Goal: Task Accomplishment & Management: Complete application form

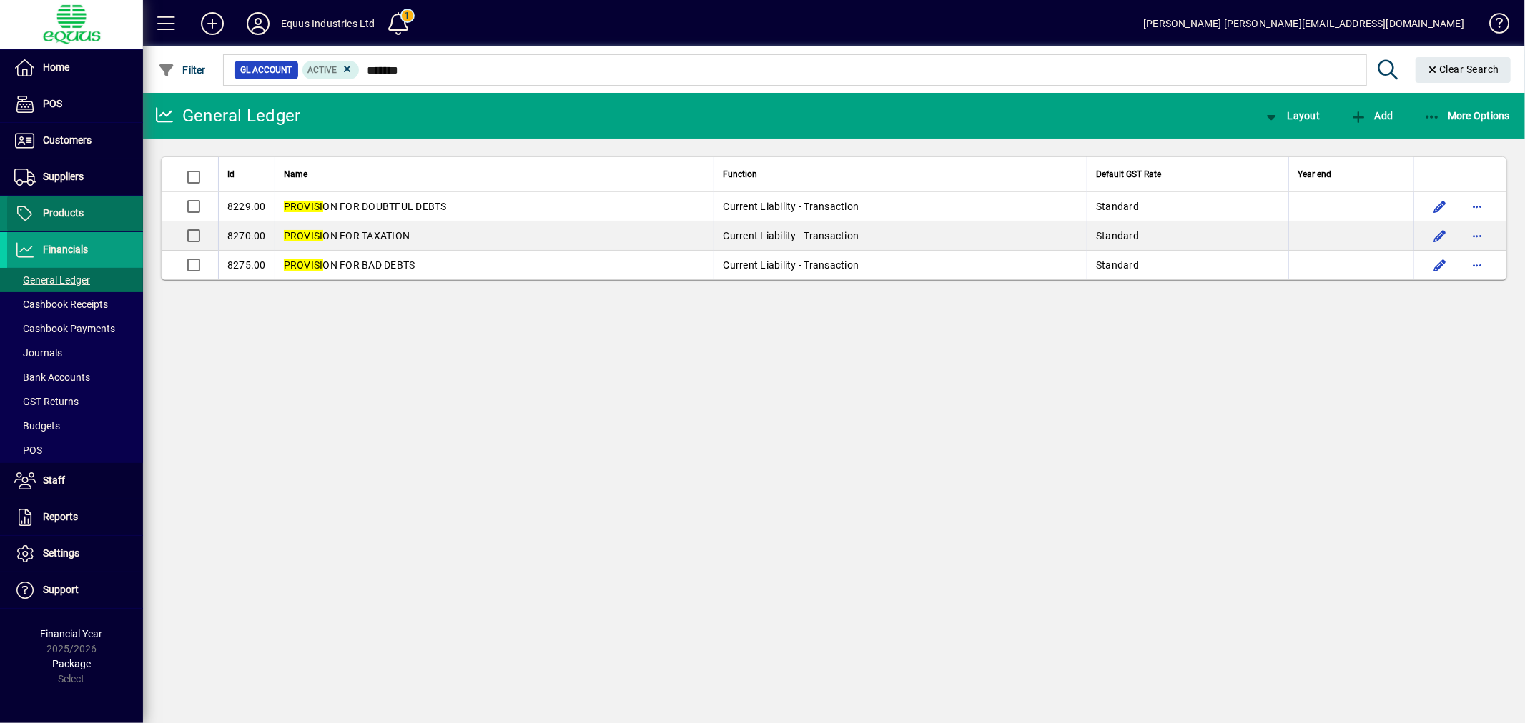
click at [60, 206] on span "Products" at bounding box center [45, 213] width 76 height 17
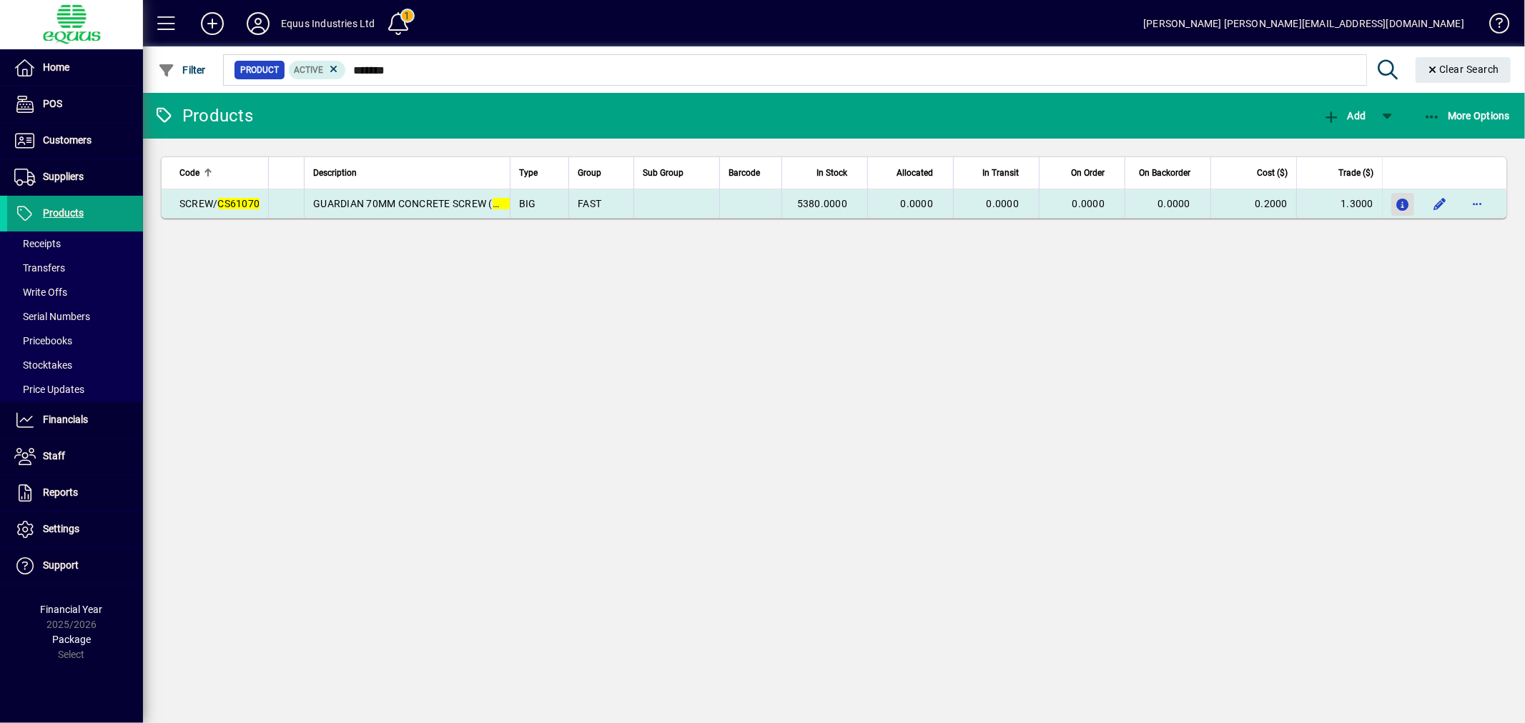
click at [1406, 204] on icon "button" at bounding box center [1402, 205] width 15 height 12
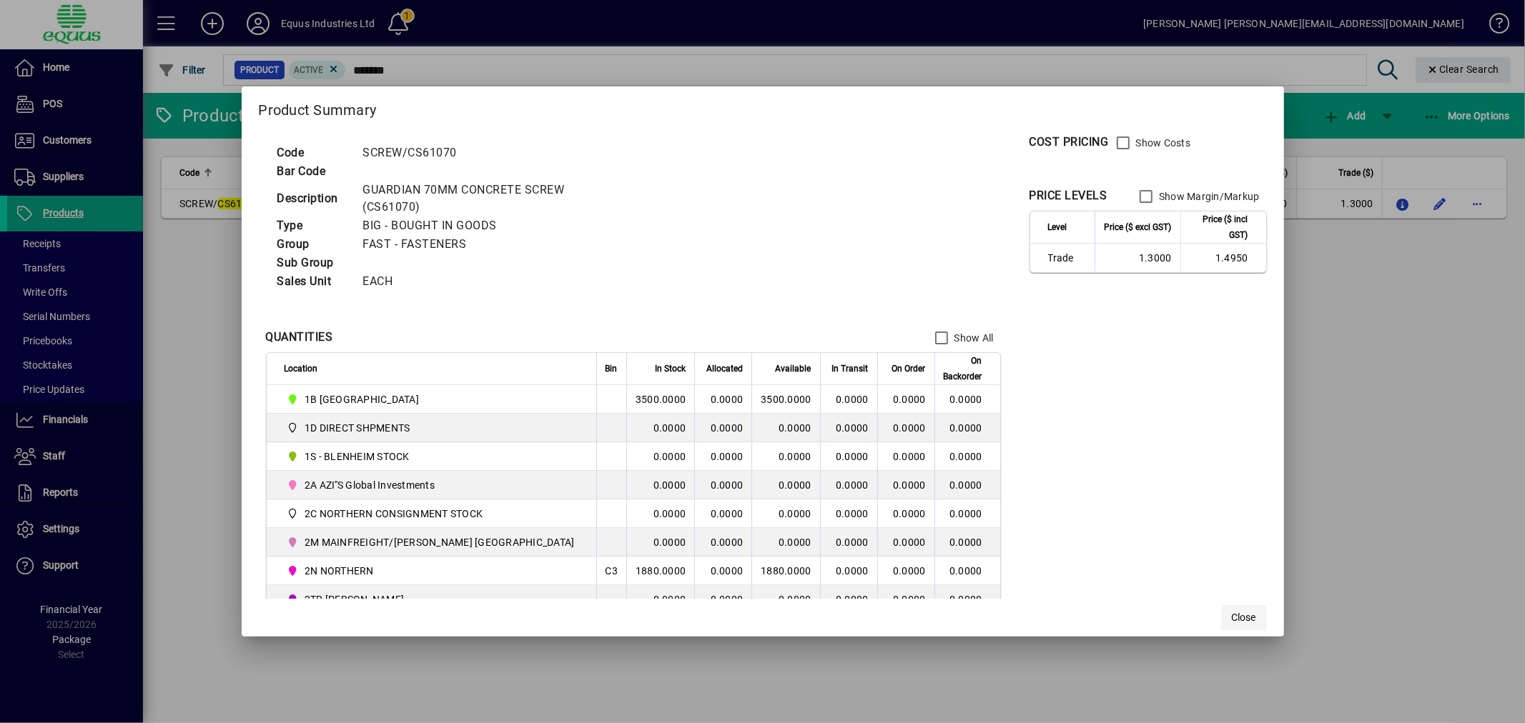
click at [1232, 617] on span "Close" at bounding box center [1244, 618] width 24 height 15
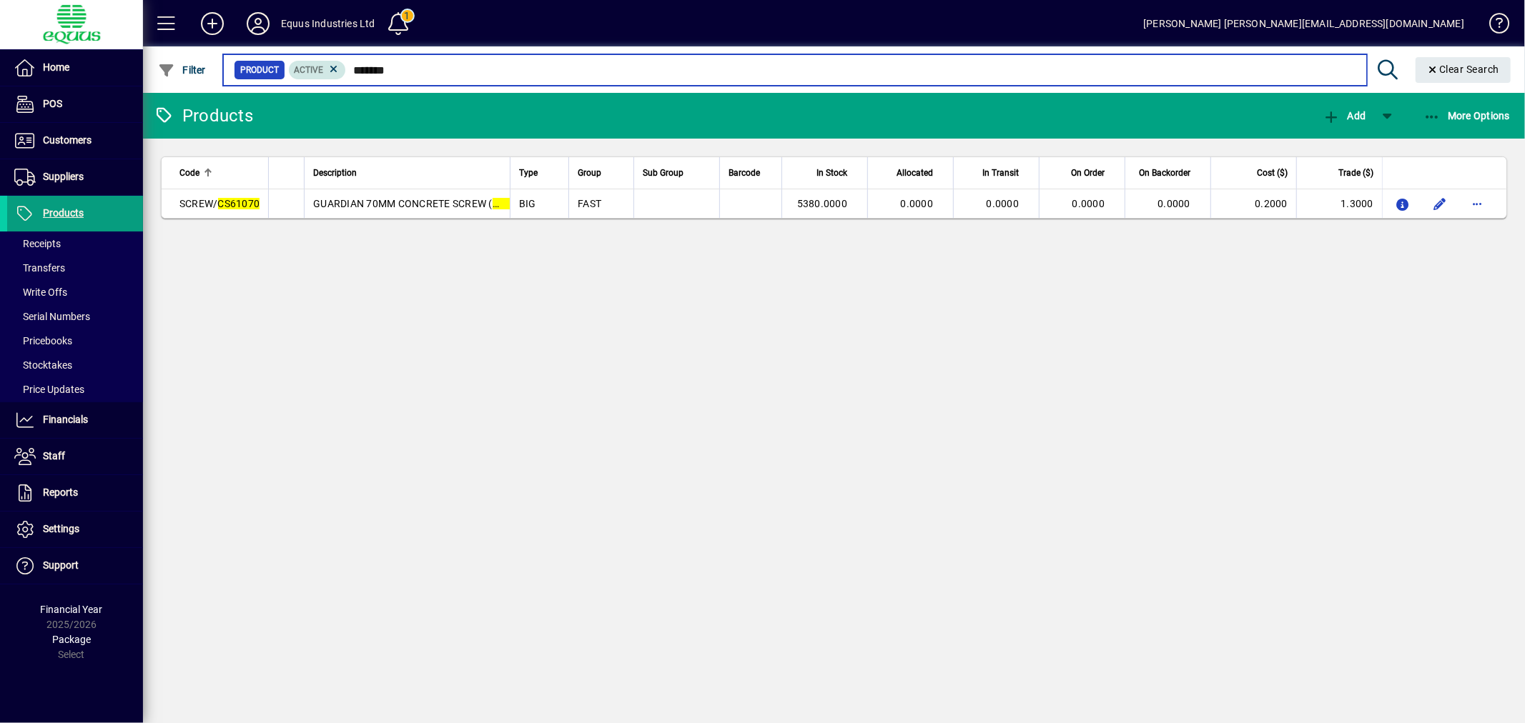
drag, startPoint x: 398, startPoint y: 66, endPoint x: 322, endPoint y: 66, distance: 75.8
click at [322, 66] on div "Product Active *******" at bounding box center [795, 70] width 1122 height 20
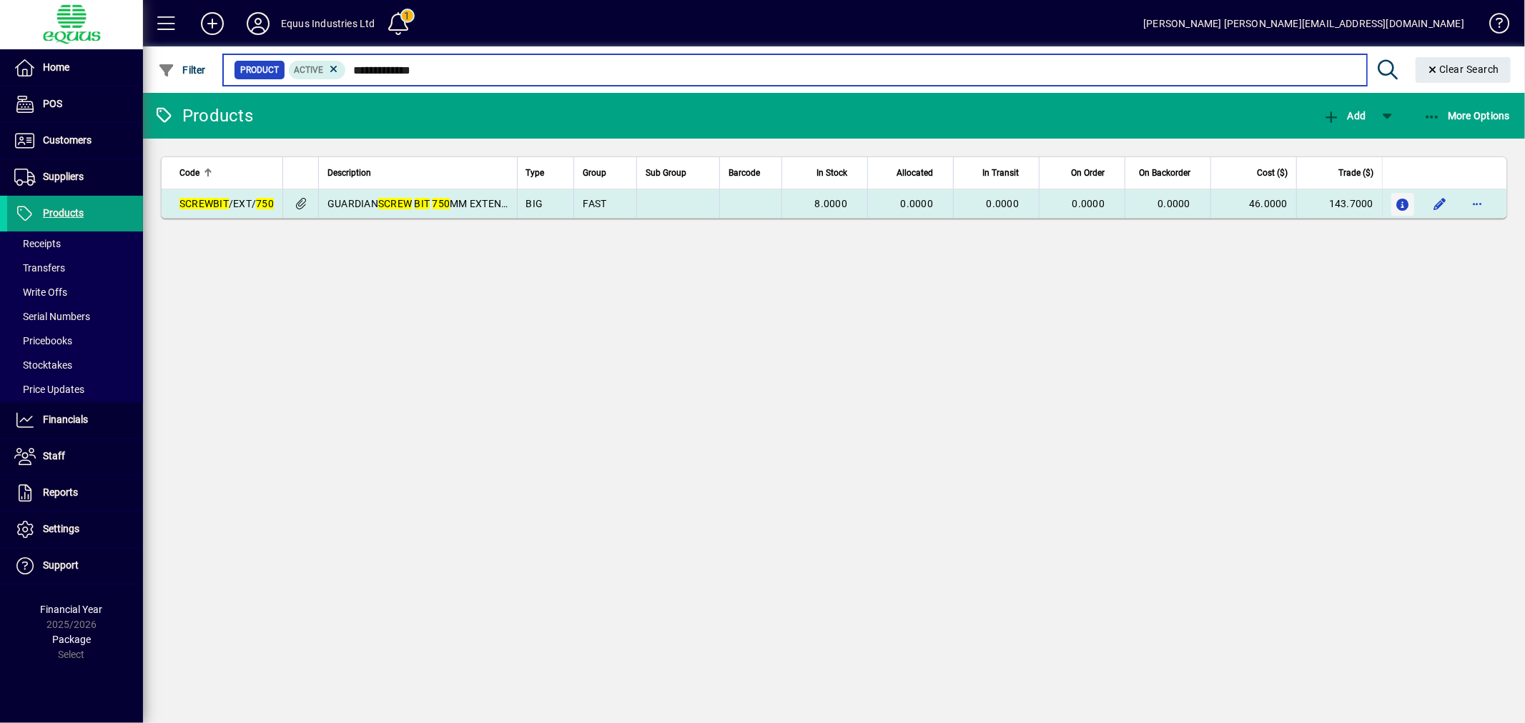
type input "**********"
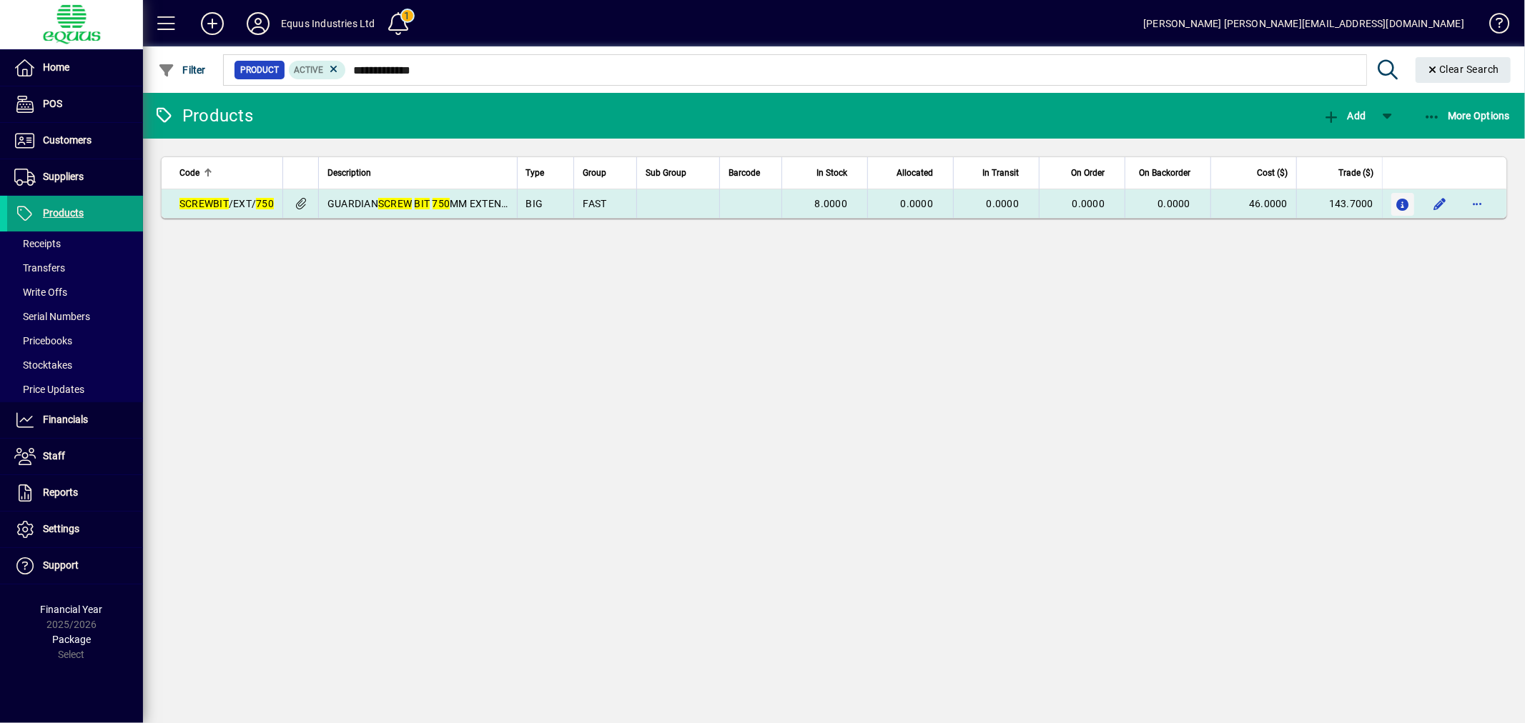
click at [1410, 199] on icon "button" at bounding box center [1402, 205] width 15 height 12
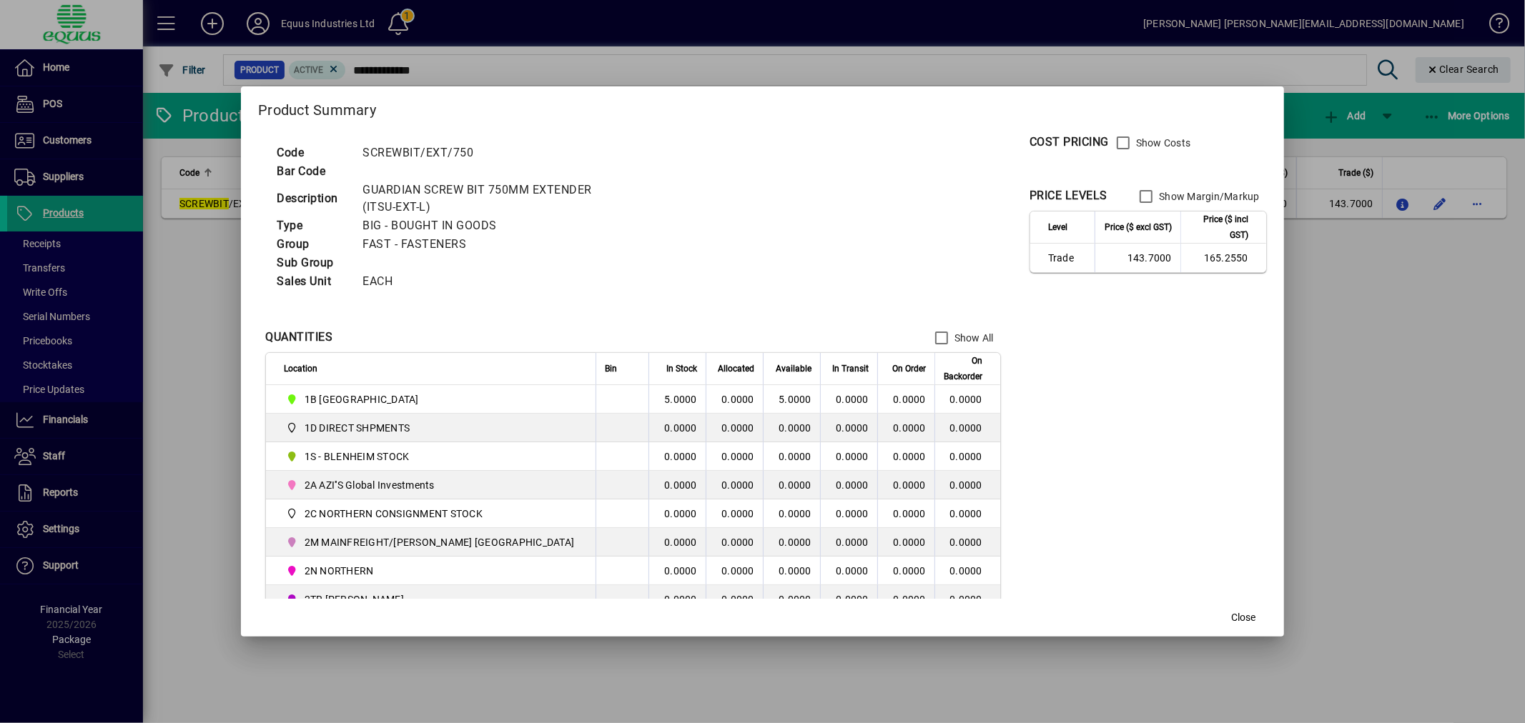
click at [1232, 616] on span "Close" at bounding box center [1244, 618] width 24 height 15
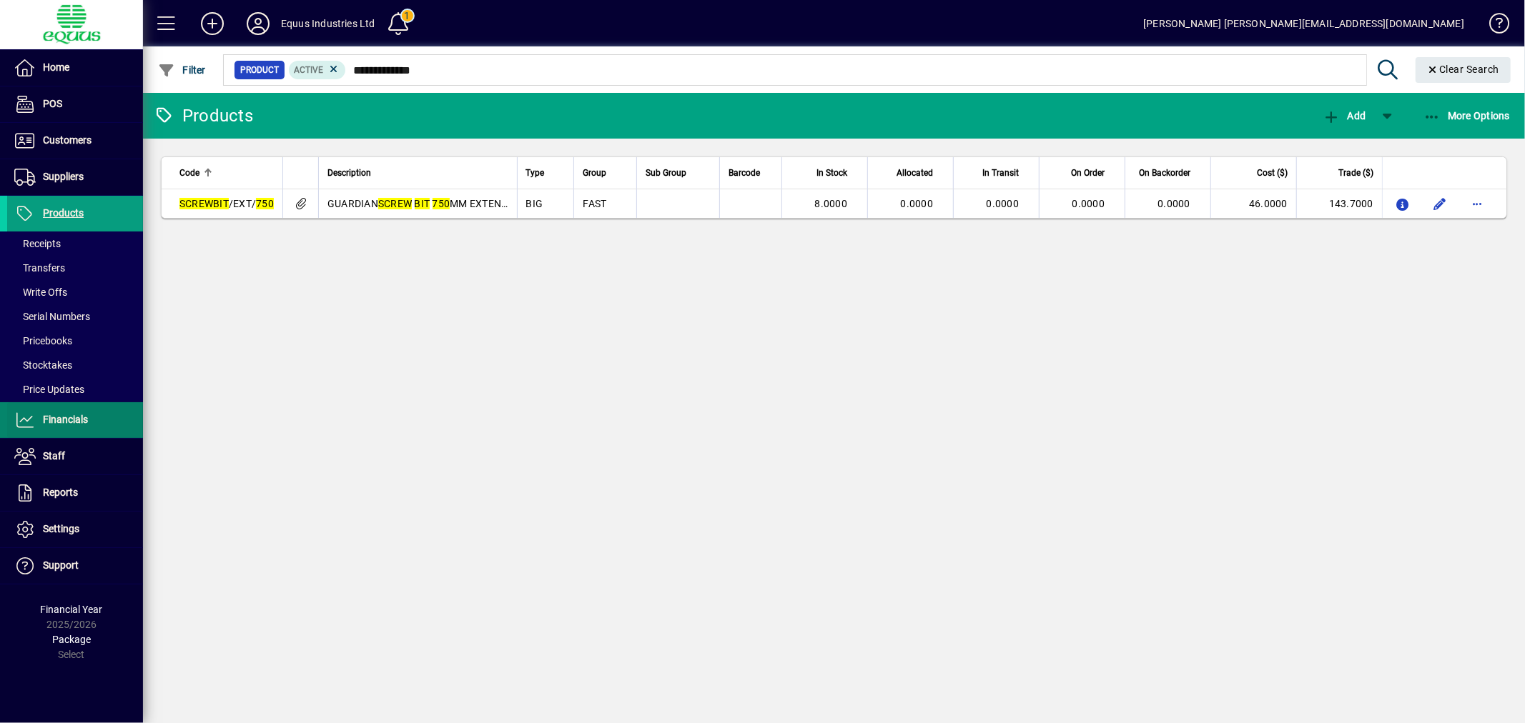
click at [69, 412] on span "Financials" at bounding box center [47, 420] width 81 height 17
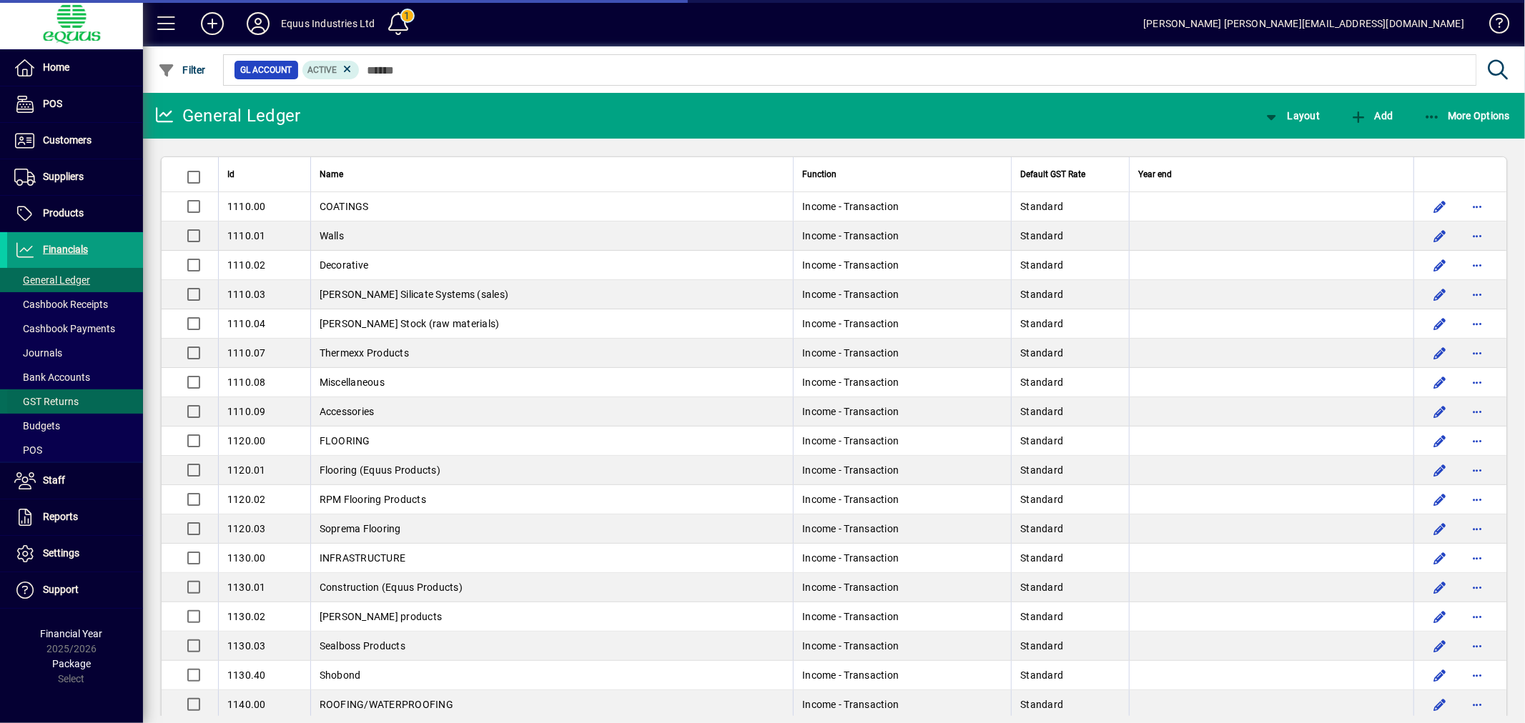
click at [49, 405] on span "GST Returns" at bounding box center [46, 401] width 64 height 11
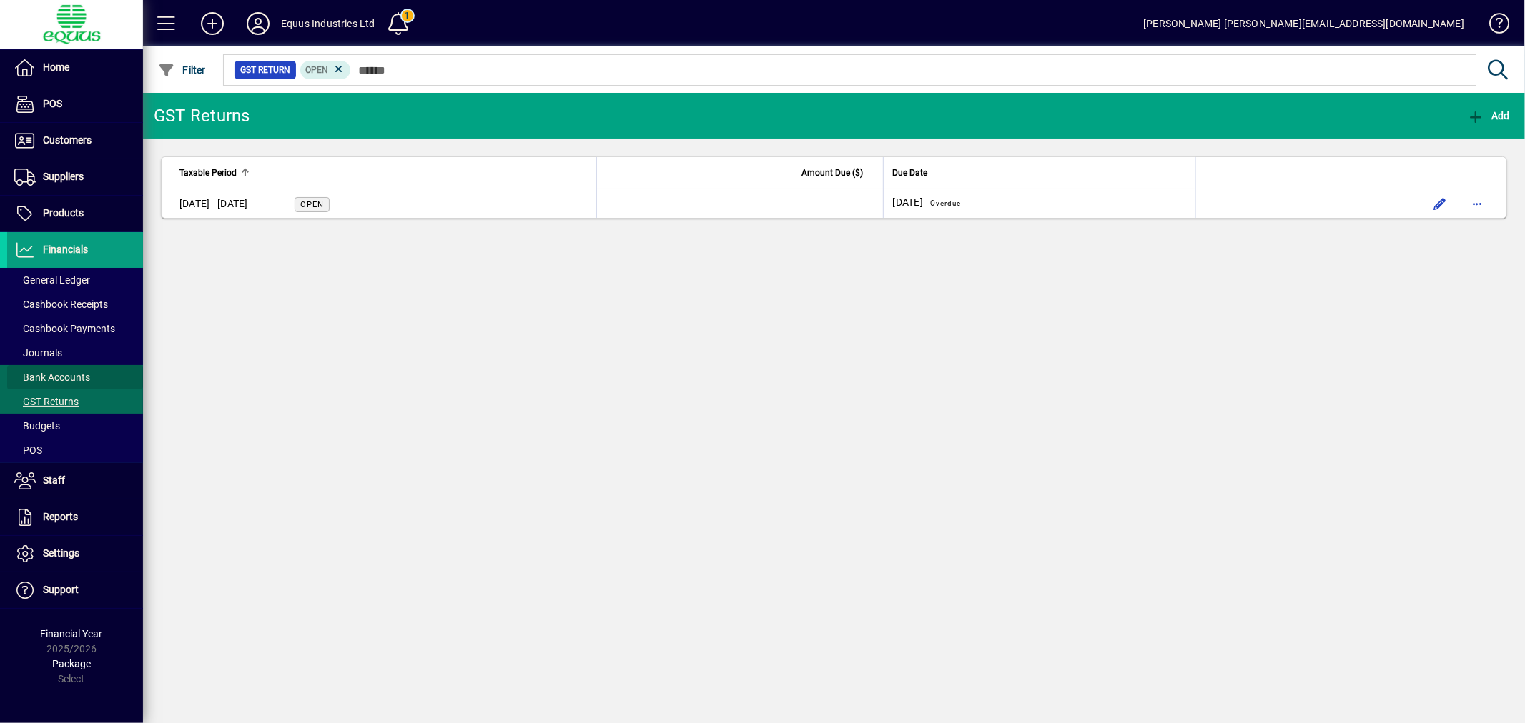
click at [54, 375] on span "Bank Accounts" at bounding box center [52, 377] width 76 height 11
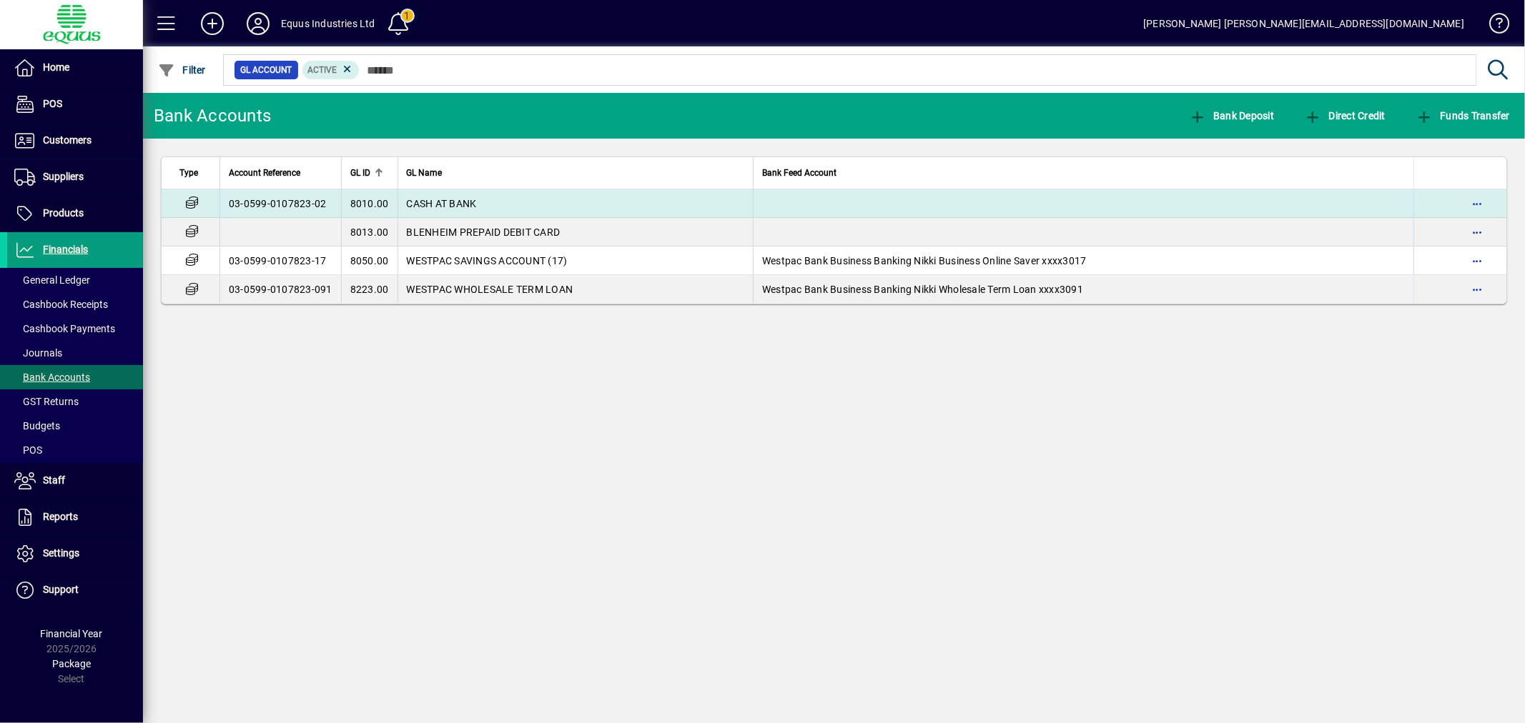
click at [459, 204] on span "CASH AT BANK" at bounding box center [442, 203] width 70 height 11
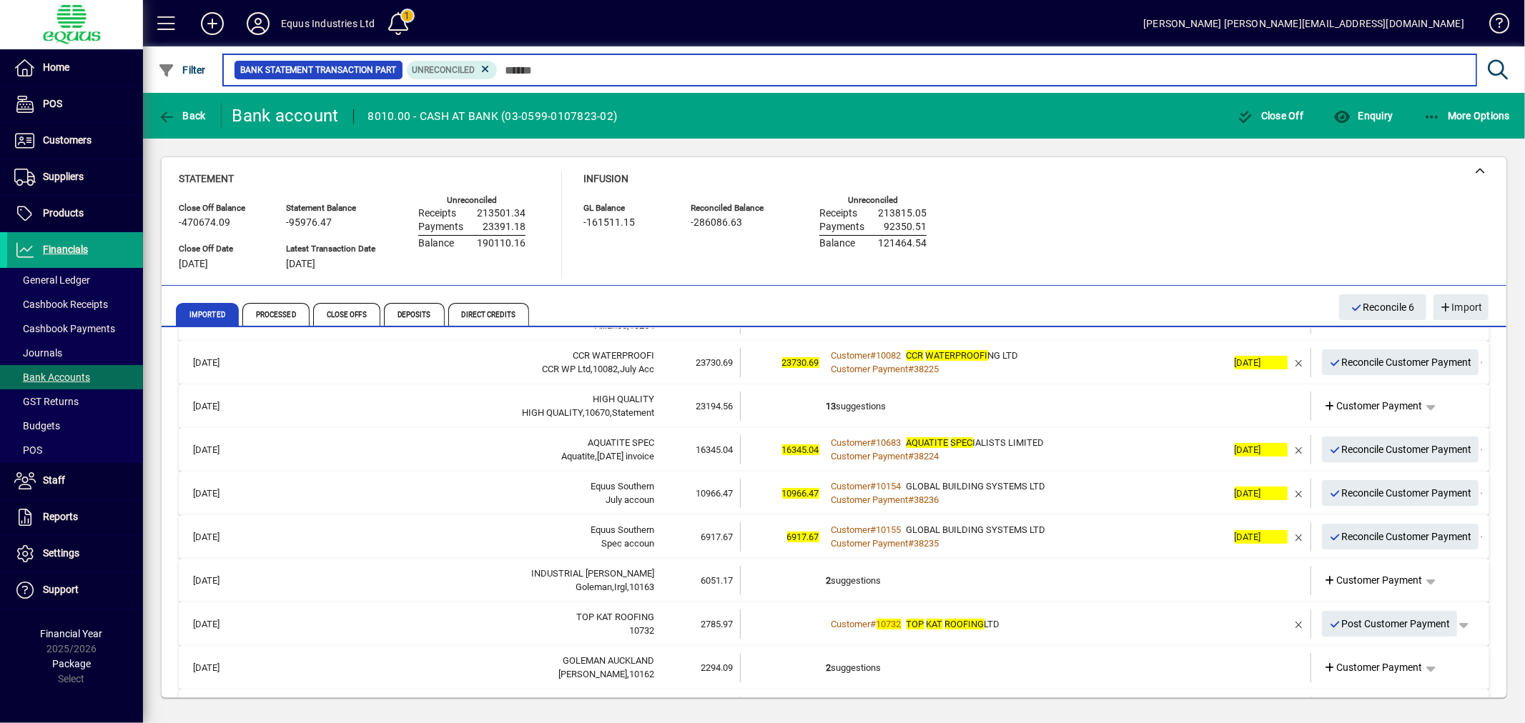
scroll to position [159, 0]
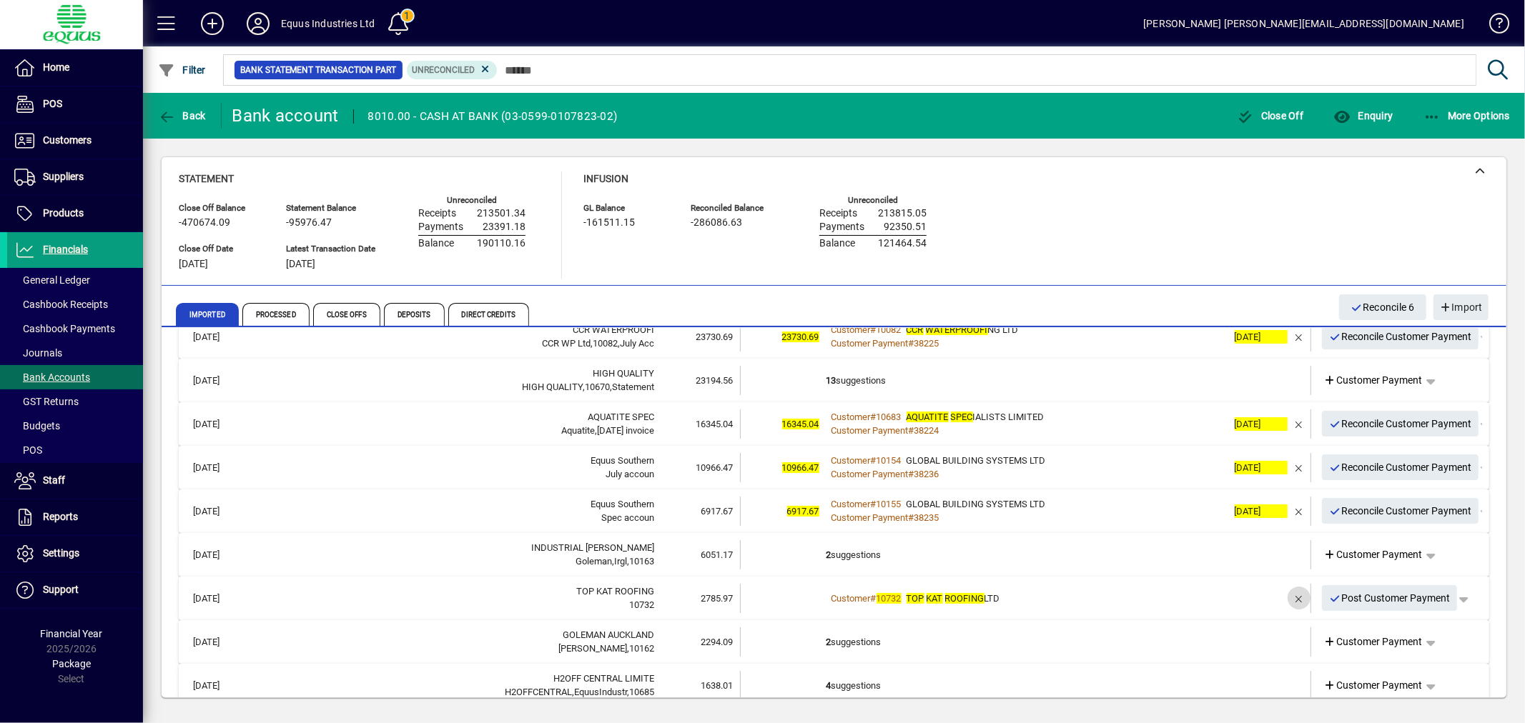
click at [1282, 596] on span "button" at bounding box center [1299, 598] width 34 height 34
click at [1228, 598] on td at bounding box center [1257, 598] width 60 height 29
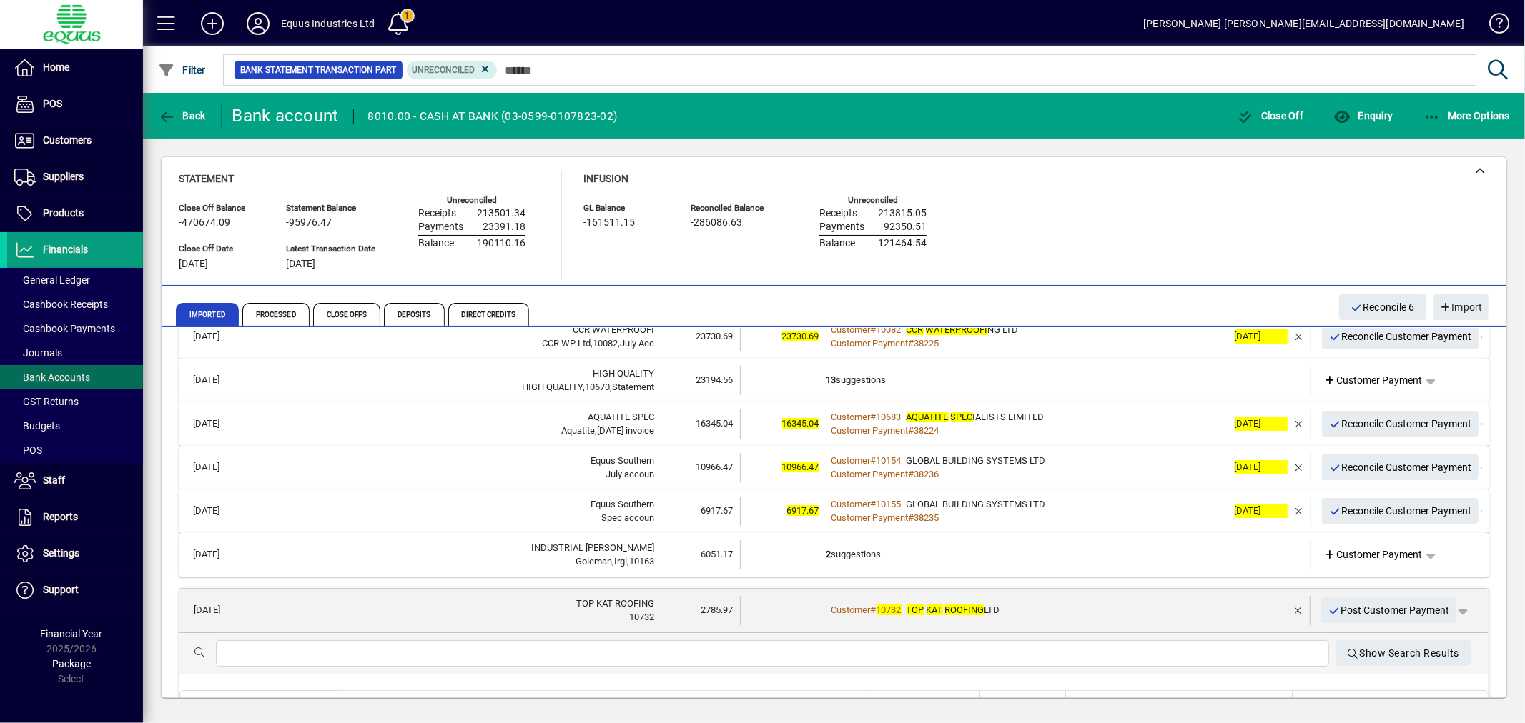
click at [917, 609] on em "TOP" at bounding box center [915, 610] width 18 height 11
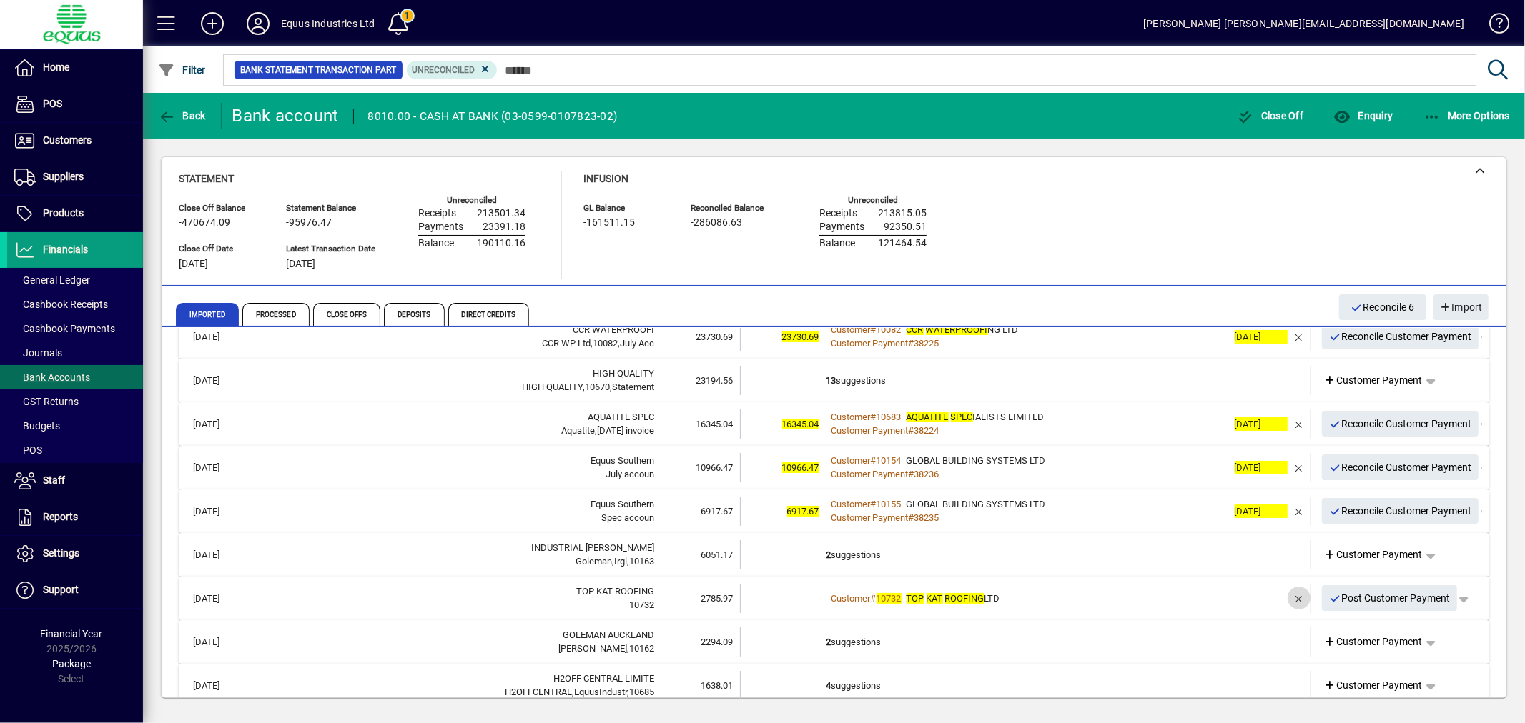
click at [1282, 593] on span "button" at bounding box center [1299, 598] width 34 height 34
click at [851, 597] on td "3 suggestions" at bounding box center [1026, 598] width 401 height 29
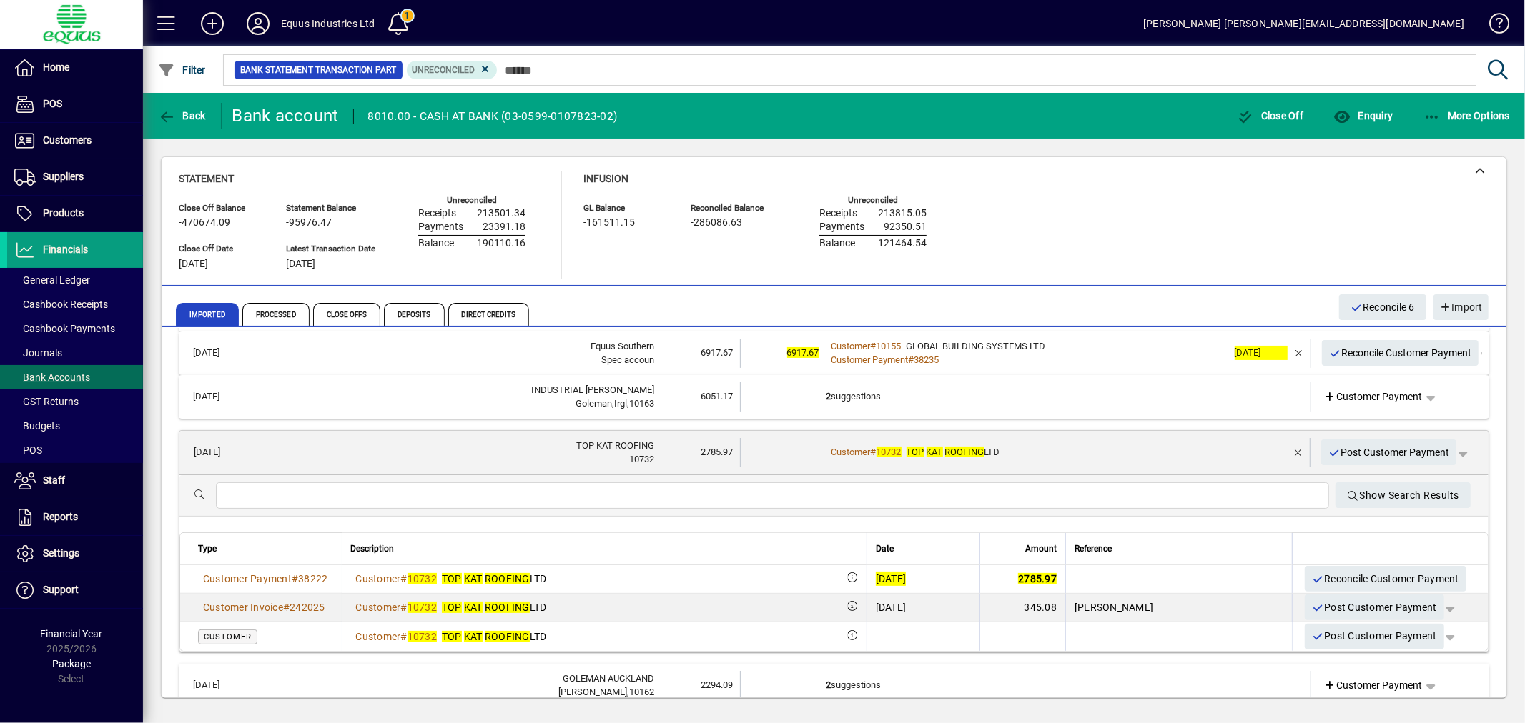
scroll to position [317, 0]
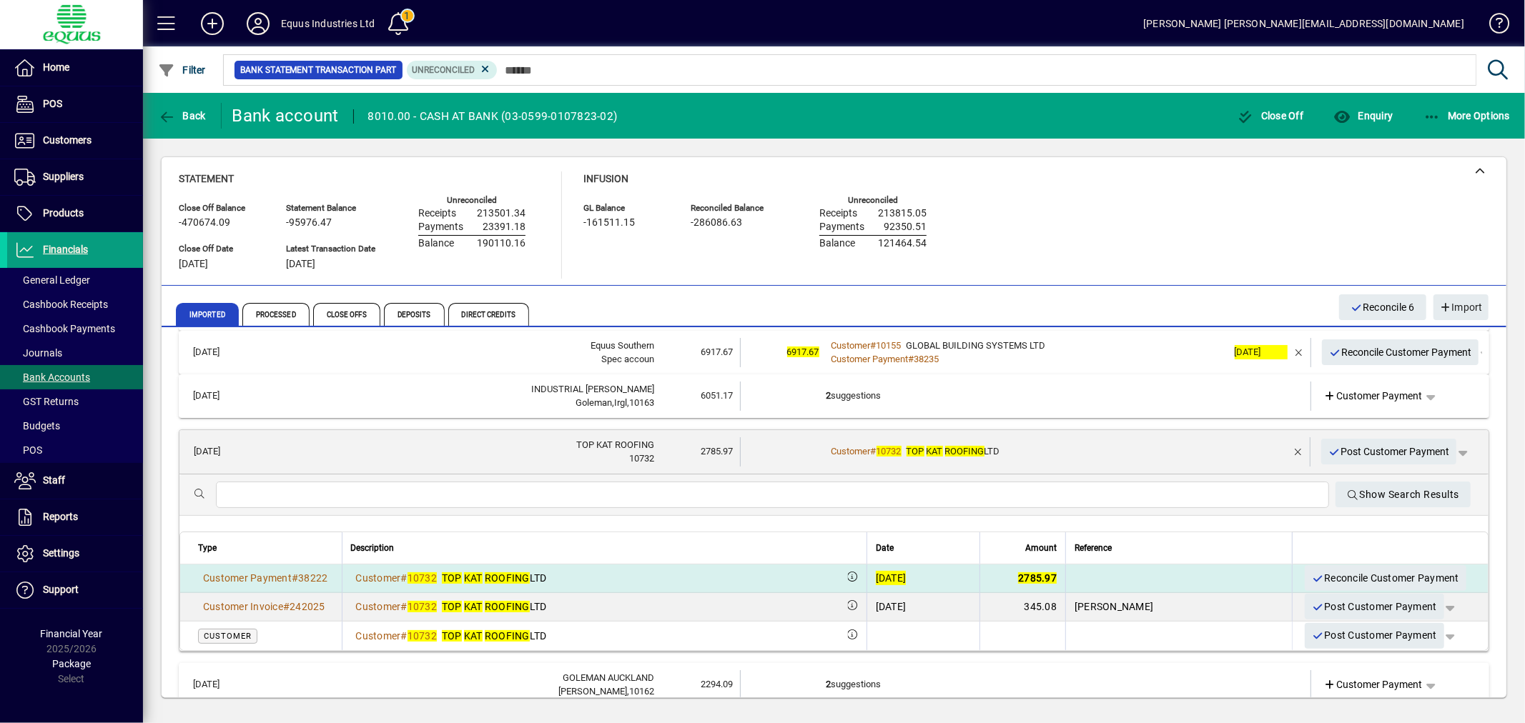
click at [906, 573] on div "[DATE]" at bounding box center [891, 578] width 31 height 14
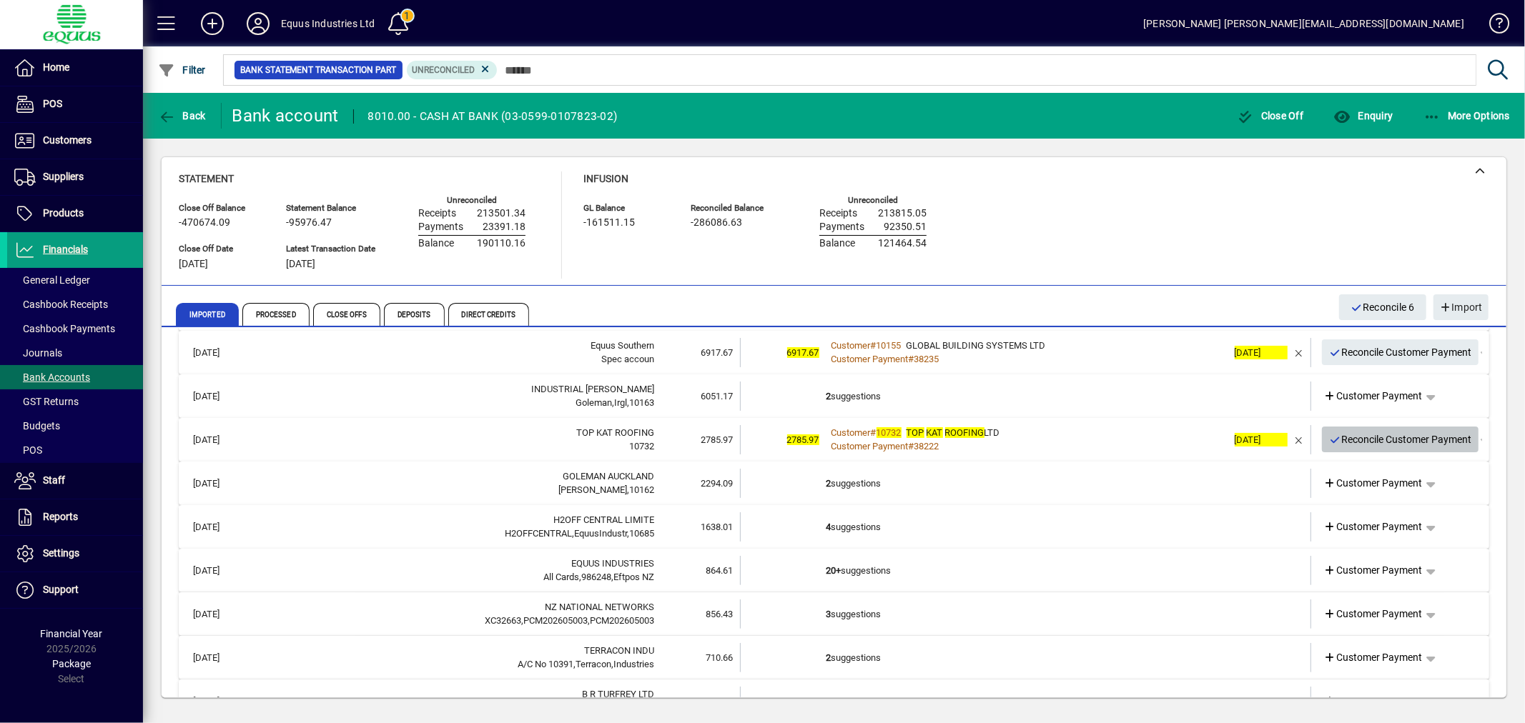
click at [1343, 437] on span "Reconcile Customer Payment" at bounding box center [1400, 440] width 143 height 24
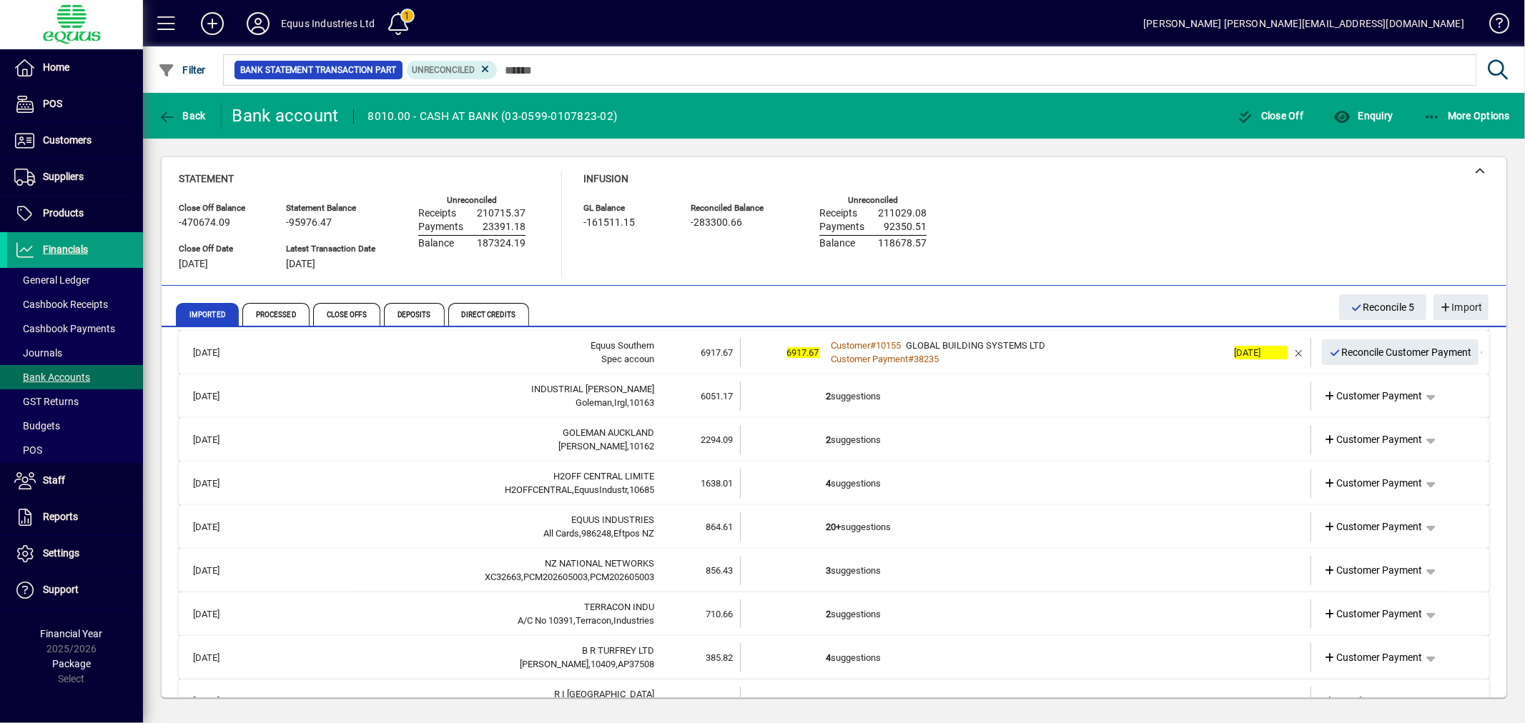
click at [917, 617] on td "2 suggestions" at bounding box center [1026, 614] width 401 height 29
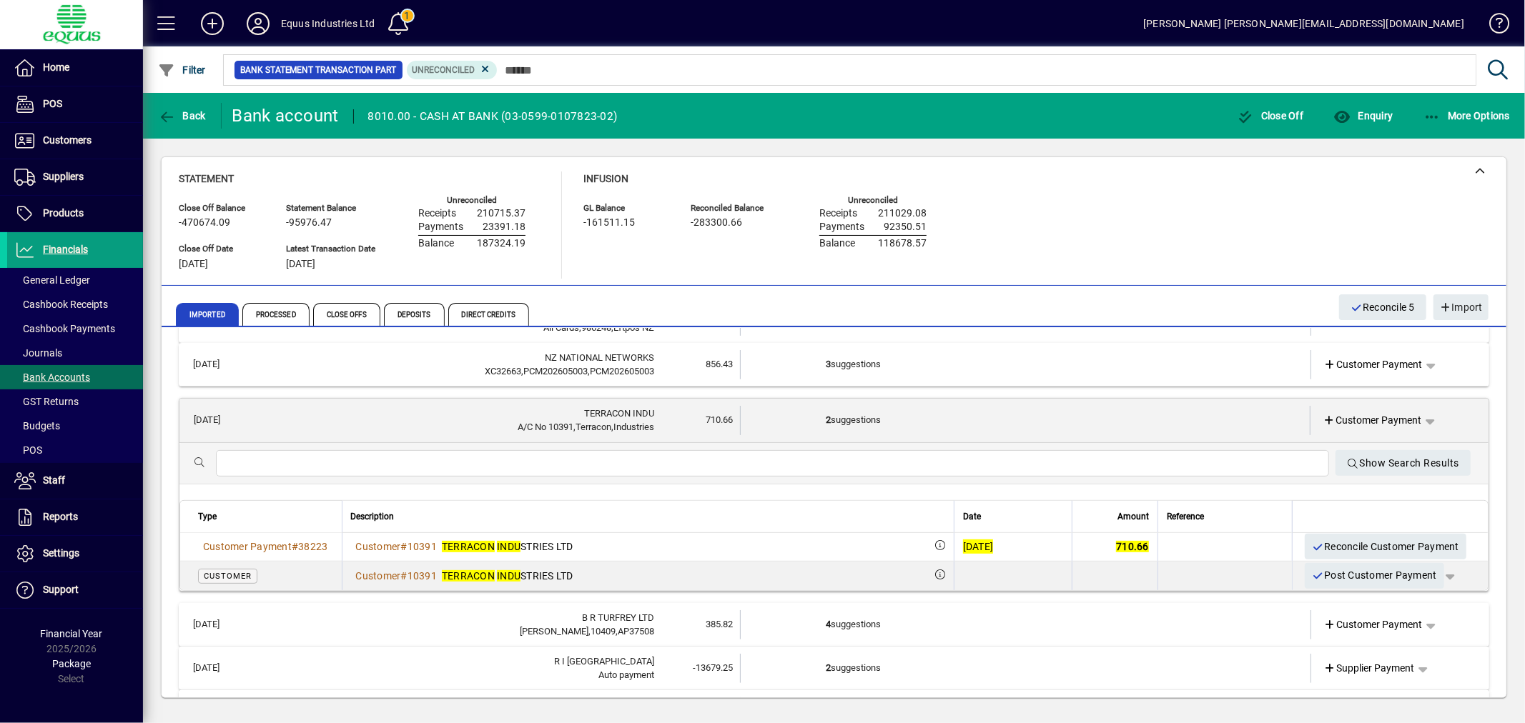
scroll to position [635, 0]
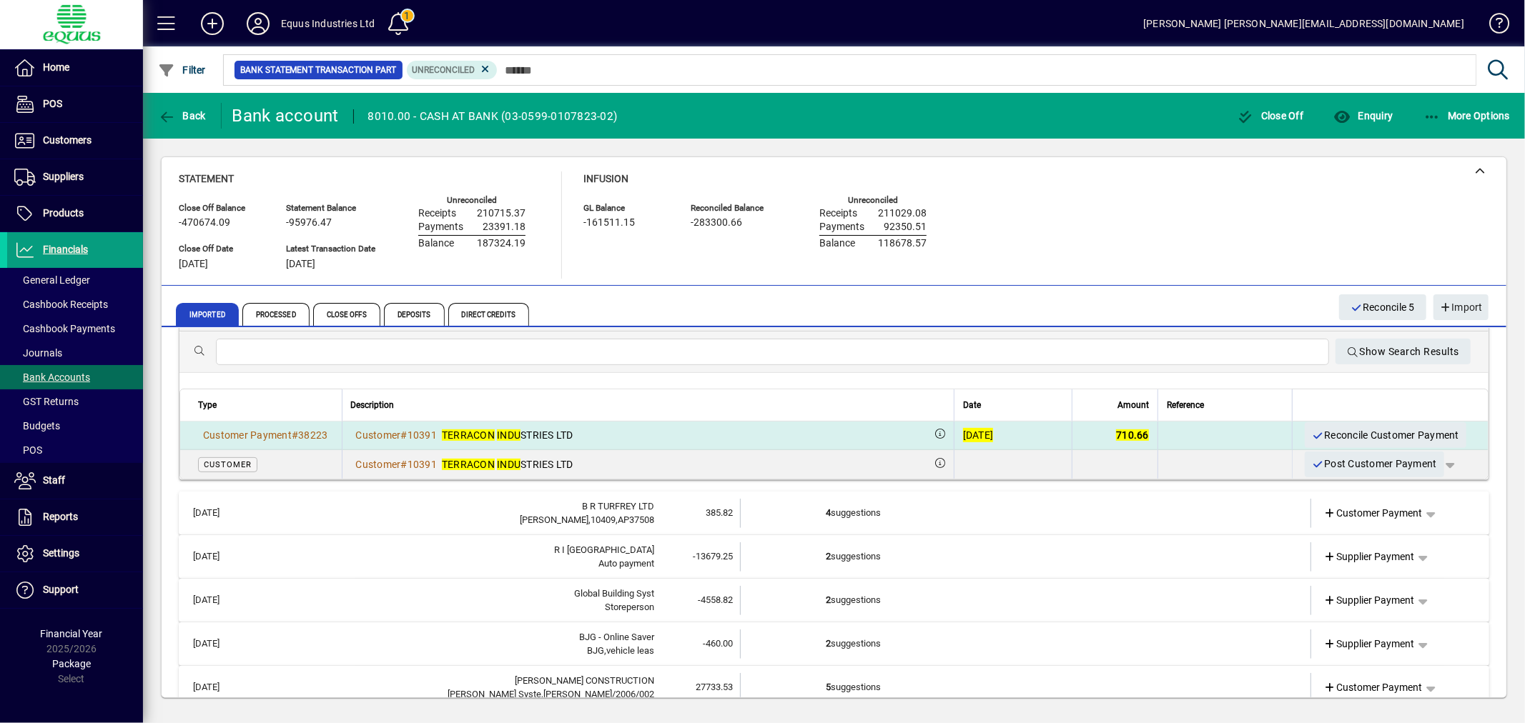
click at [963, 428] on div "[DATE]" at bounding box center [978, 435] width 31 height 14
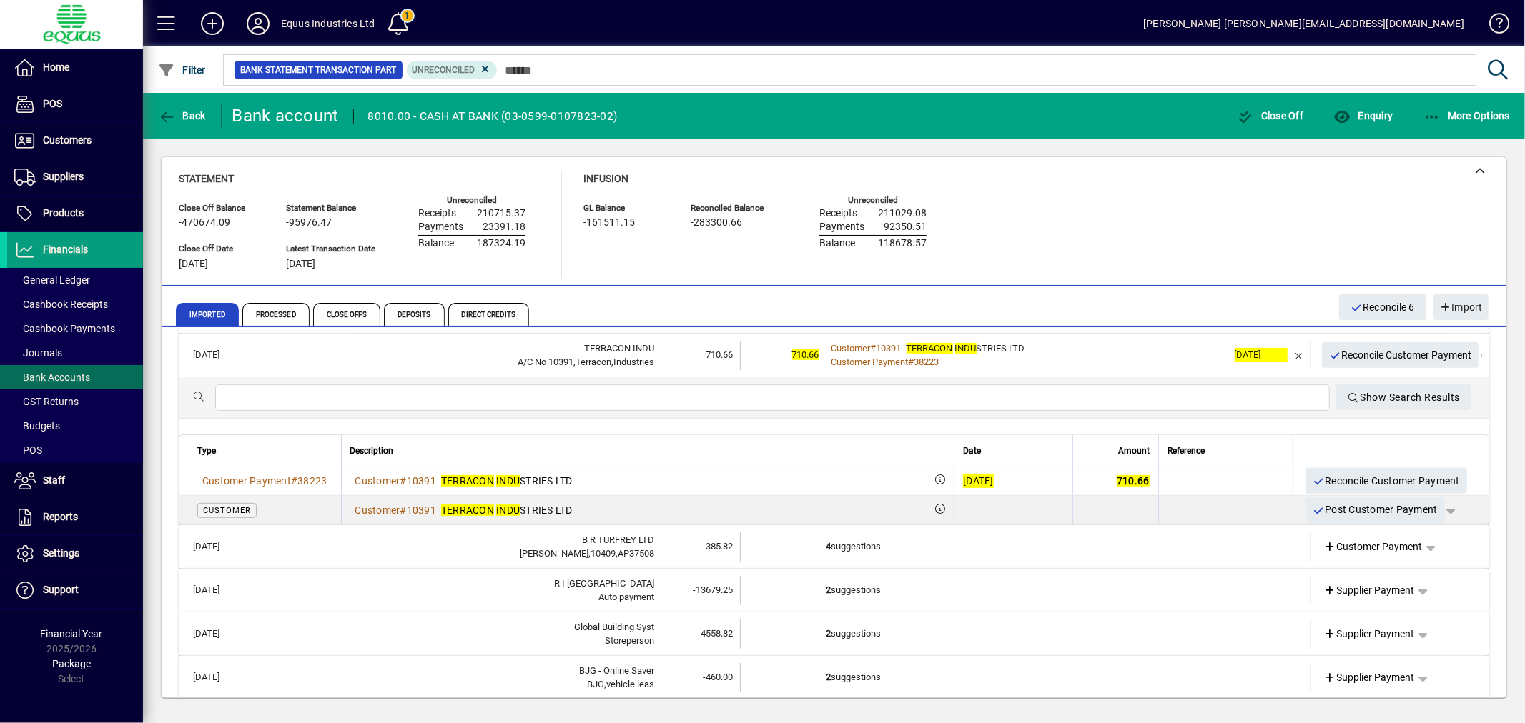
scroll to position [524, 0]
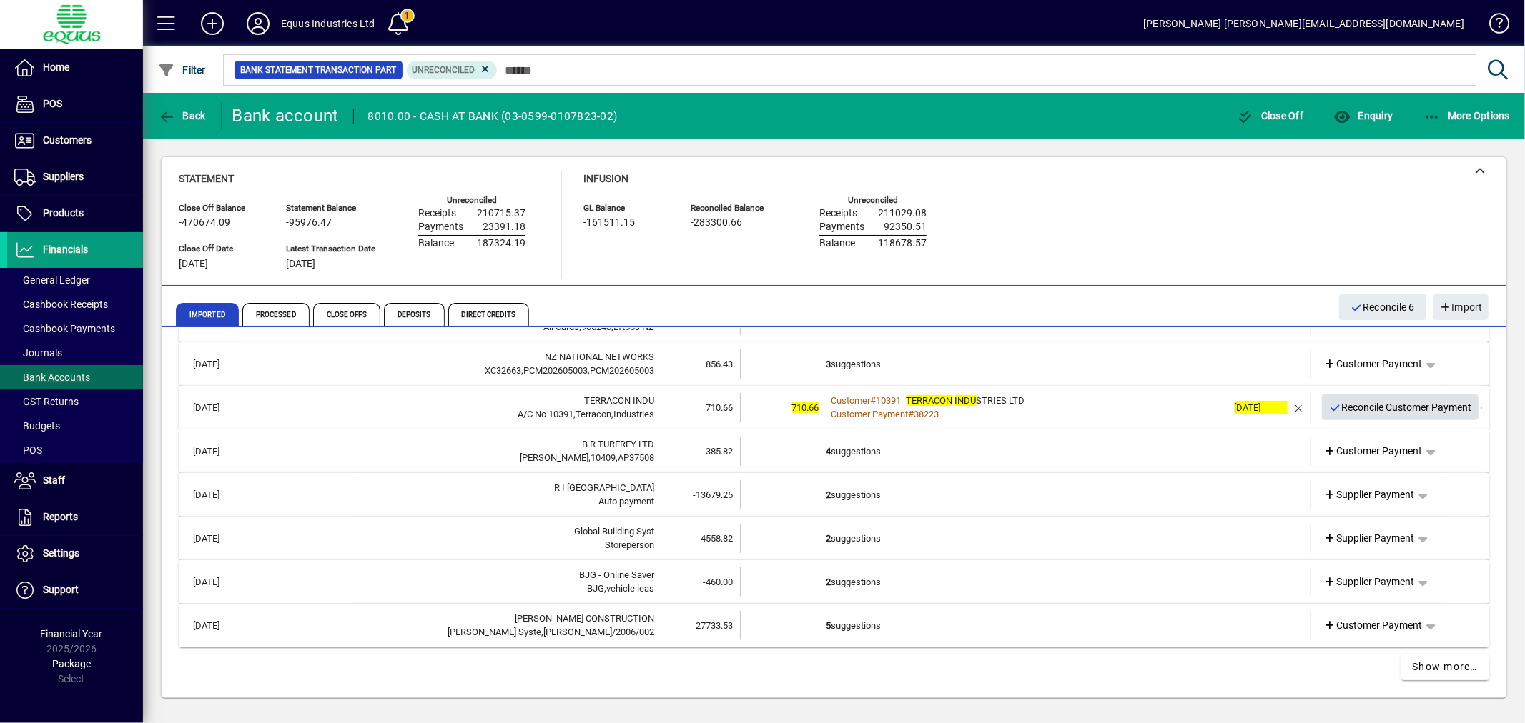
click at [1370, 404] on span "Reconcile Customer Payment" at bounding box center [1400, 408] width 143 height 24
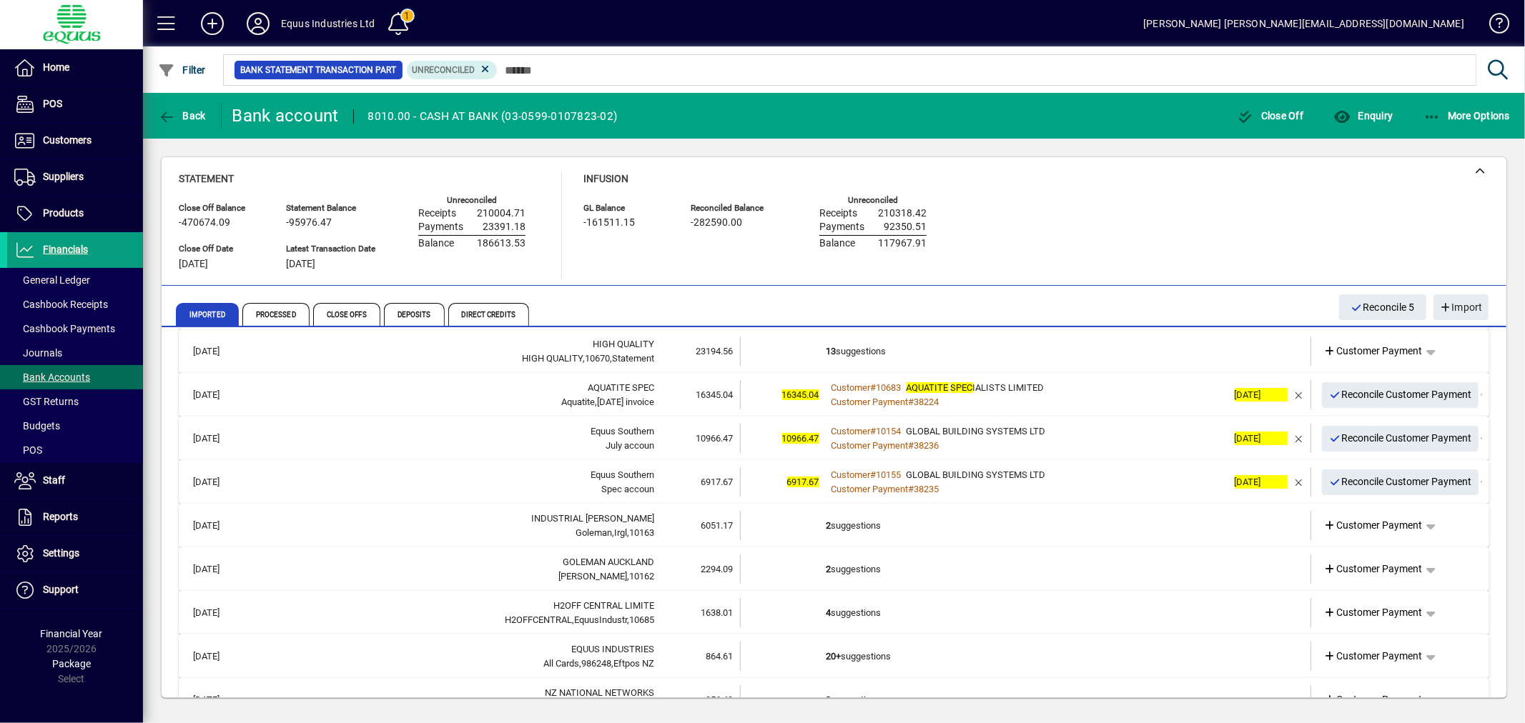
scroll to position [163, 0]
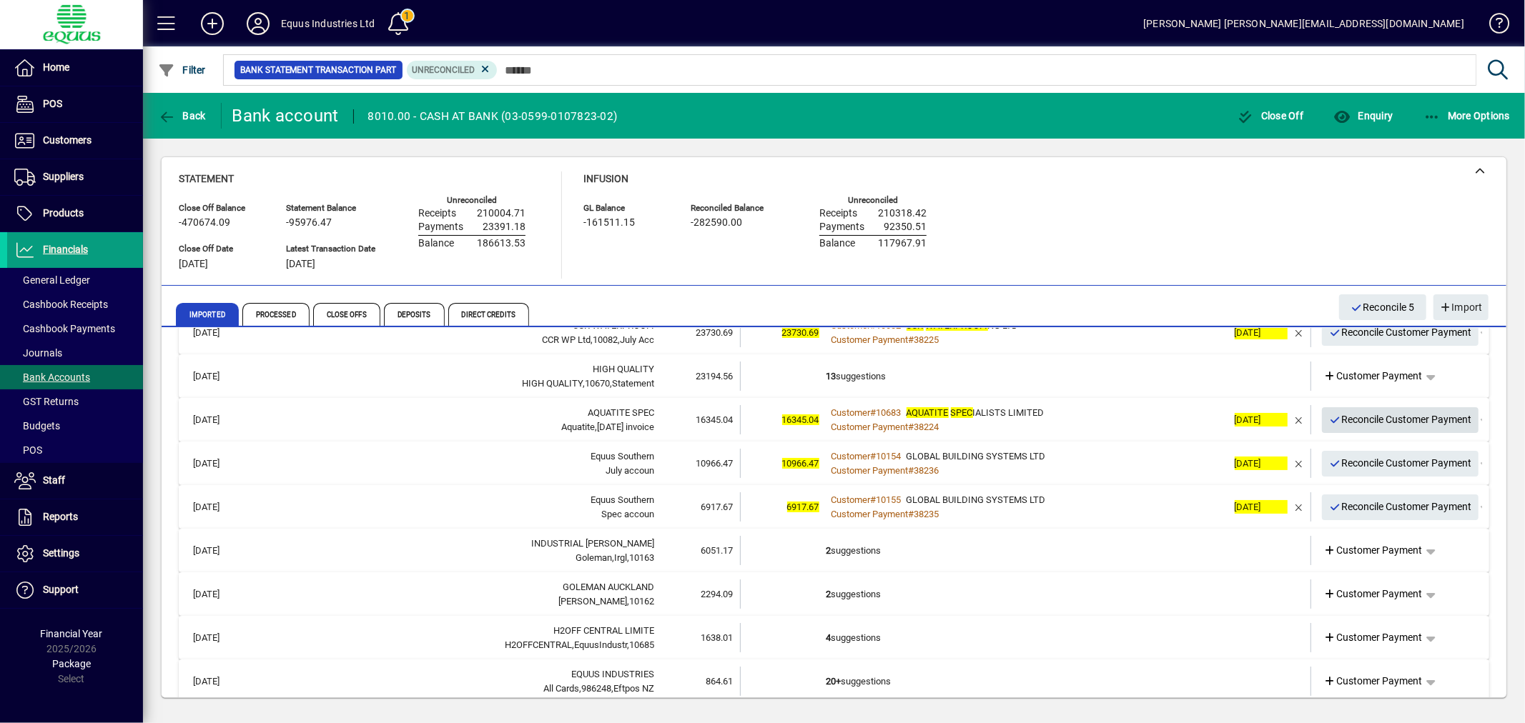
click at [1370, 410] on span "Reconcile Customer Payment" at bounding box center [1400, 420] width 143 height 24
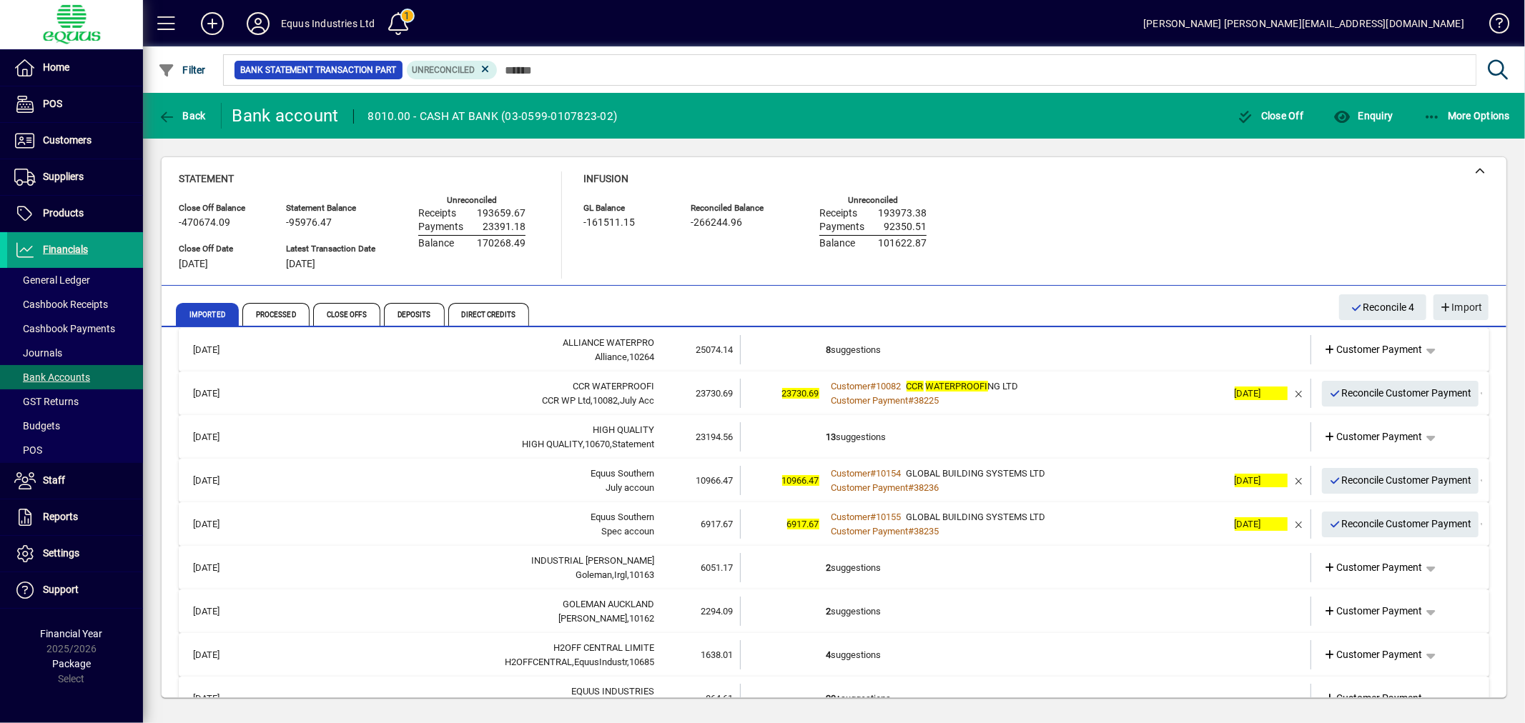
scroll to position [84, 0]
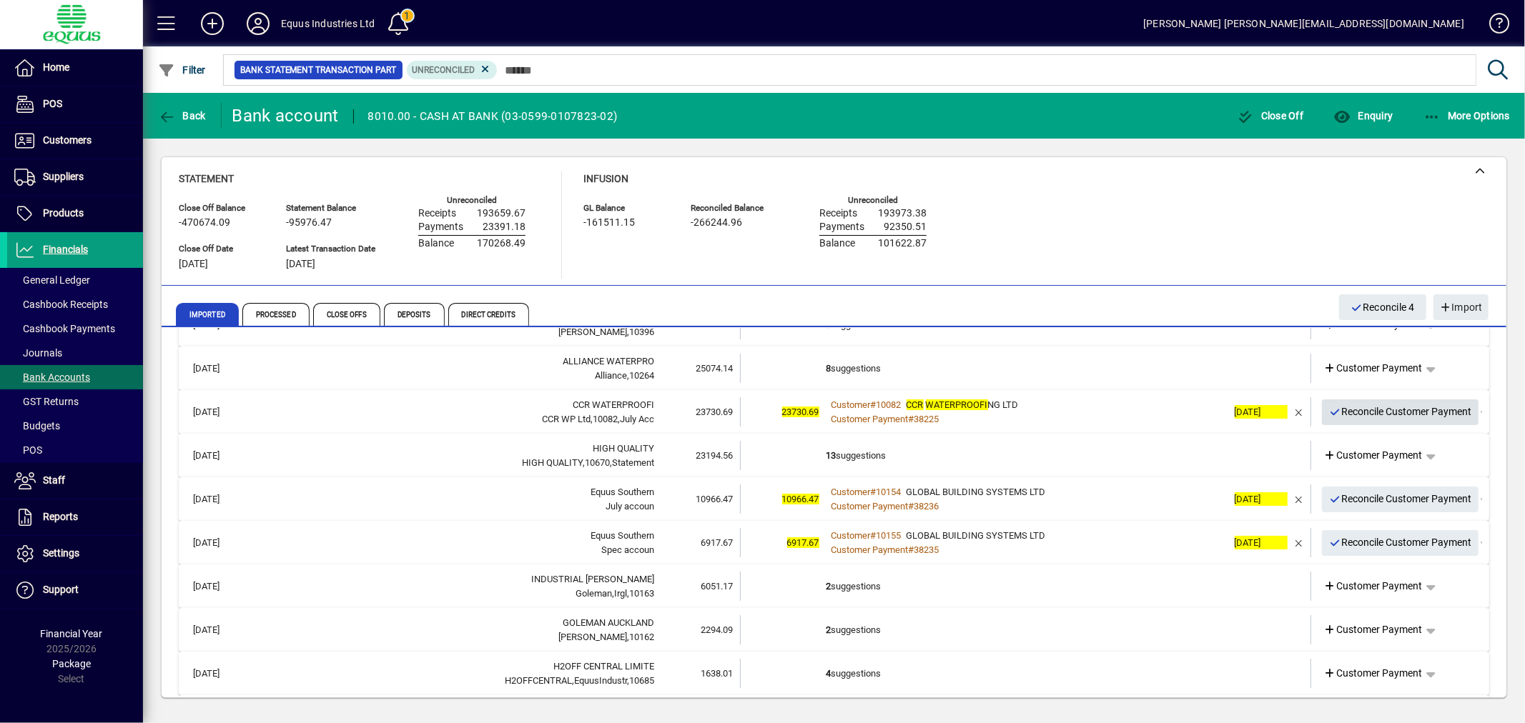
click at [1403, 406] on span "Reconcile Customer Payment" at bounding box center [1400, 412] width 143 height 24
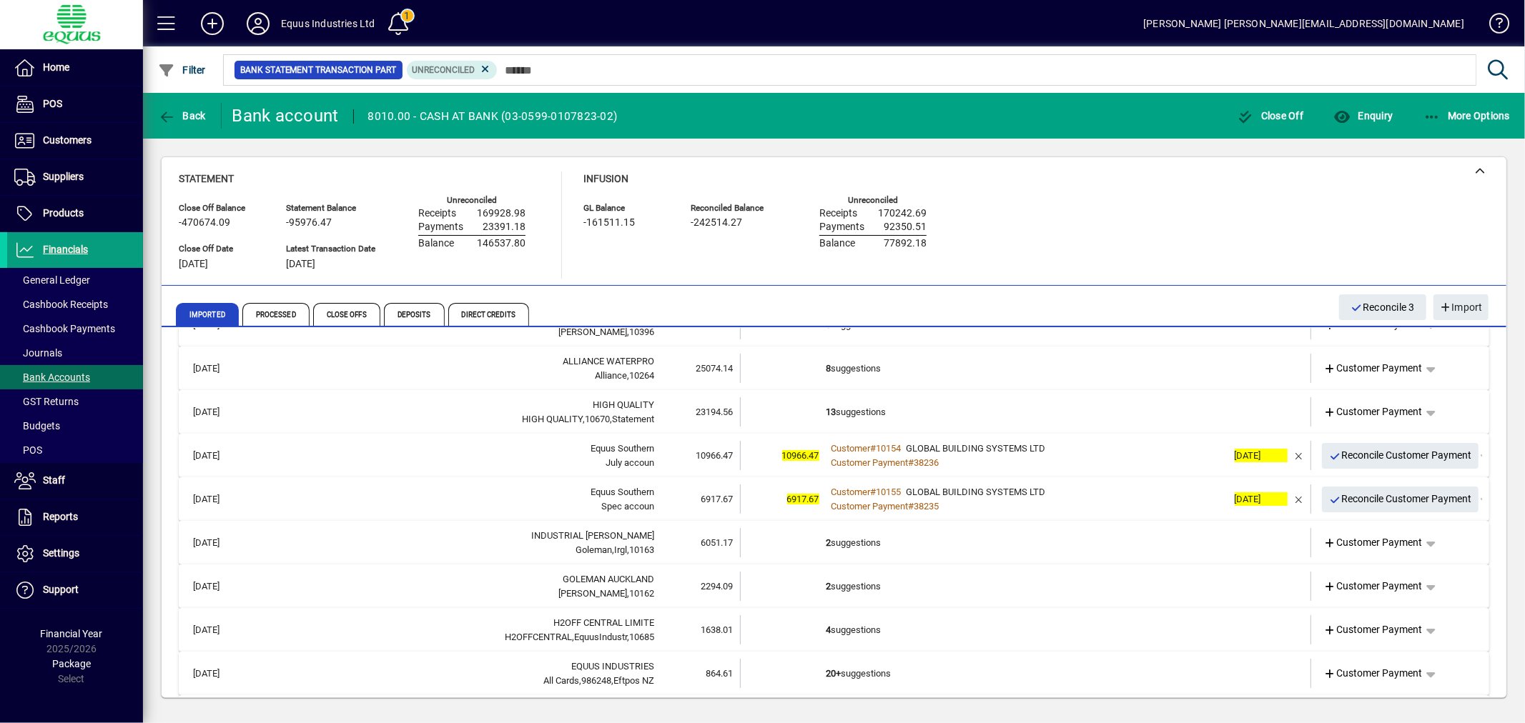
click at [880, 410] on td "13 suggestions" at bounding box center [1026, 411] width 401 height 29
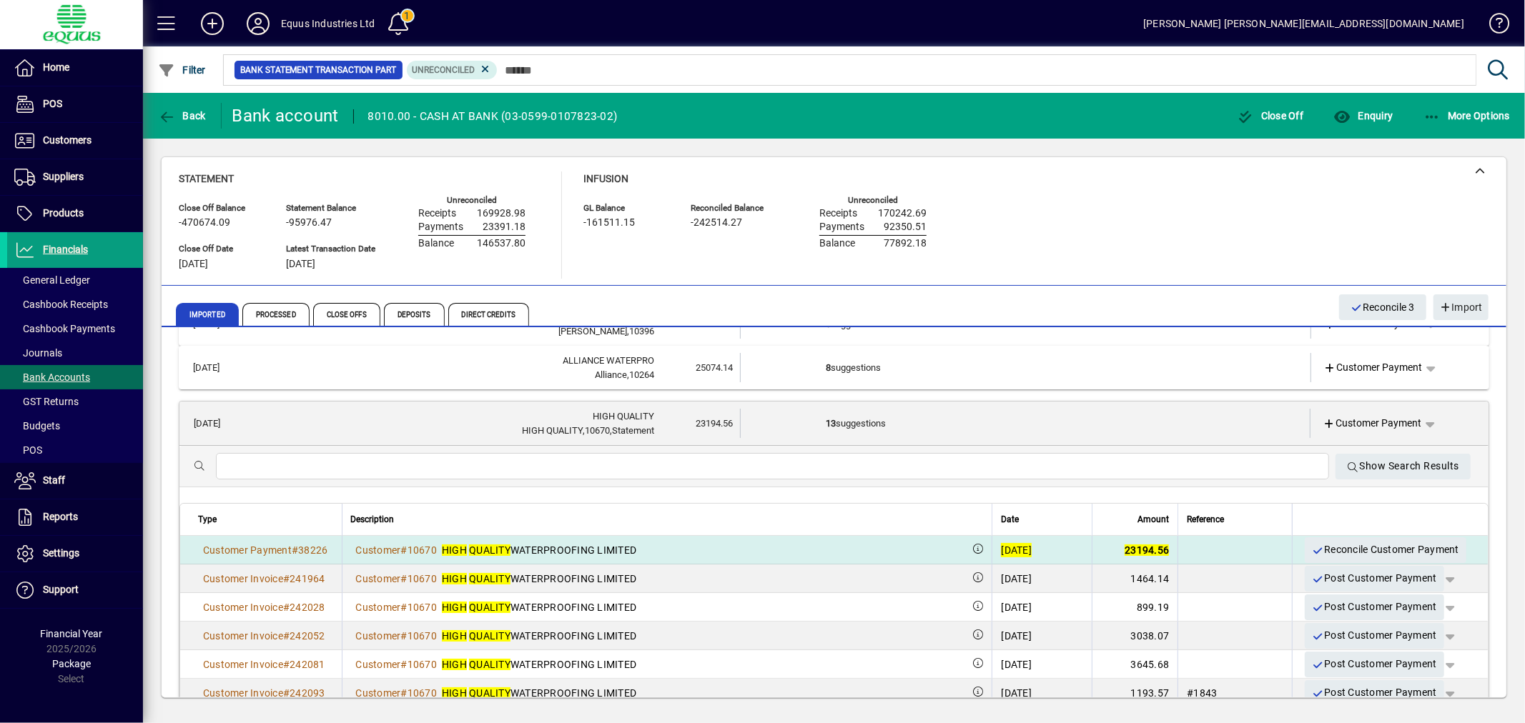
click at [1001, 544] on div "[DATE]" at bounding box center [1016, 550] width 31 height 14
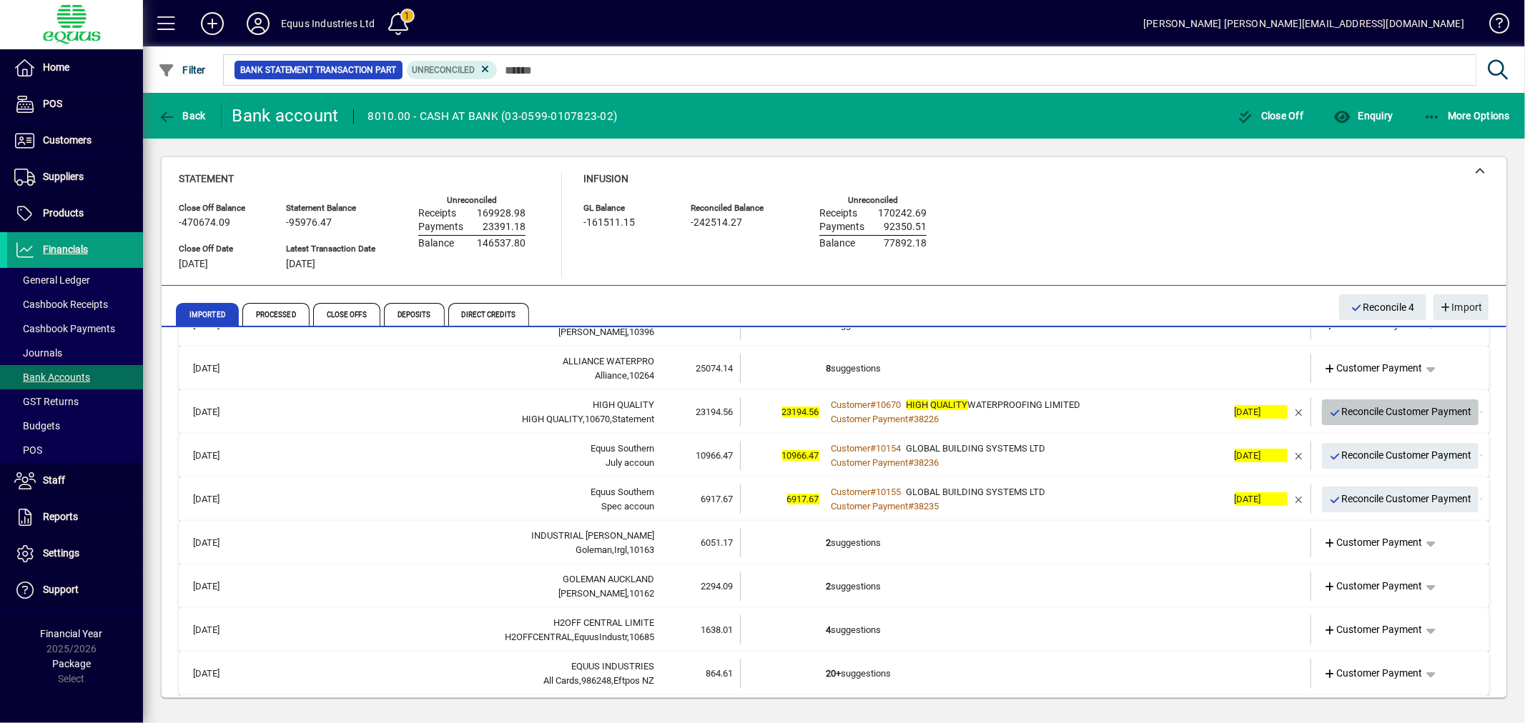
click at [1388, 412] on span "Reconcile Customer Payment" at bounding box center [1400, 412] width 143 height 24
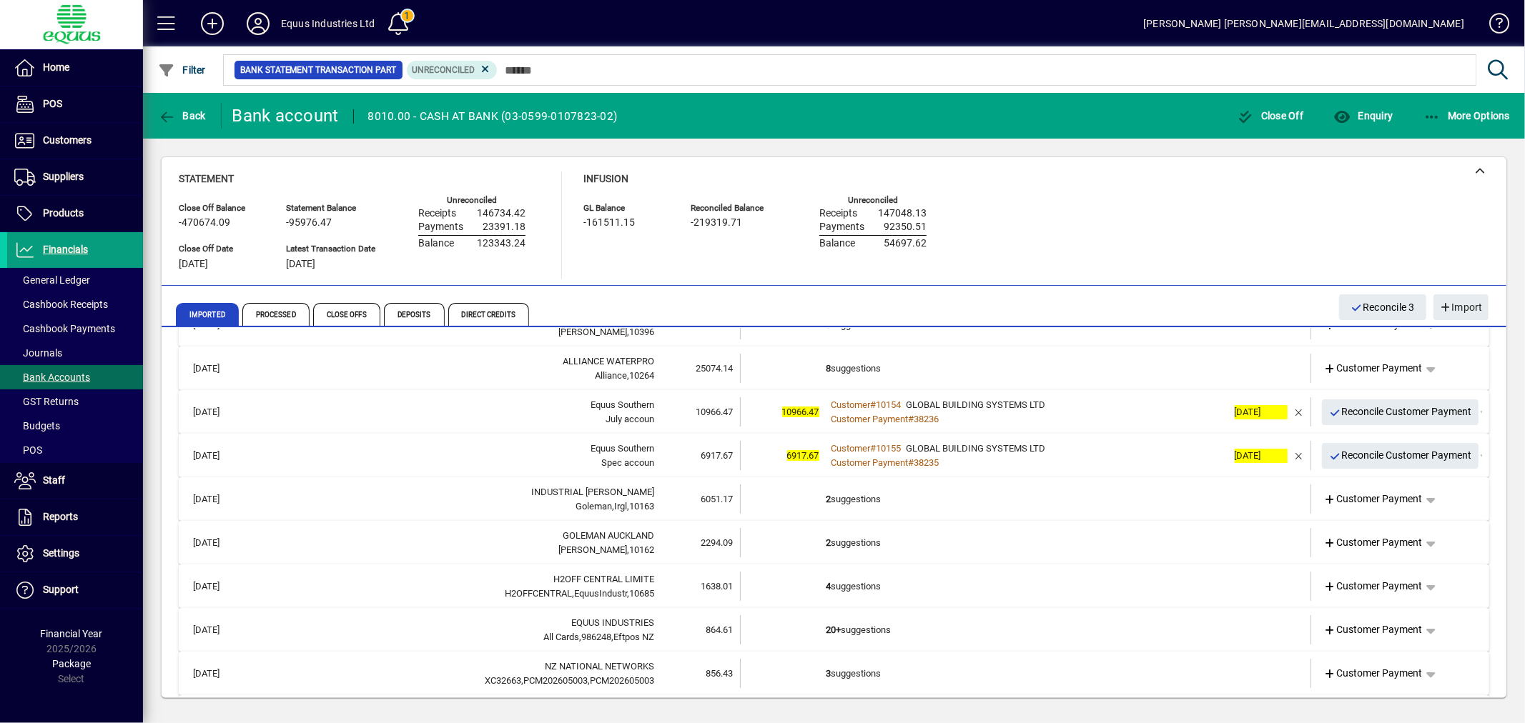
click at [919, 366] on td "8 suggestions" at bounding box center [1026, 368] width 401 height 29
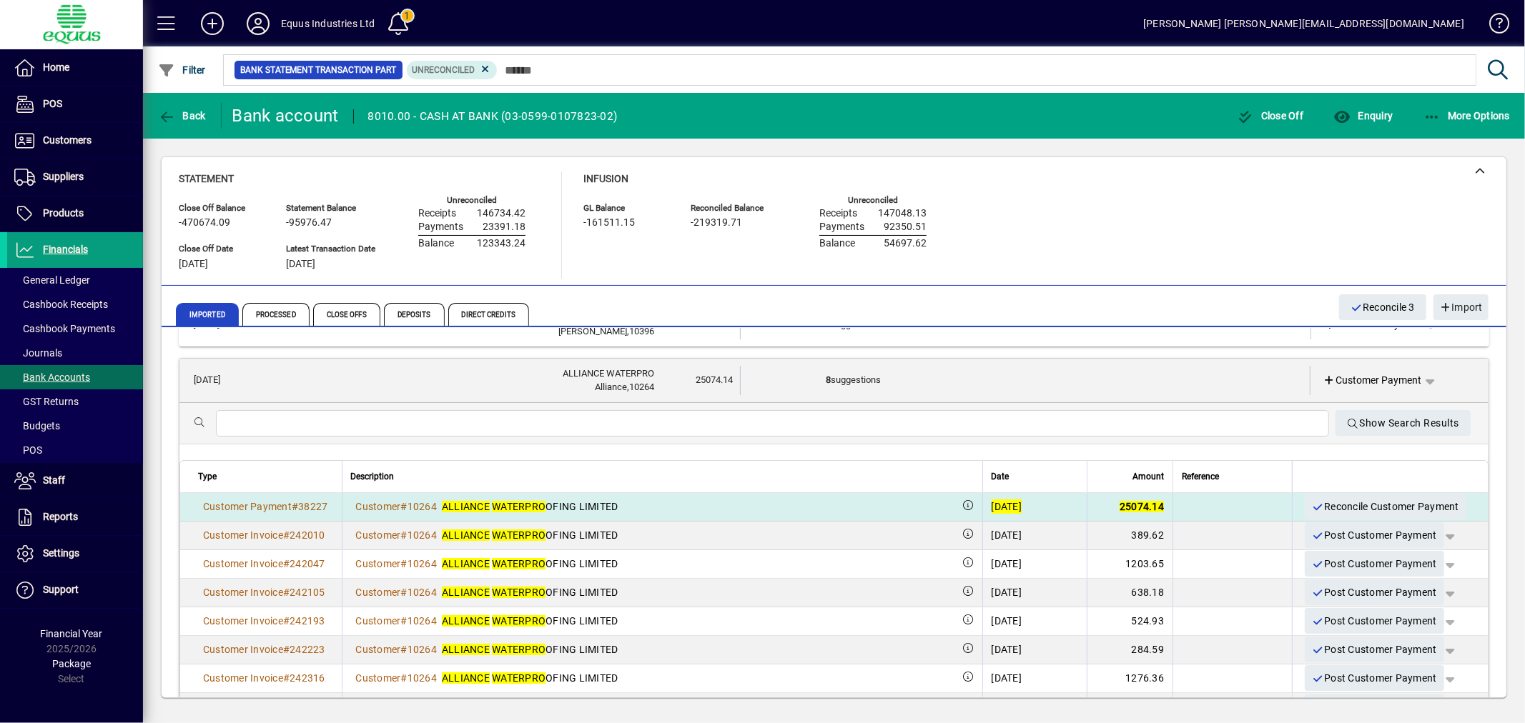
click at [992, 501] on div "[DATE]" at bounding box center [1007, 507] width 31 height 14
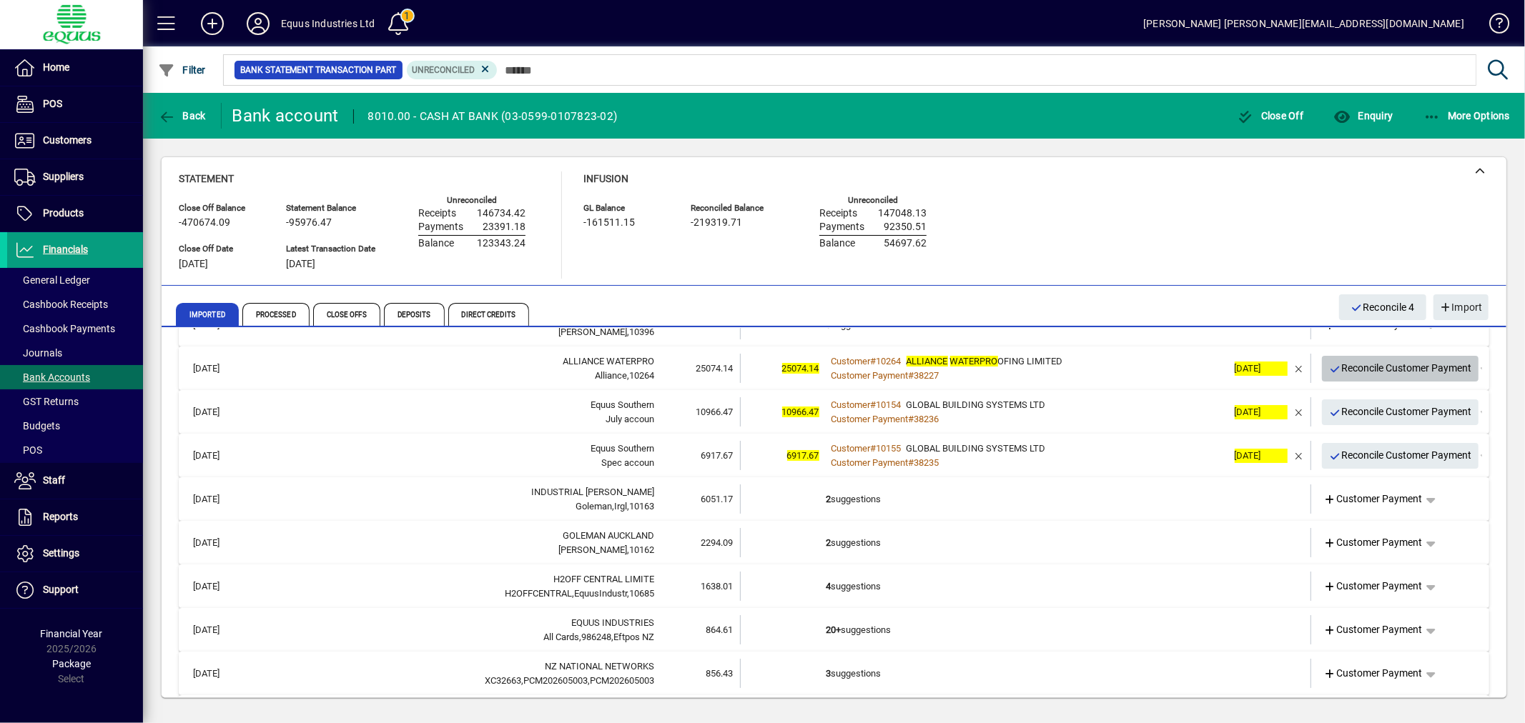
click at [1354, 370] on span "Reconcile Customer Payment" at bounding box center [1400, 369] width 143 height 24
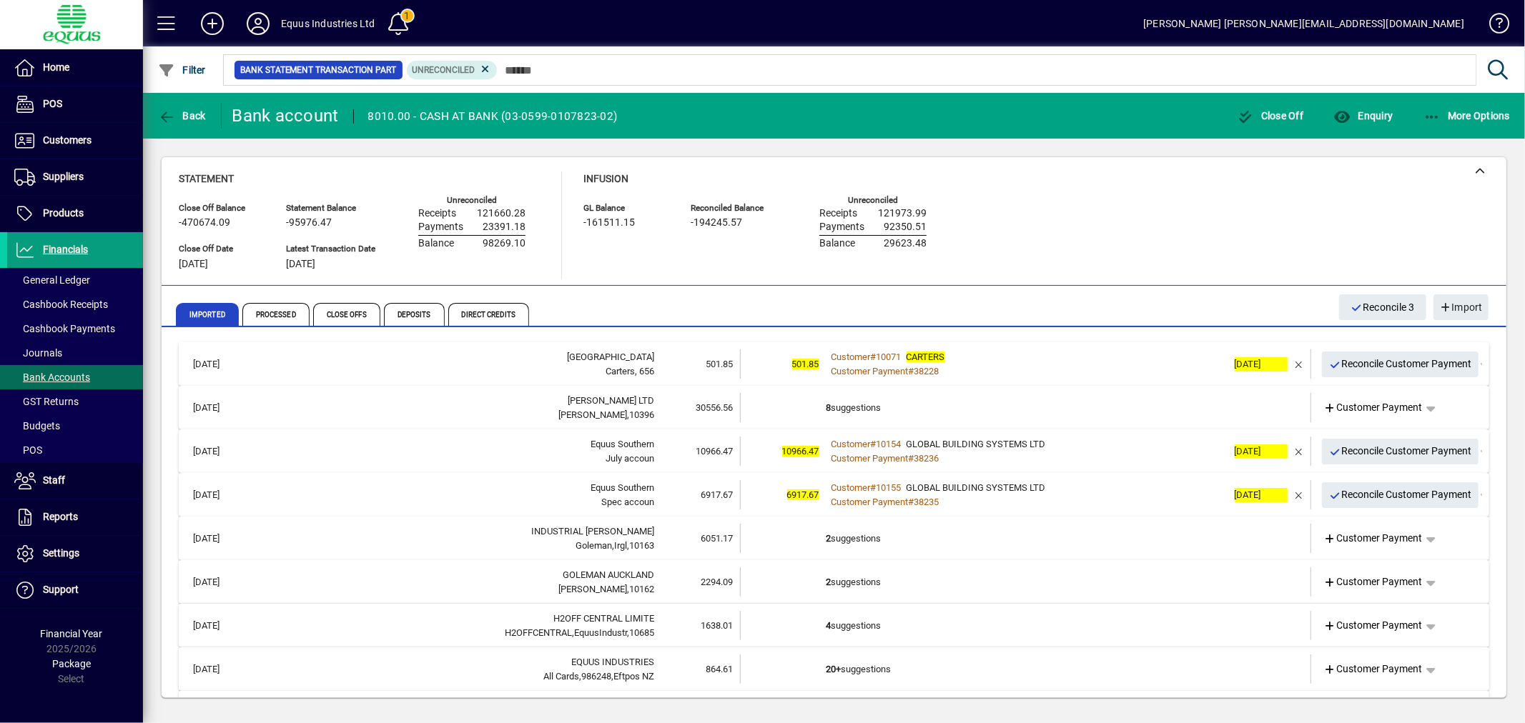
scroll to position [0, 0]
click at [1378, 357] on span "Reconcile Customer Payment" at bounding box center [1400, 365] width 143 height 24
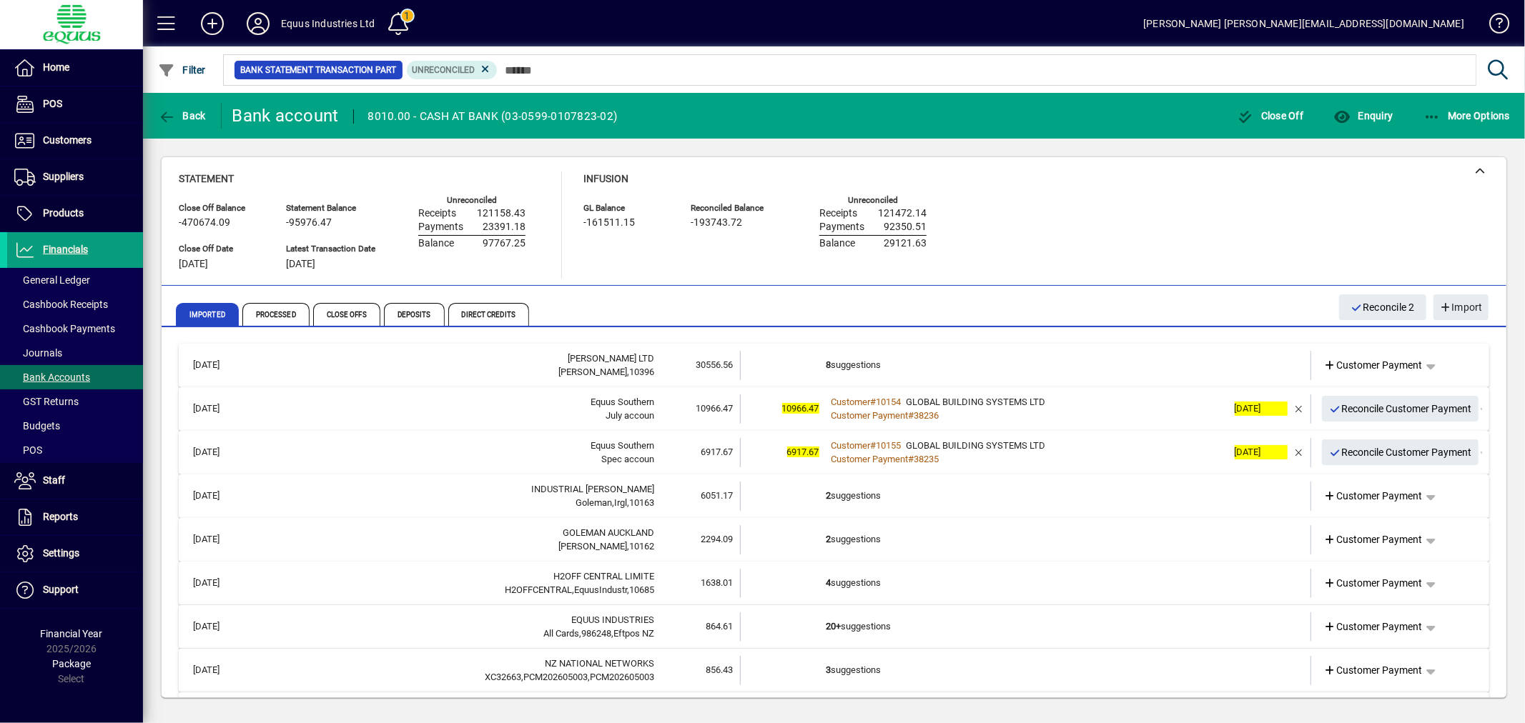
click at [971, 530] on td "2 suggestions" at bounding box center [1026, 539] width 401 height 29
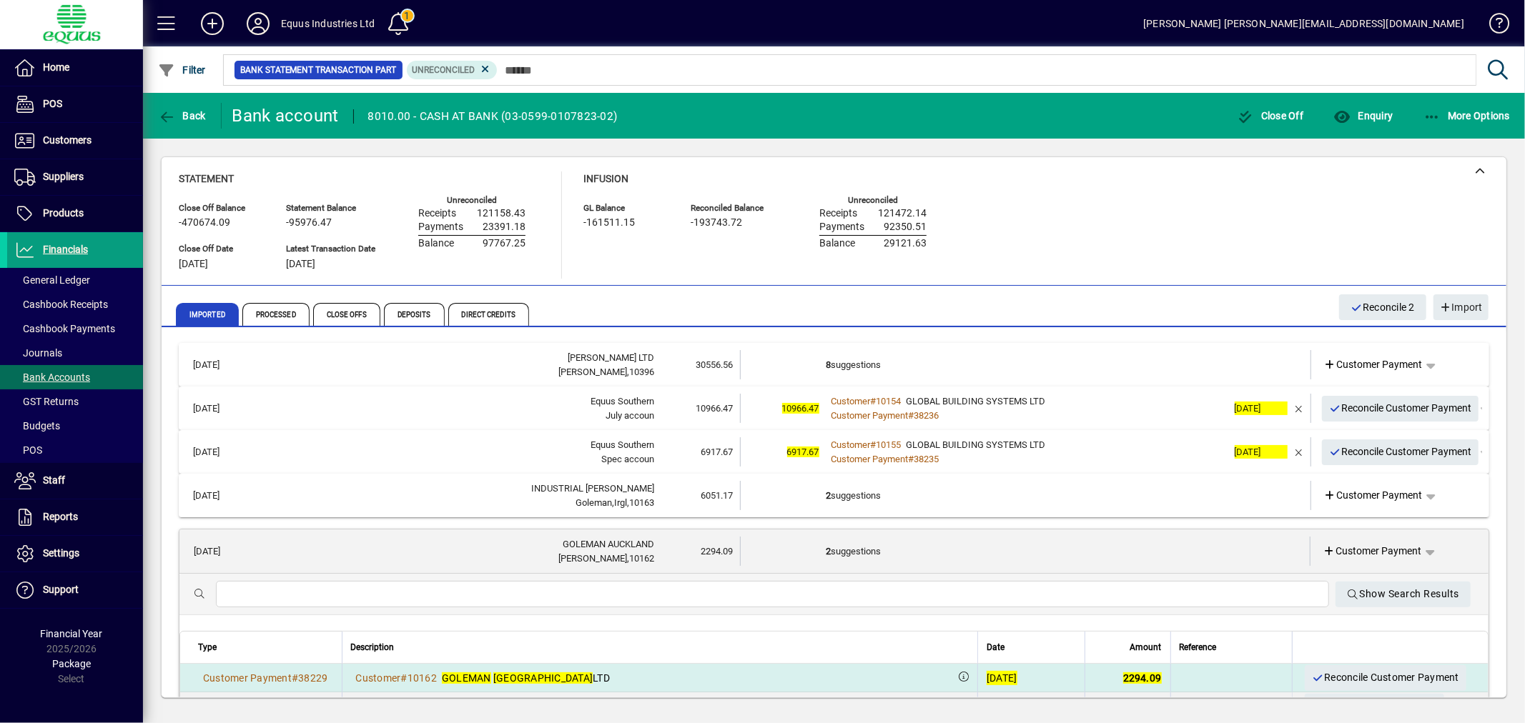
click at [1117, 670] on td "2294.09" at bounding box center [1128, 678] width 86 height 29
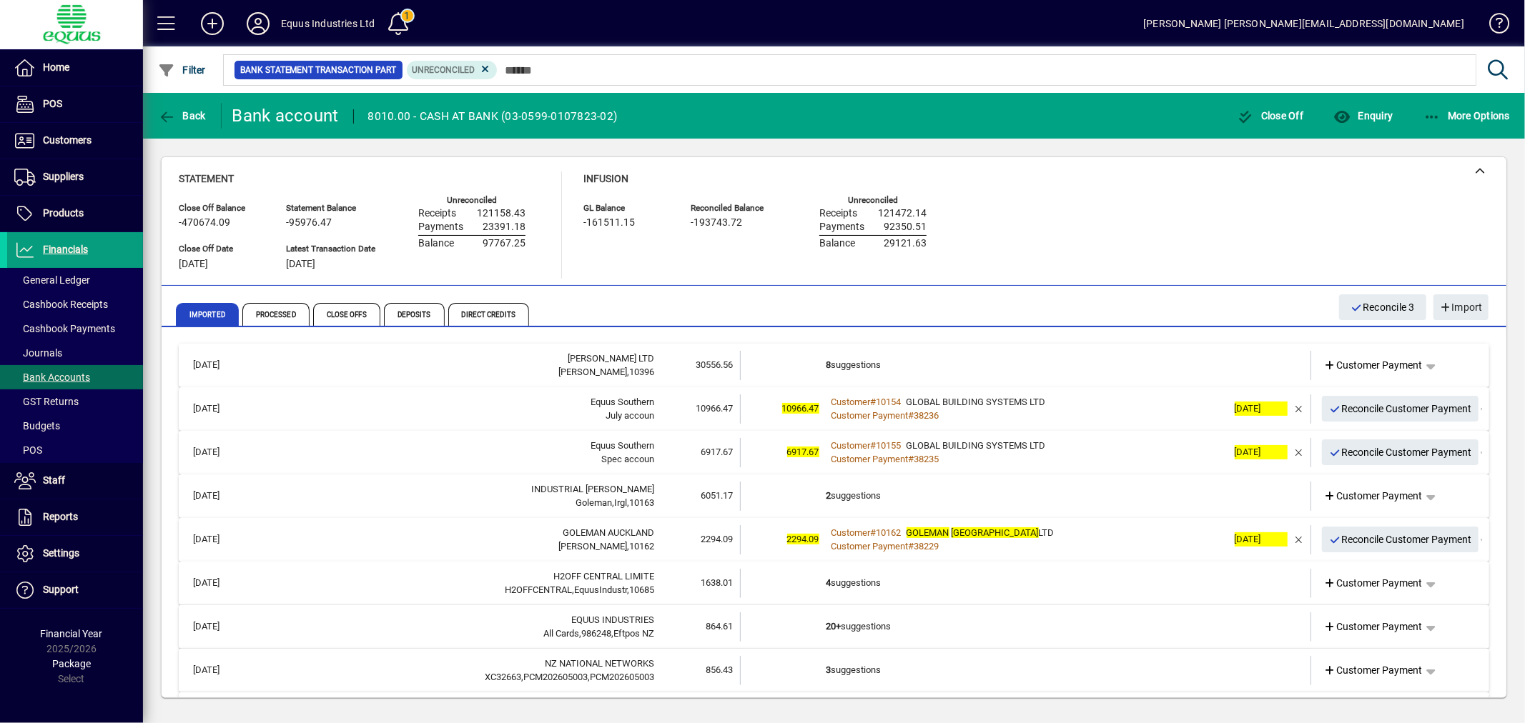
click at [1366, 533] on span "Reconcile Customer Payment" at bounding box center [1400, 540] width 143 height 24
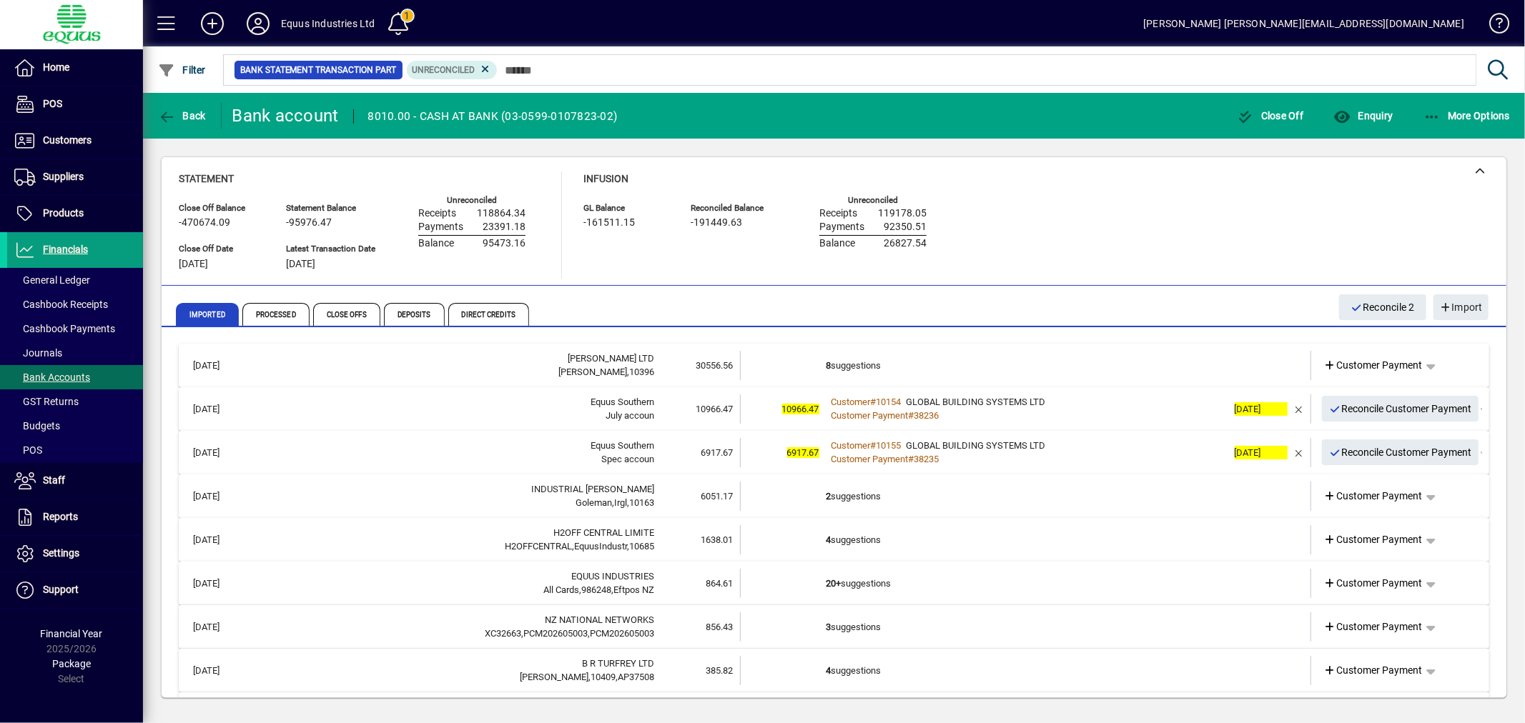
click at [875, 493] on td "2 suggestions" at bounding box center [1026, 496] width 401 height 29
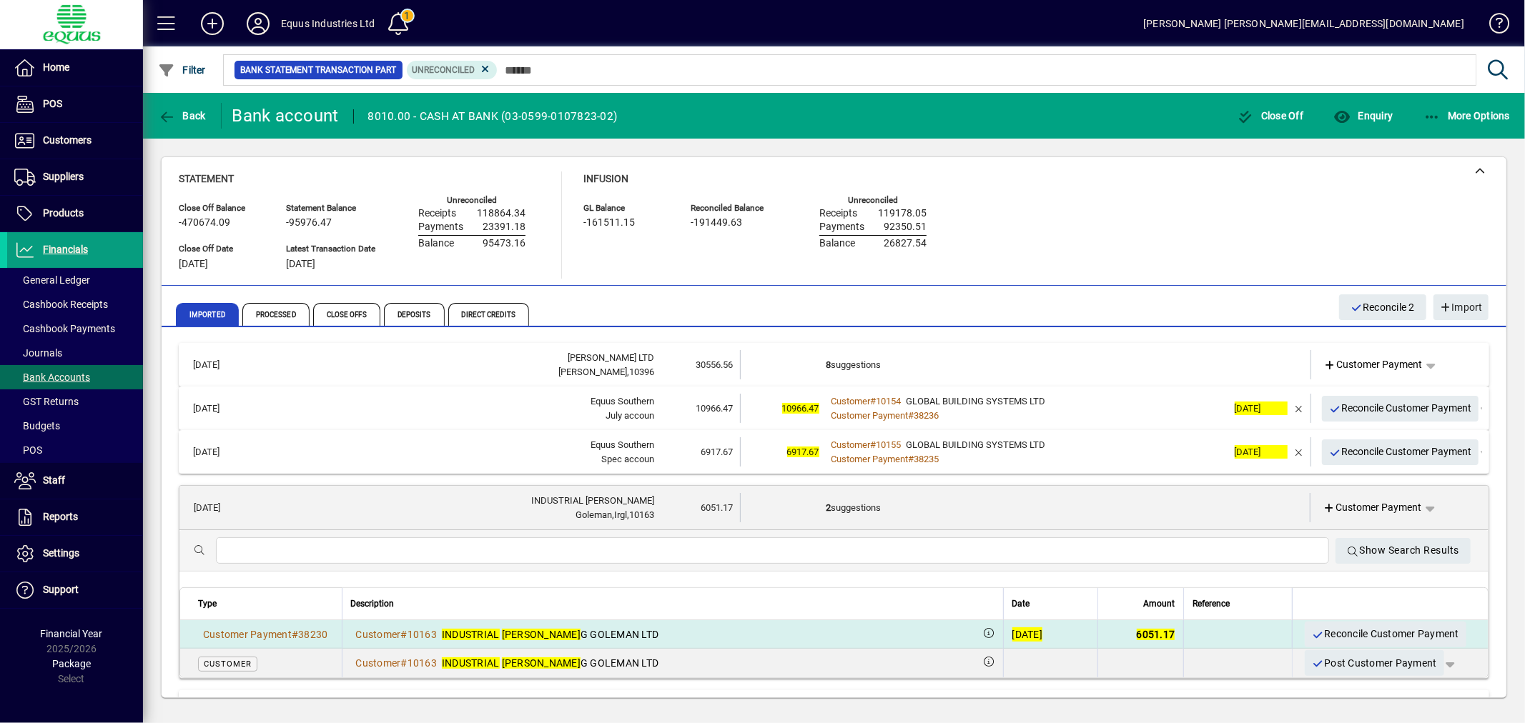
click at [1012, 631] on div "[DATE]" at bounding box center [1027, 635] width 31 height 14
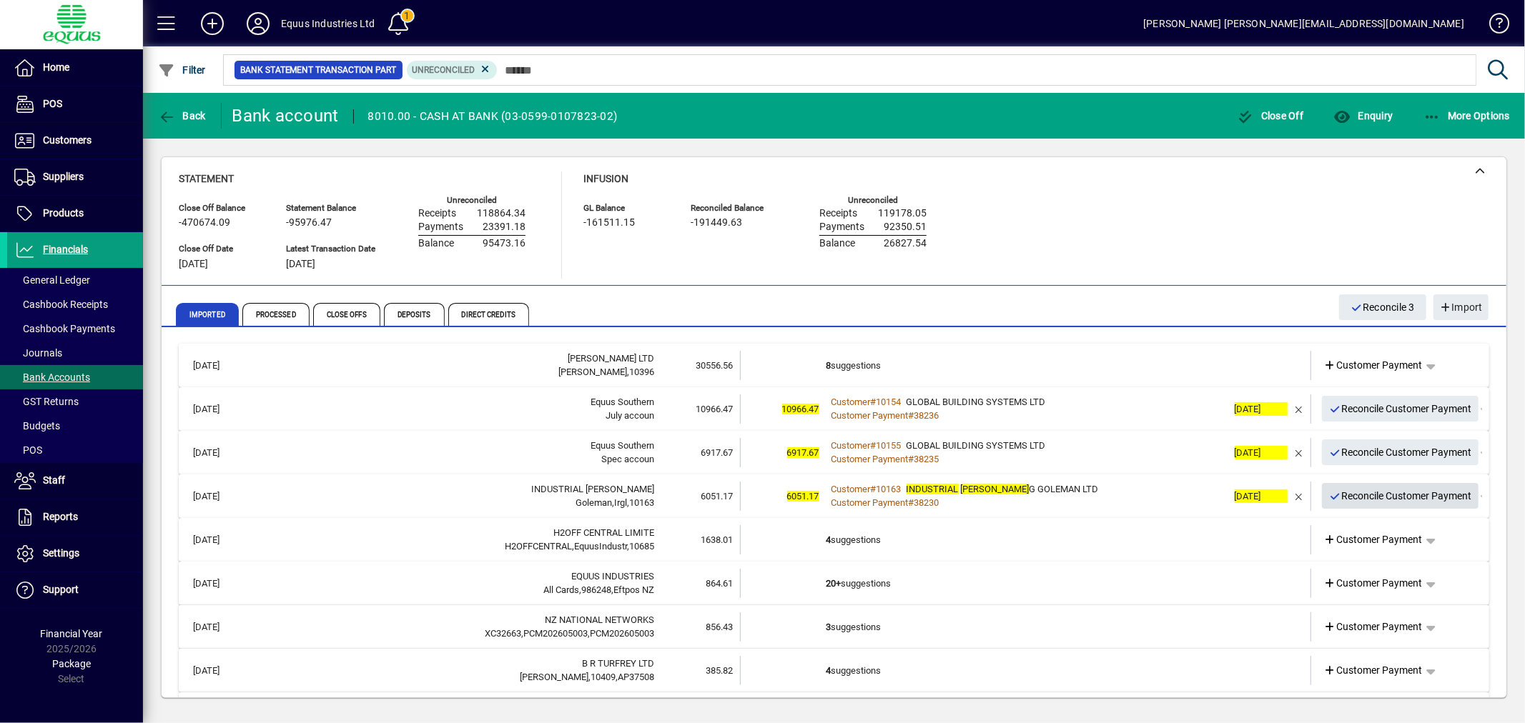
click at [1405, 497] on span "Reconcile Customer Payment" at bounding box center [1400, 497] width 143 height 24
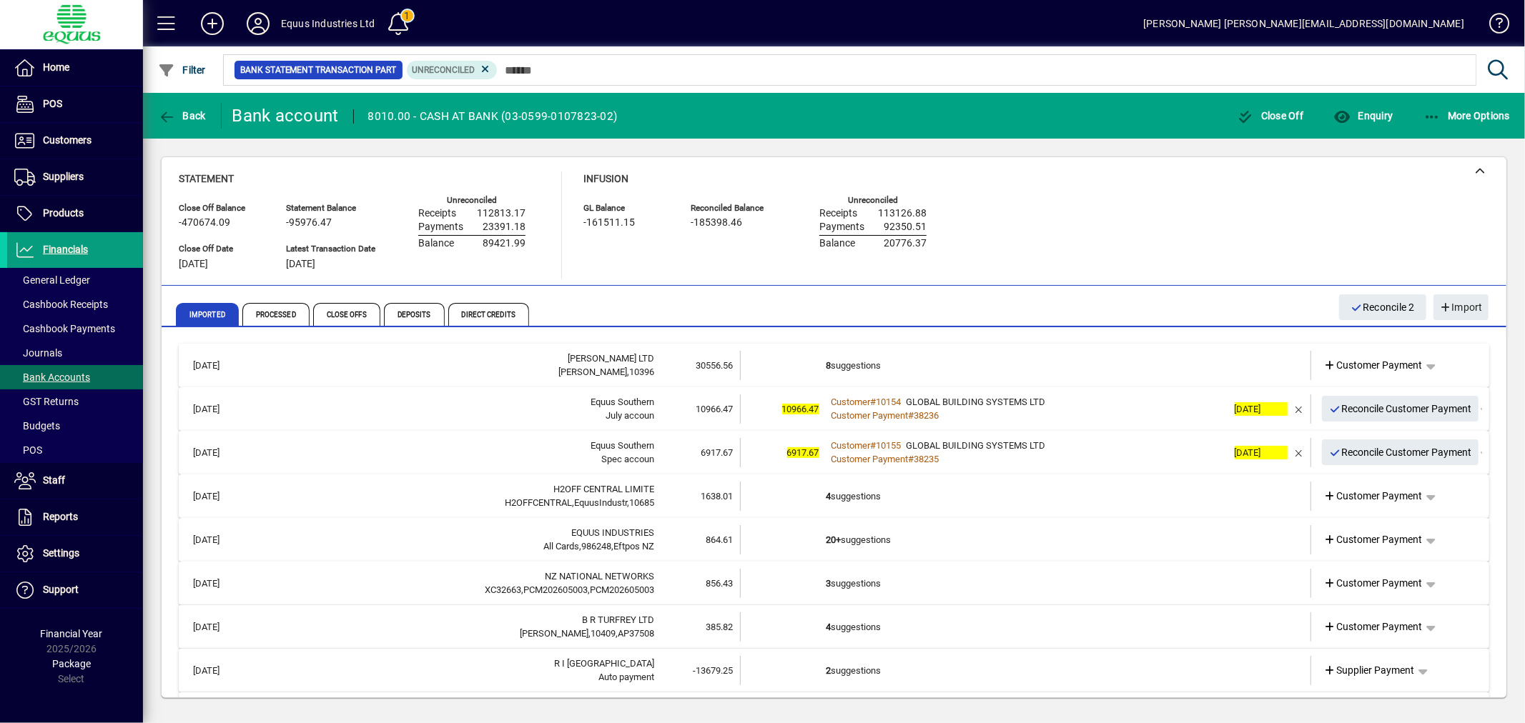
click at [927, 357] on td "8 suggestions" at bounding box center [1026, 365] width 401 height 29
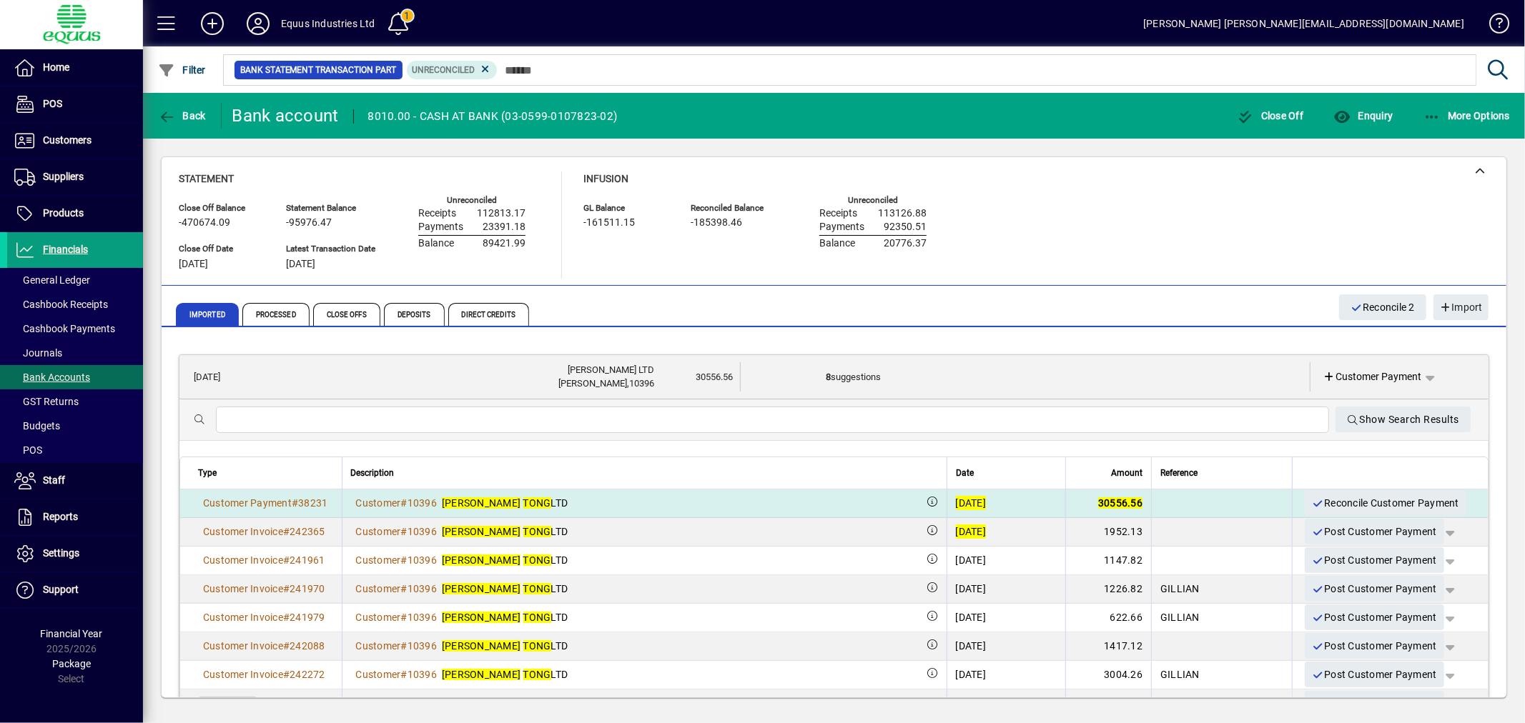
click at [956, 498] on div "[DATE]" at bounding box center [971, 503] width 31 height 14
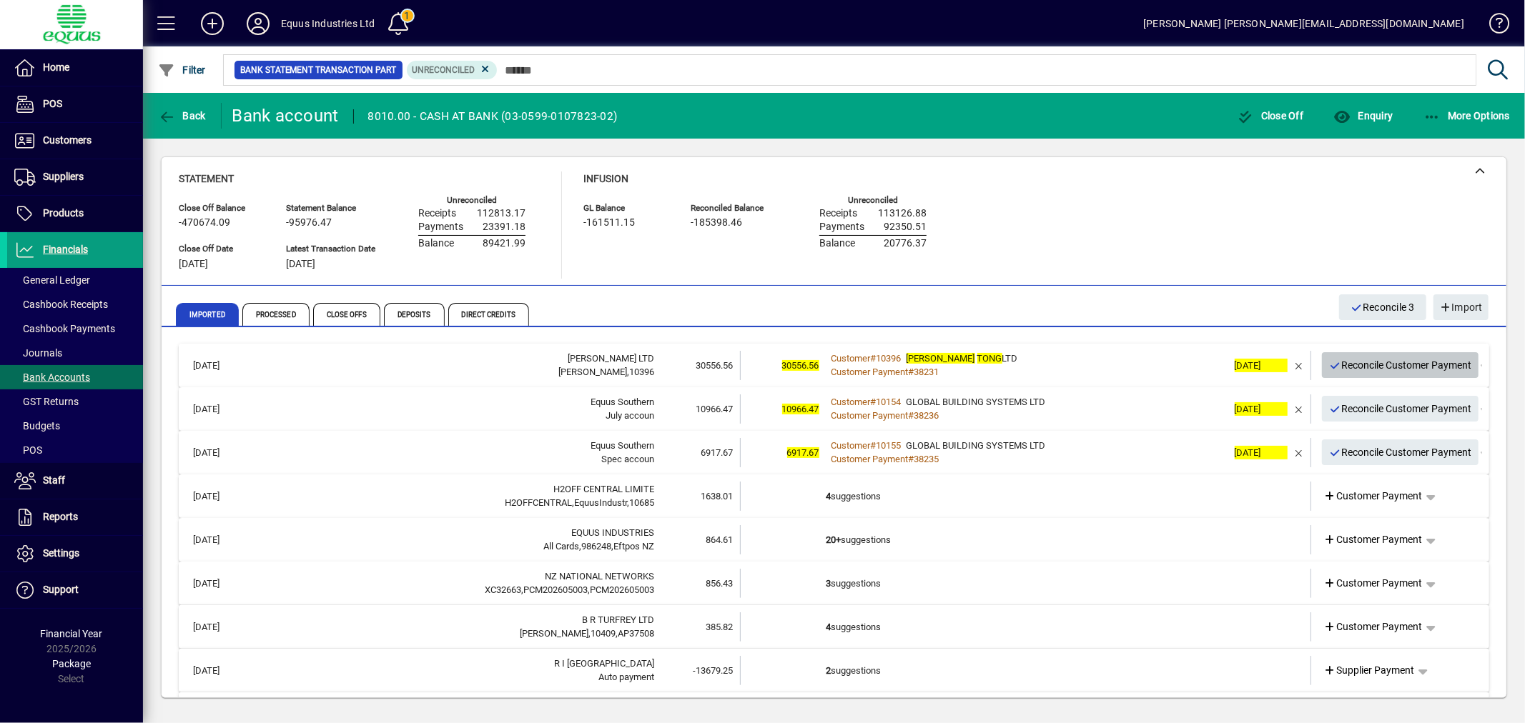
click at [1353, 366] on span "Reconcile Customer Payment" at bounding box center [1400, 366] width 143 height 24
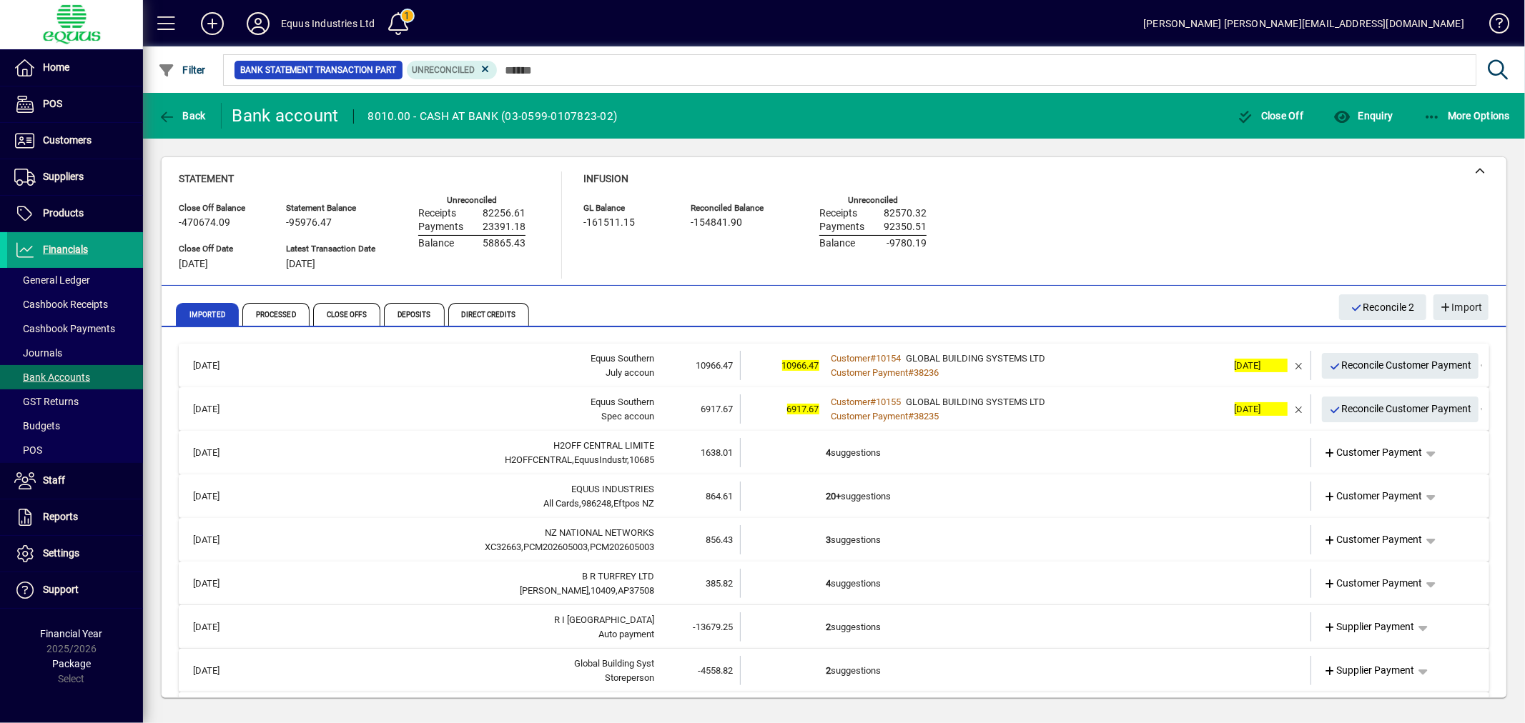
click at [899, 439] on td "4 suggestions" at bounding box center [1026, 452] width 401 height 29
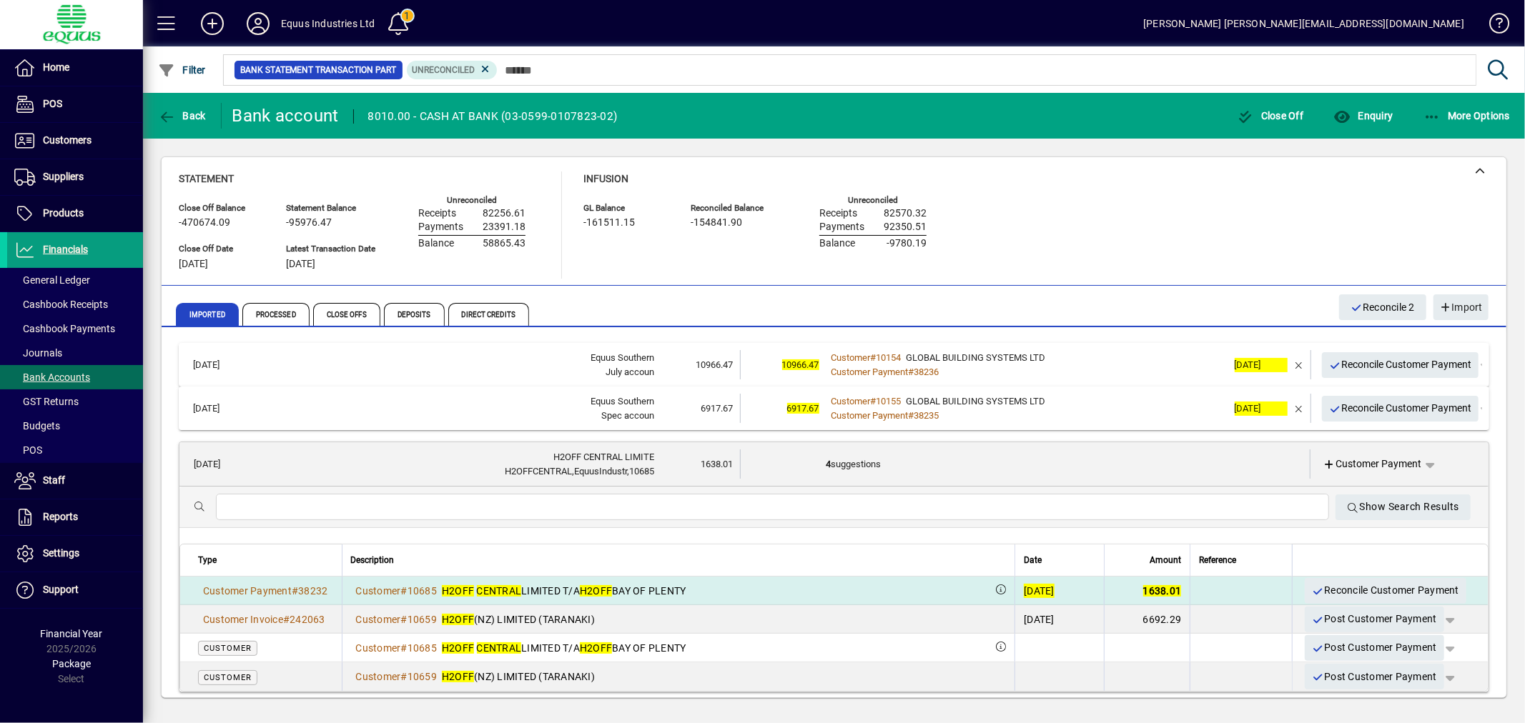
click at [1024, 588] on div "[DATE]" at bounding box center [1039, 591] width 31 height 14
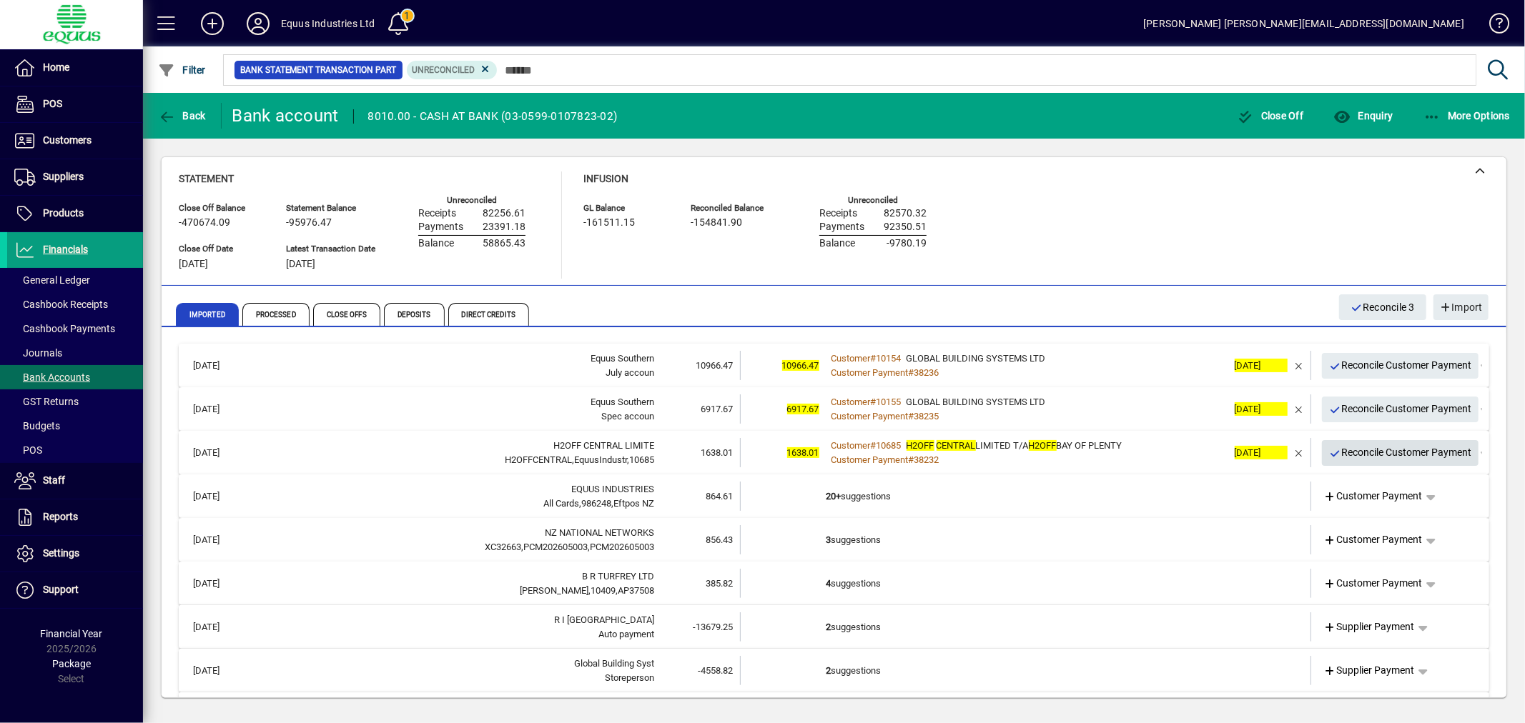
click at [1370, 448] on span "Reconcile Customer Payment" at bounding box center [1400, 453] width 143 height 24
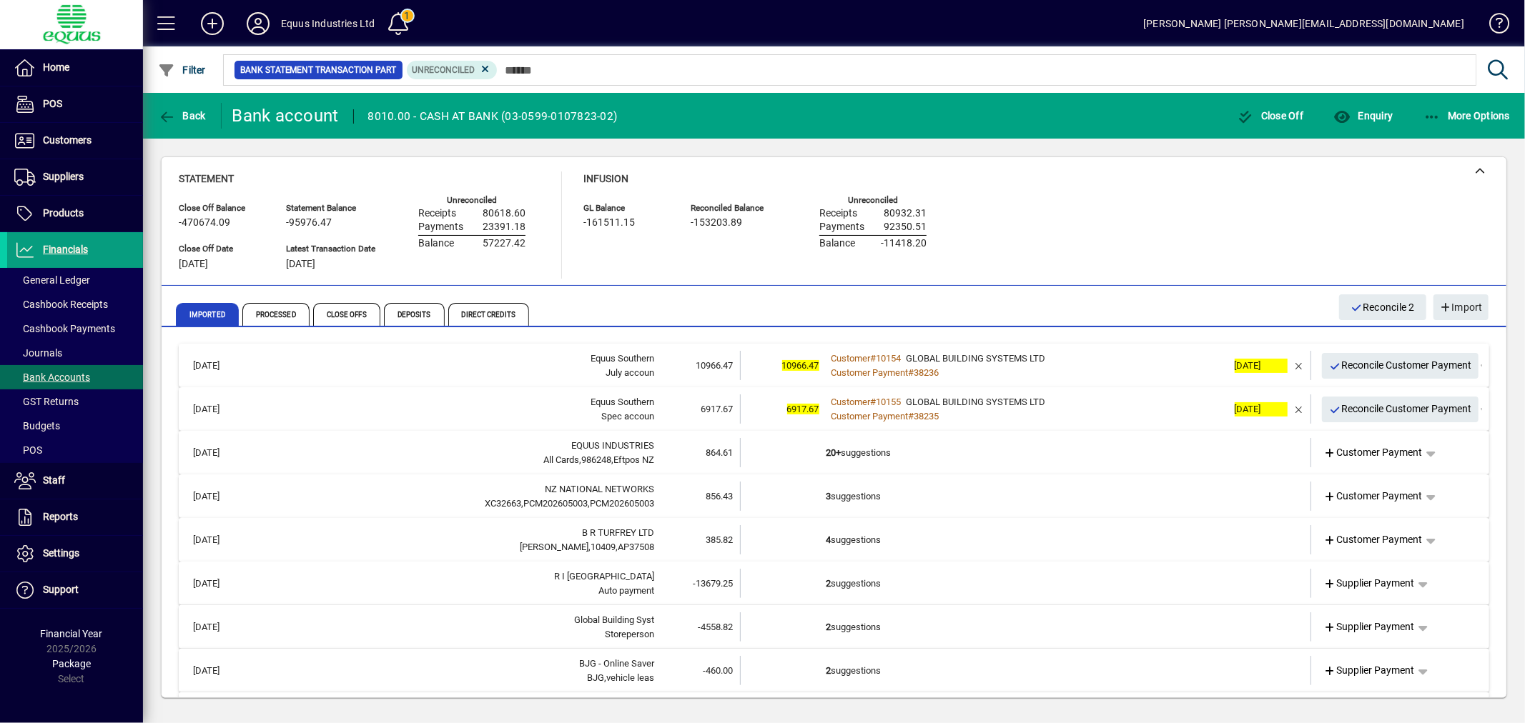
click at [892, 539] on td "4 suggestions" at bounding box center [1026, 539] width 401 height 29
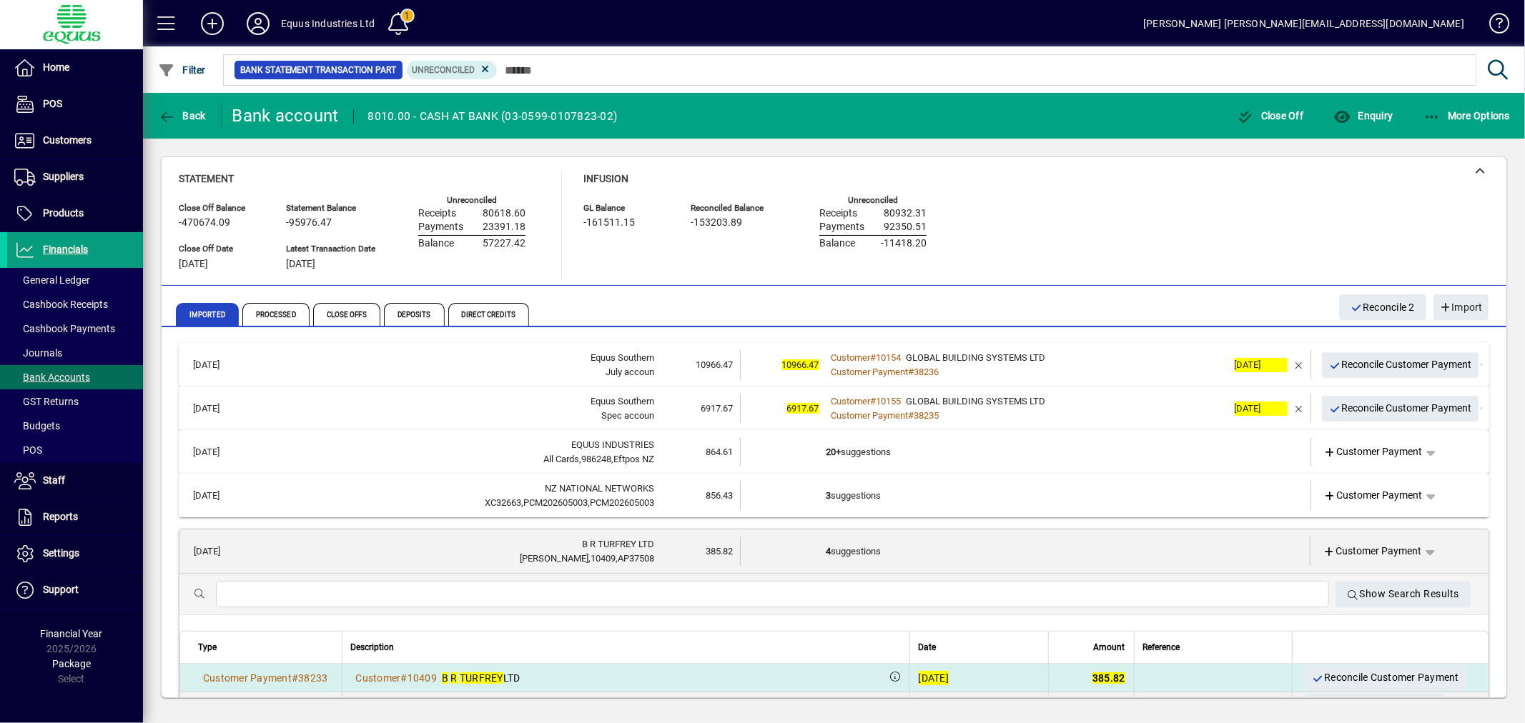
click at [919, 674] on div "[DATE]" at bounding box center [934, 678] width 31 height 14
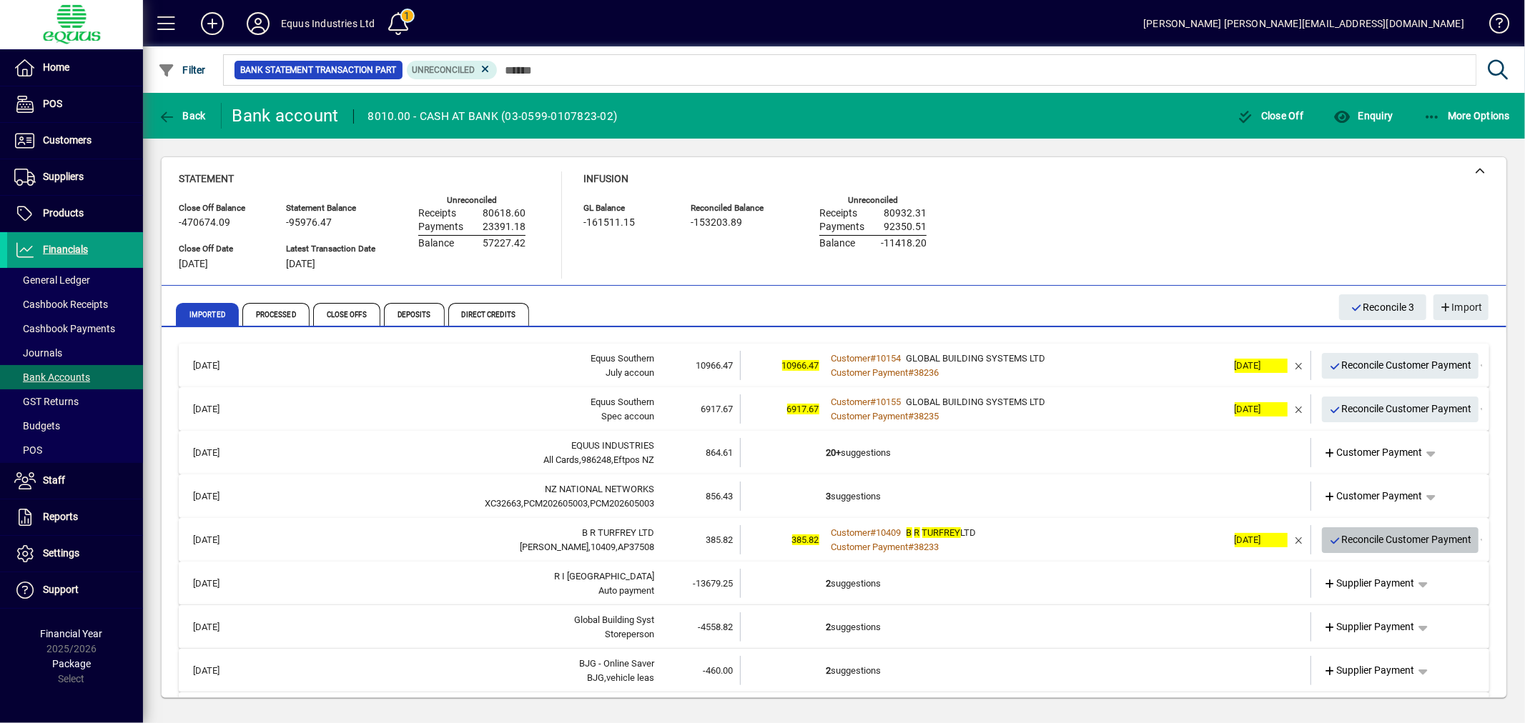
click at [1370, 541] on span "Reconcile Customer Payment" at bounding box center [1400, 540] width 143 height 24
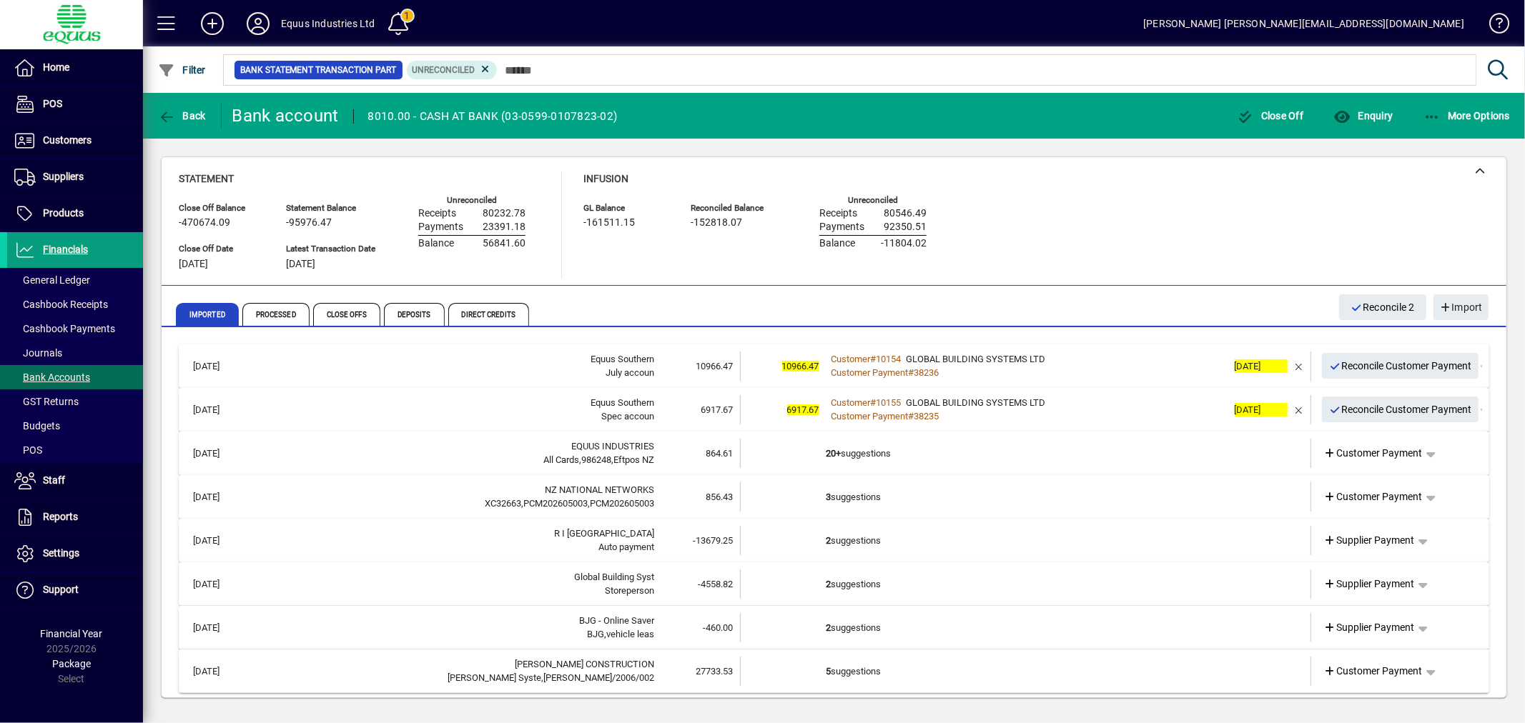
click at [909, 499] on td "3 suggestions" at bounding box center [1026, 497] width 401 height 29
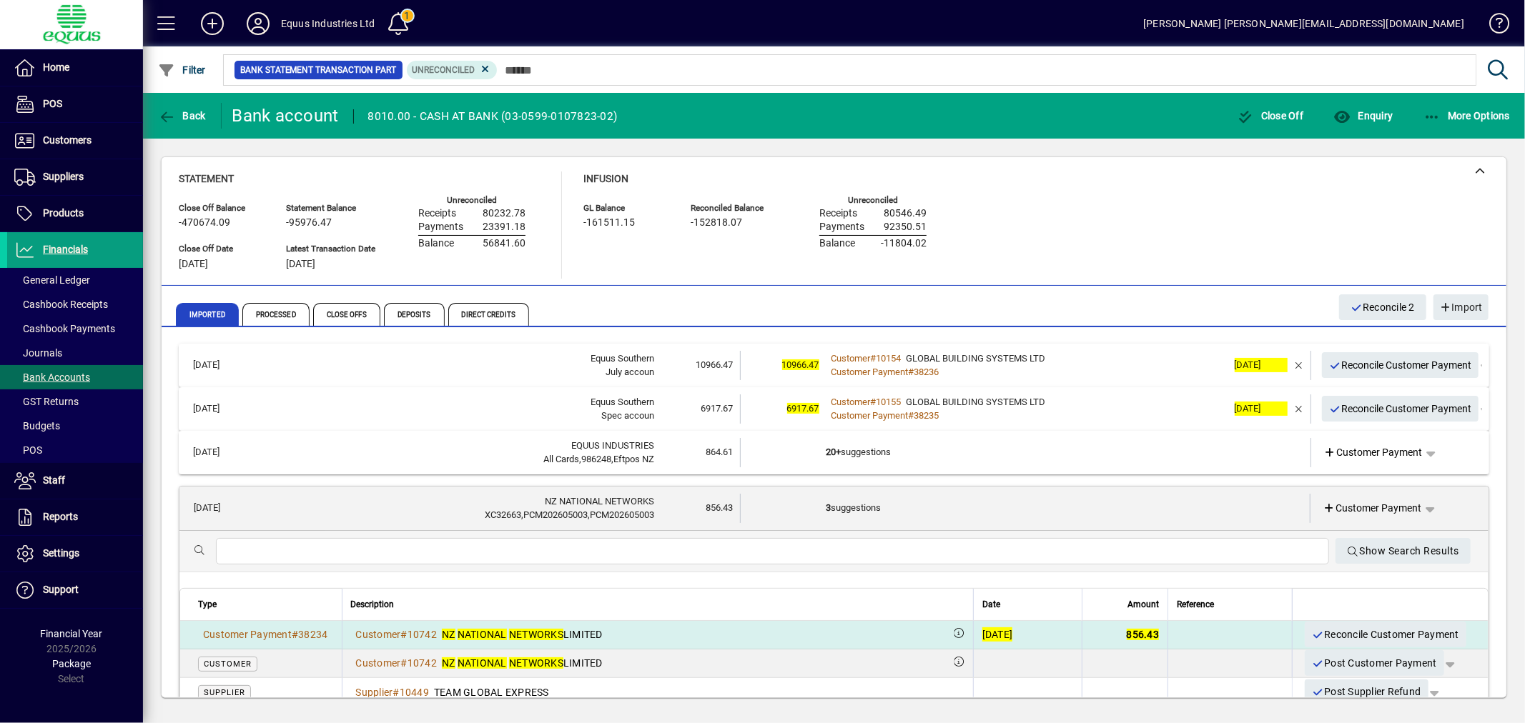
click at [984, 633] on div "[DATE]" at bounding box center [997, 635] width 31 height 14
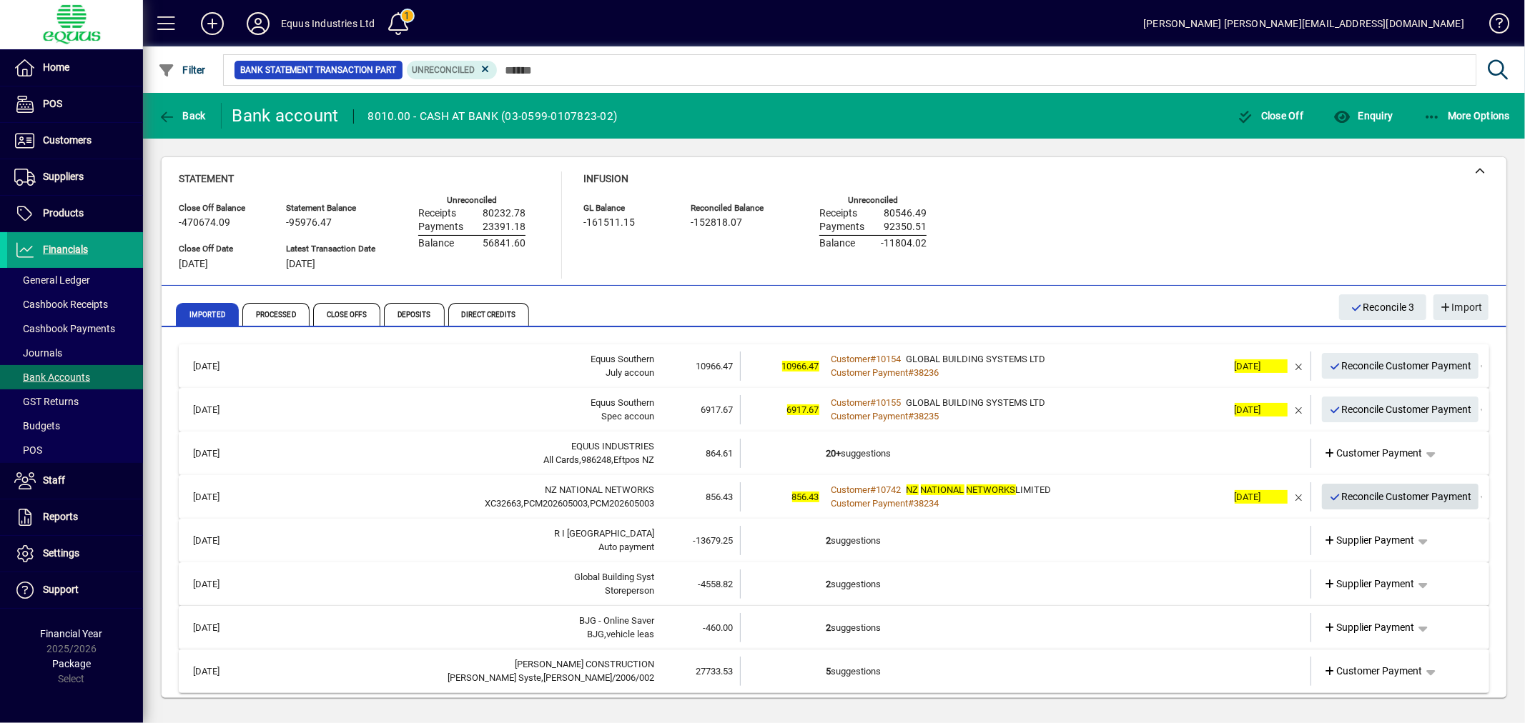
click at [1354, 492] on span "Reconcile Customer Payment" at bounding box center [1400, 497] width 143 height 24
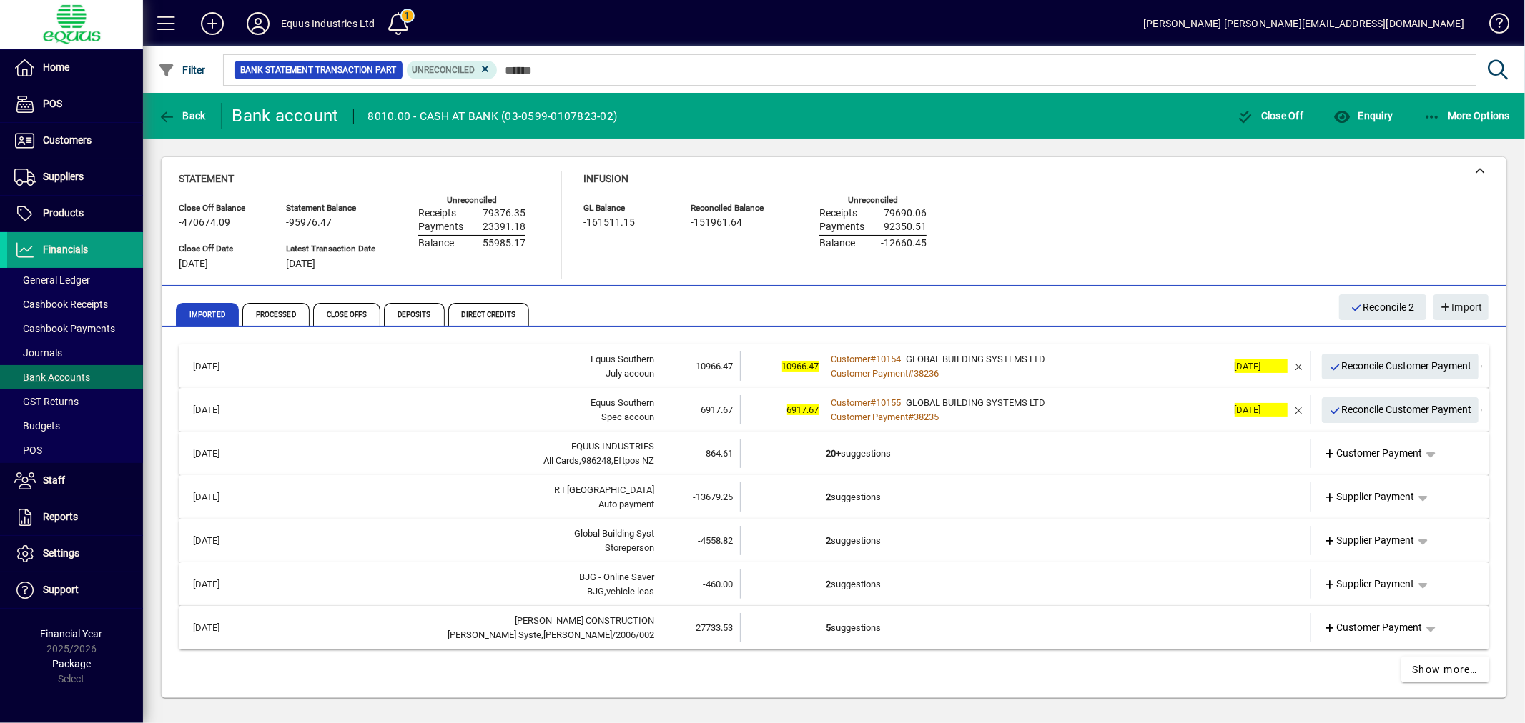
click at [928, 460] on td "20+ suggestions" at bounding box center [1026, 453] width 401 height 29
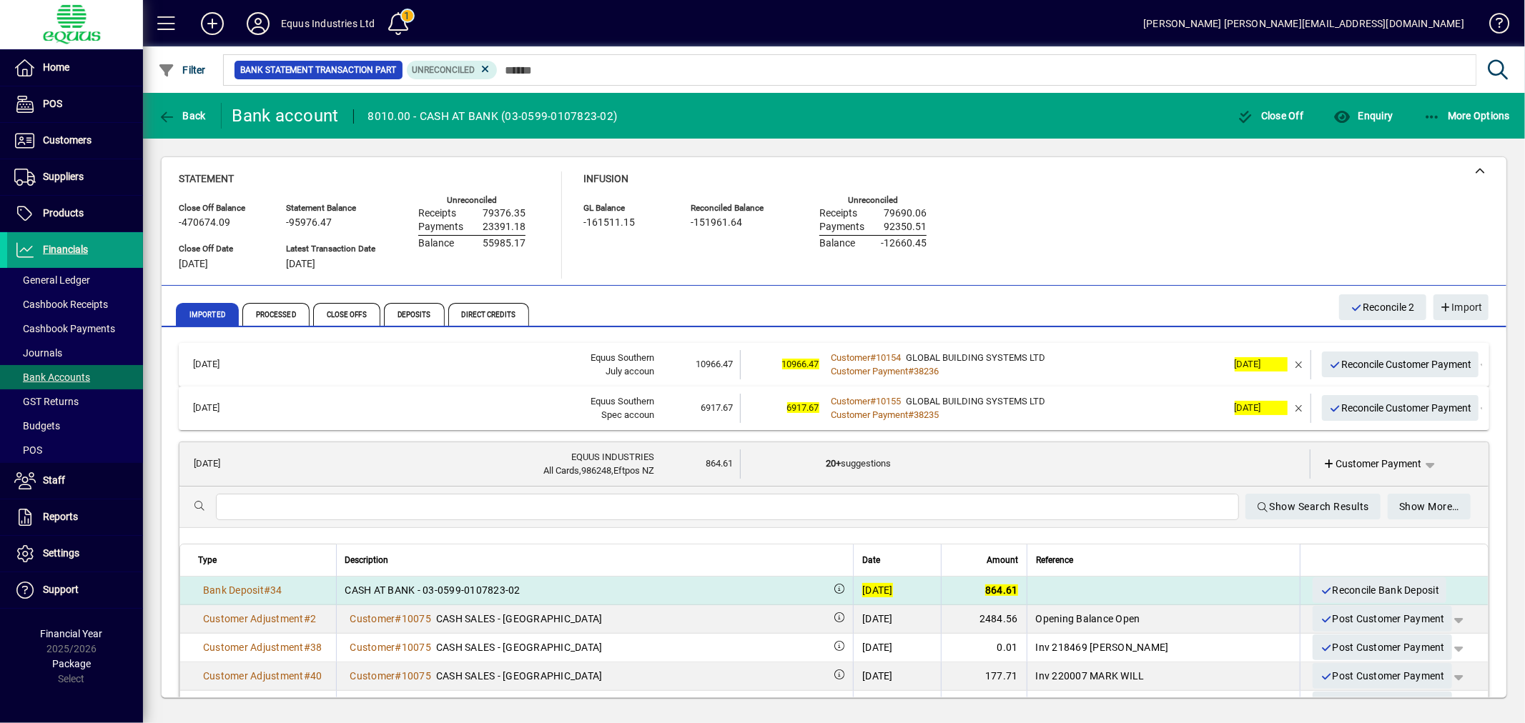
click at [869, 588] on div "[DATE]" at bounding box center [877, 590] width 31 height 14
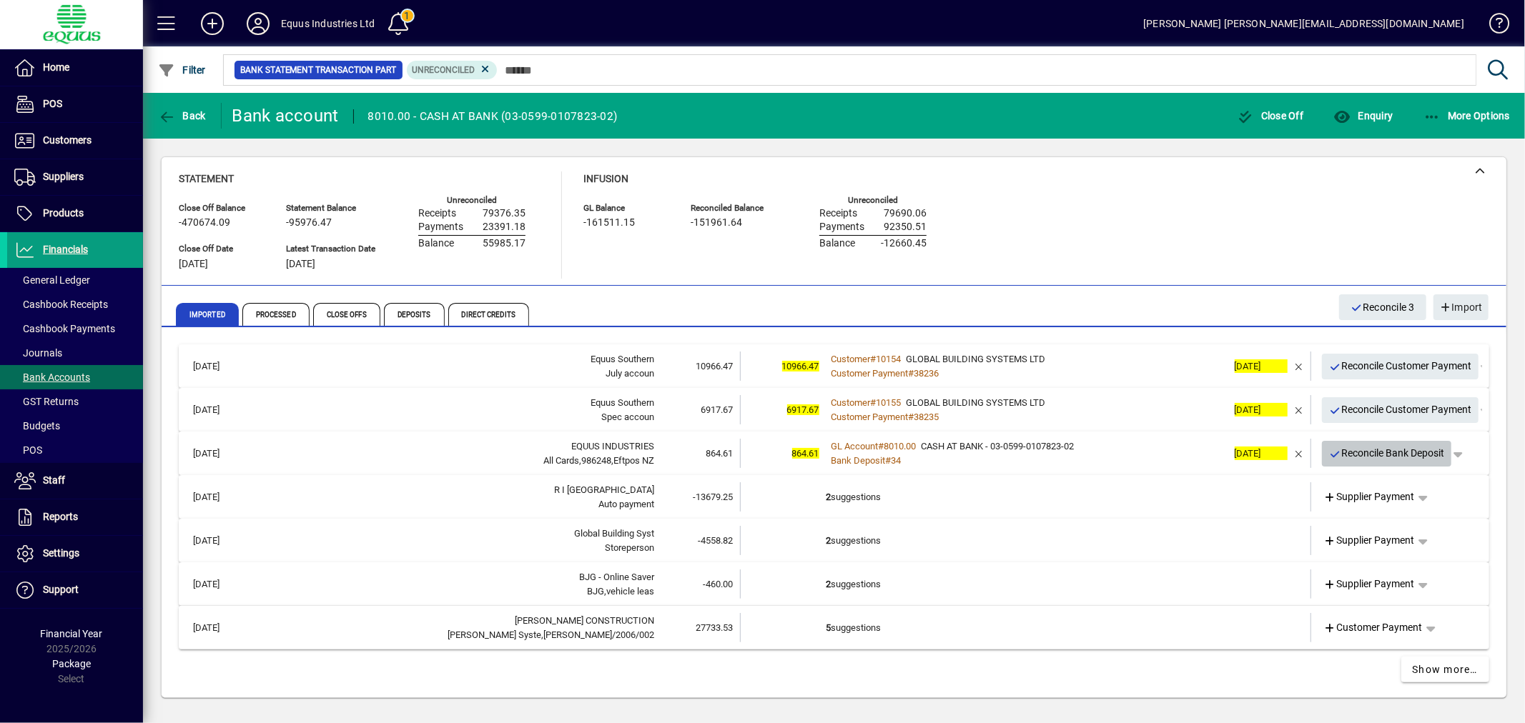
click at [1387, 449] on span "Reconcile Bank Deposit" at bounding box center [1387, 454] width 116 height 24
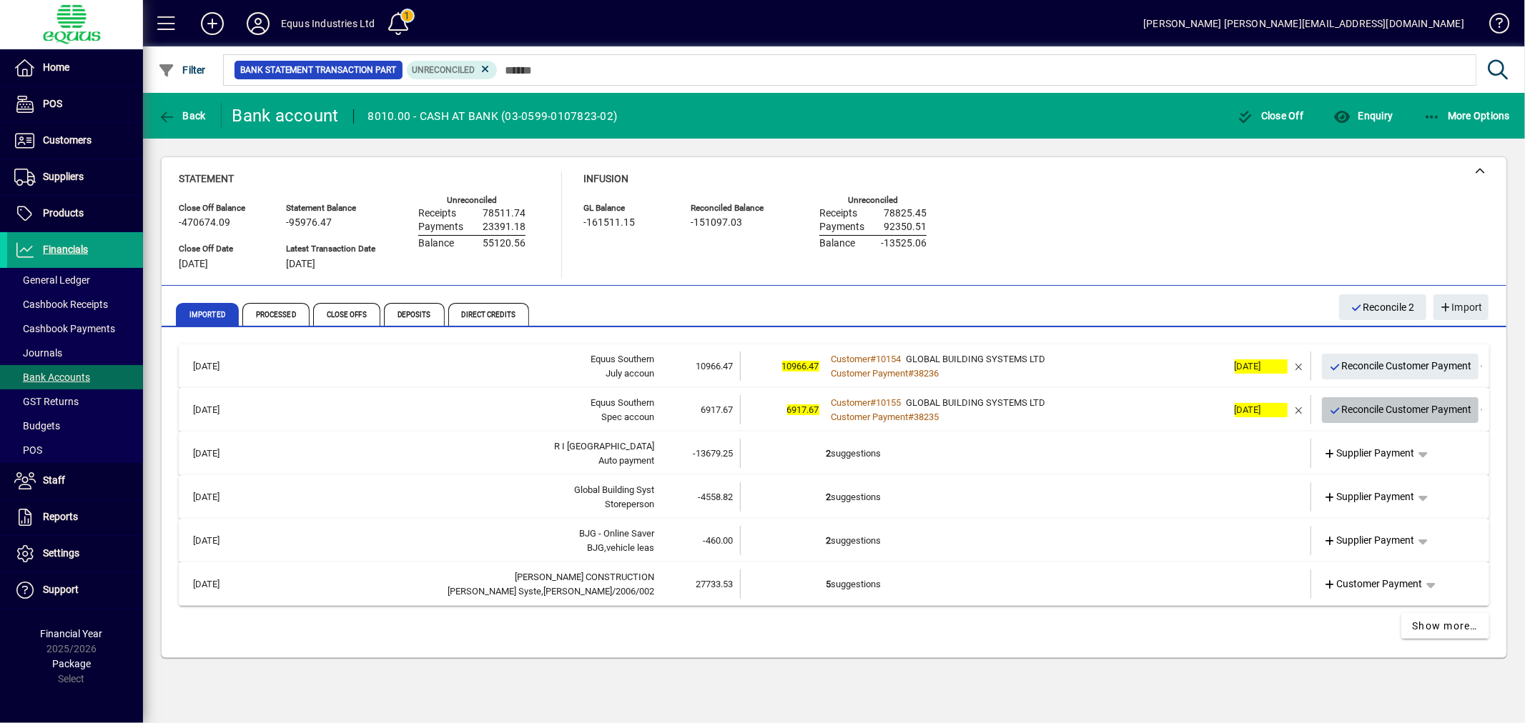
click at [1390, 411] on span "Reconcile Customer Payment" at bounding box center [1400, 410] width 143 height 24
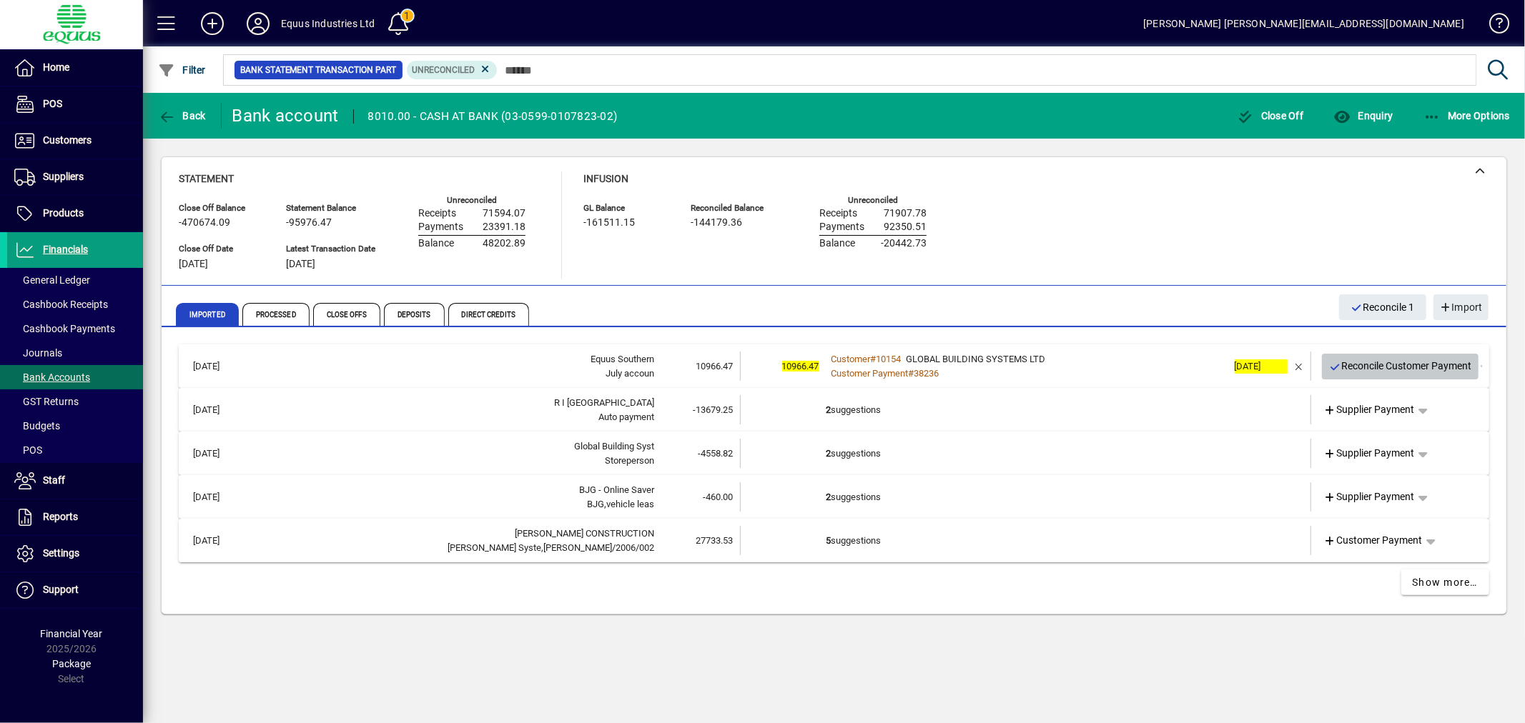
click at [1413, 365] on span "Reconcile Customer Payment" at bounding box center [1400, 367] width 143 height 24
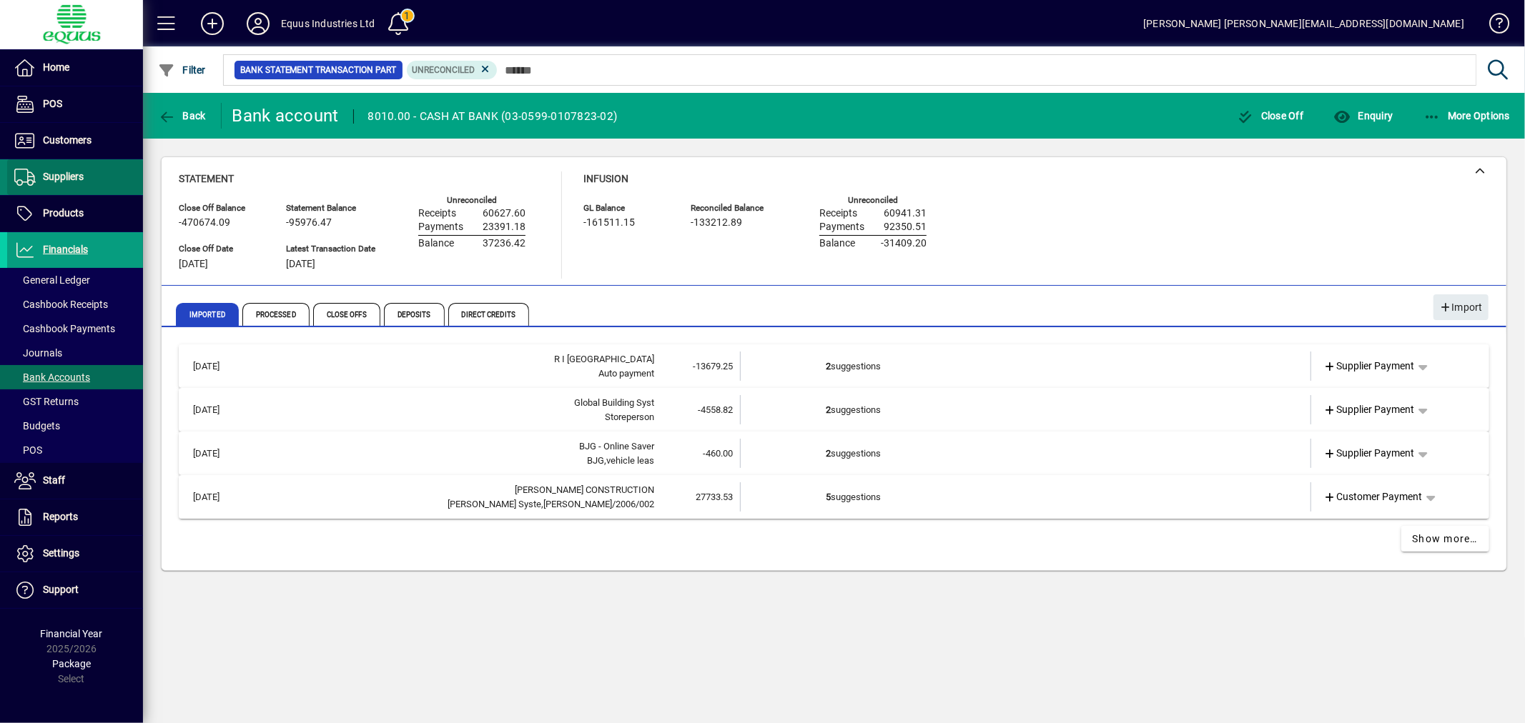
click at [70, 173] on span "Suppliers" at bounding box center [63, 176] width 41 height 11
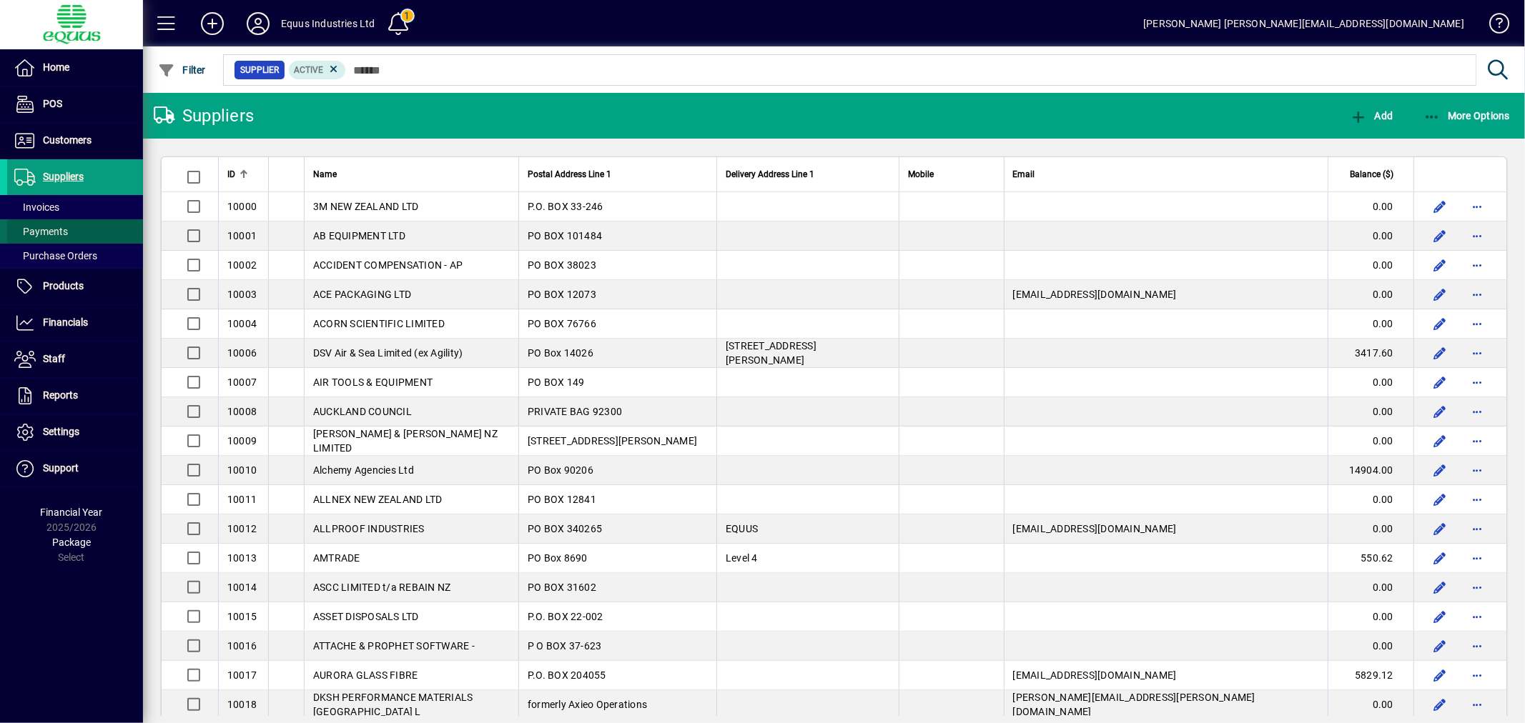
click at [63, 226] on span "Payments" at bounding box center [41, 231] width 54 height 11
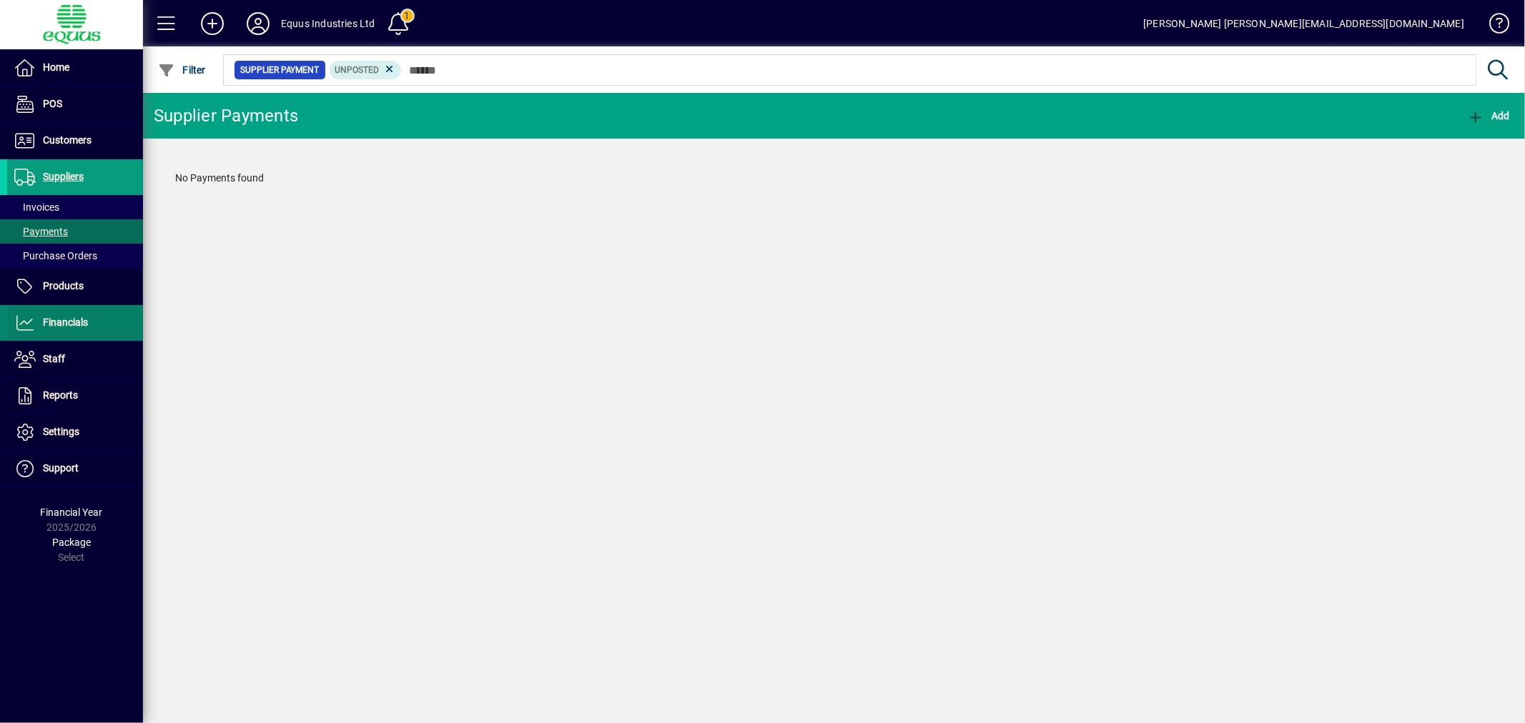
click at [45, 318] on span "Financials" at bounding box center [65, 322] width 45 height 11
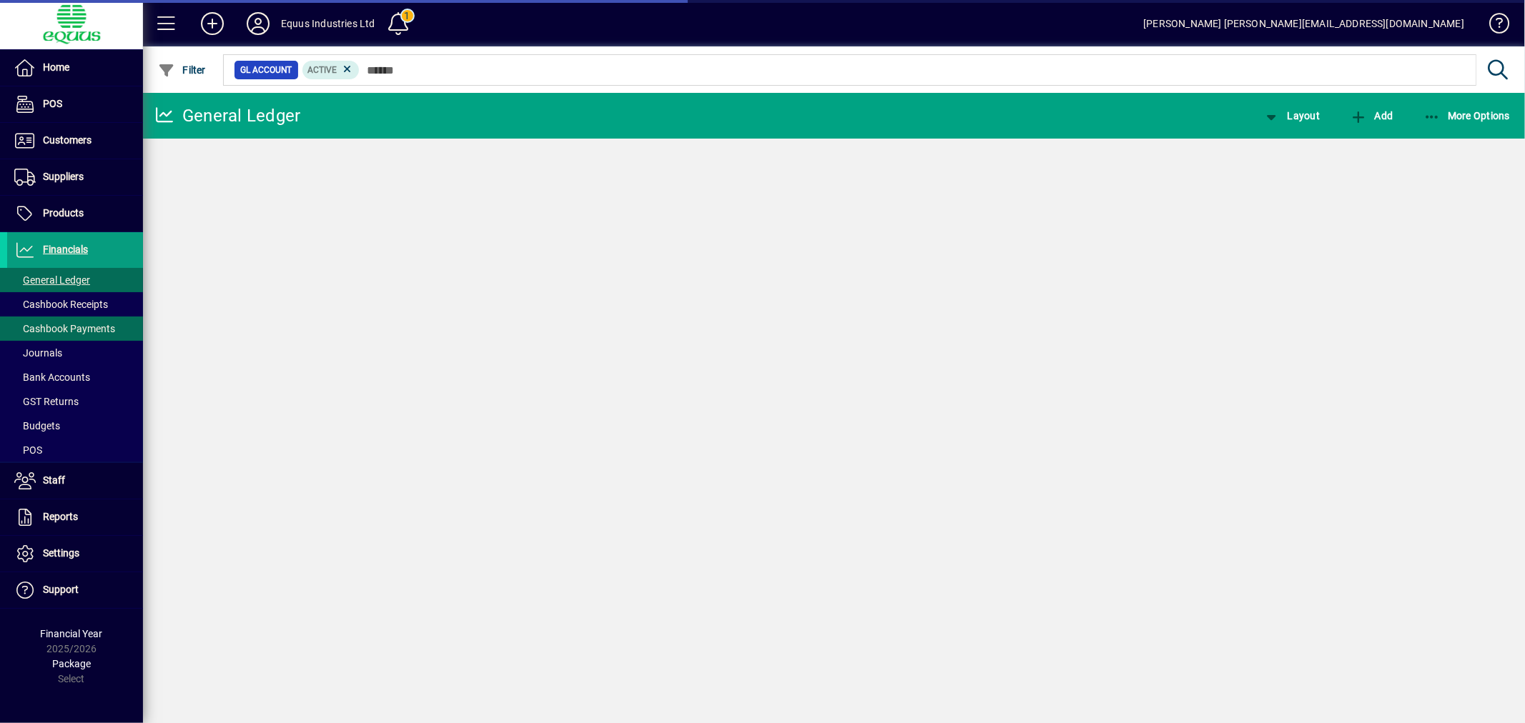
click at [61, 375] on span "Bank Accounts" at bounding box center [52, 377] width 76 height 11
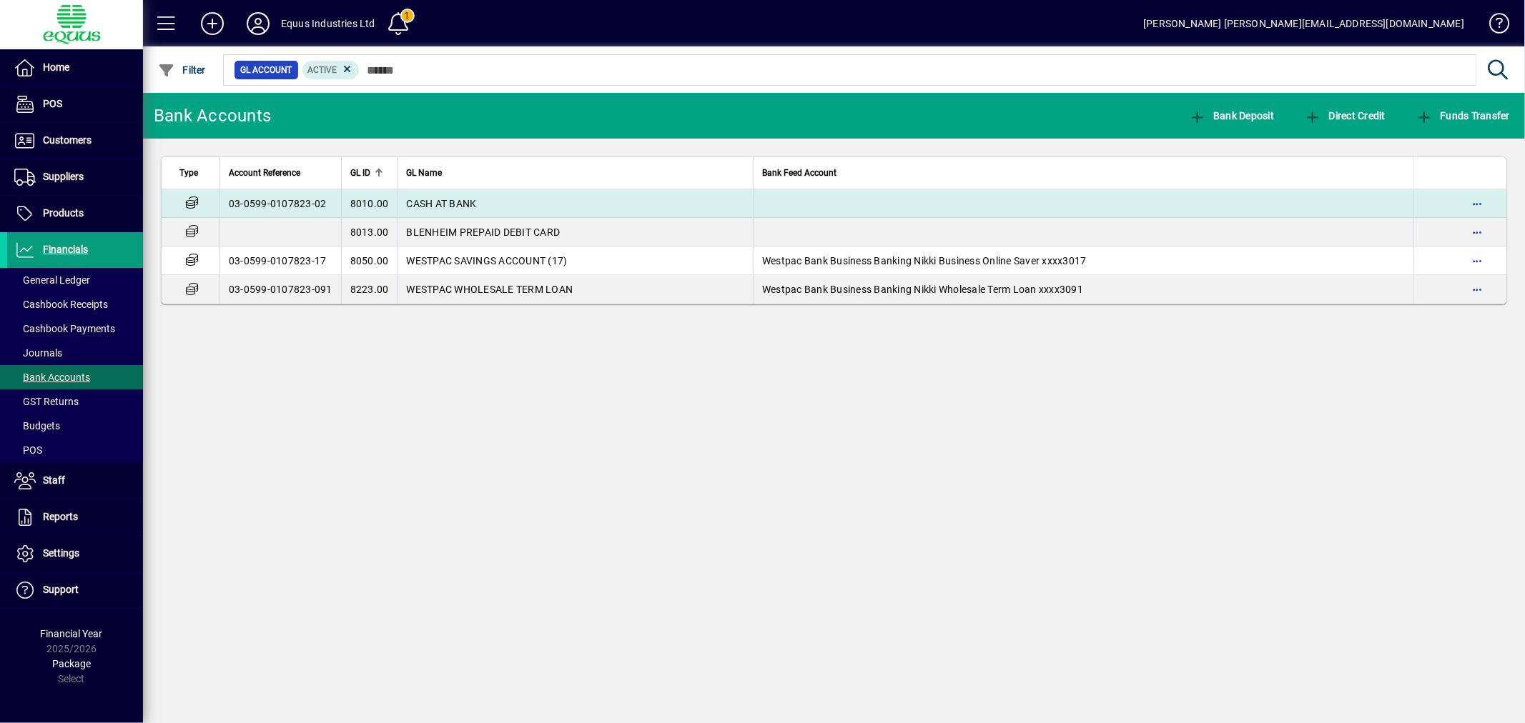
click at [454, 198] on span "CASH AT BANK" at bounding box center [442, 203] width 70 height 11
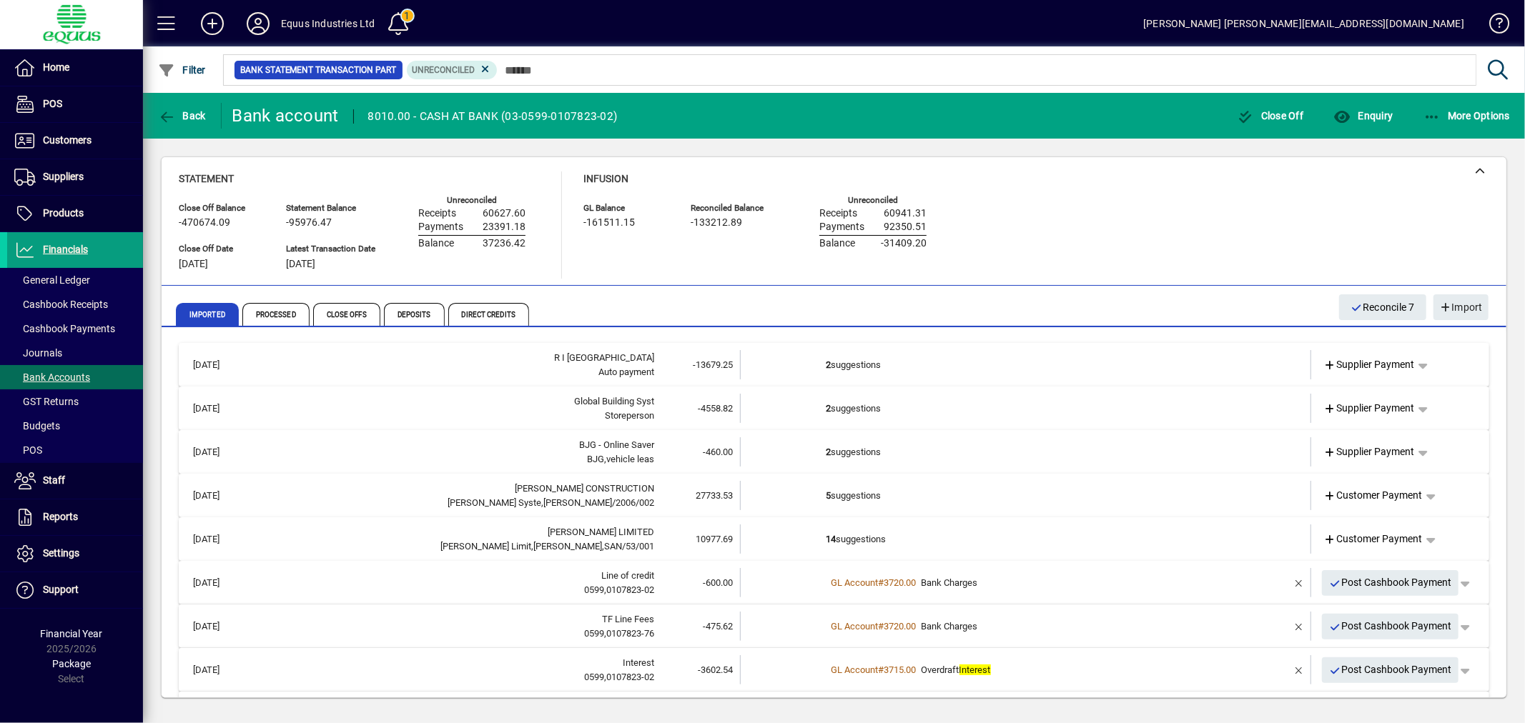
click at [1127, 453] on td "2 suggestions" at bounding box center [1026, 452] width 401 height 29
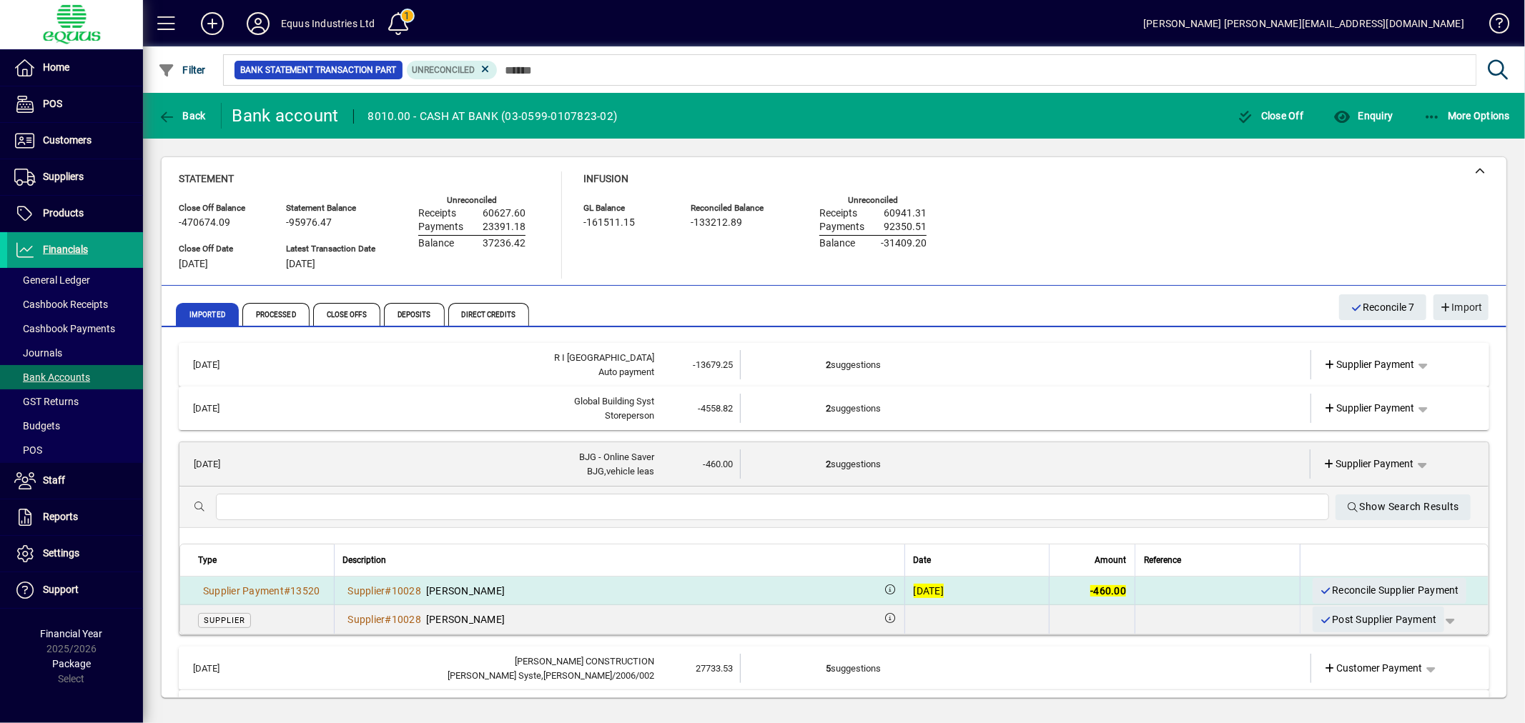
click at [914, 591] on div "[DATE]" at bounding box center [929, 591] width 31 height 14
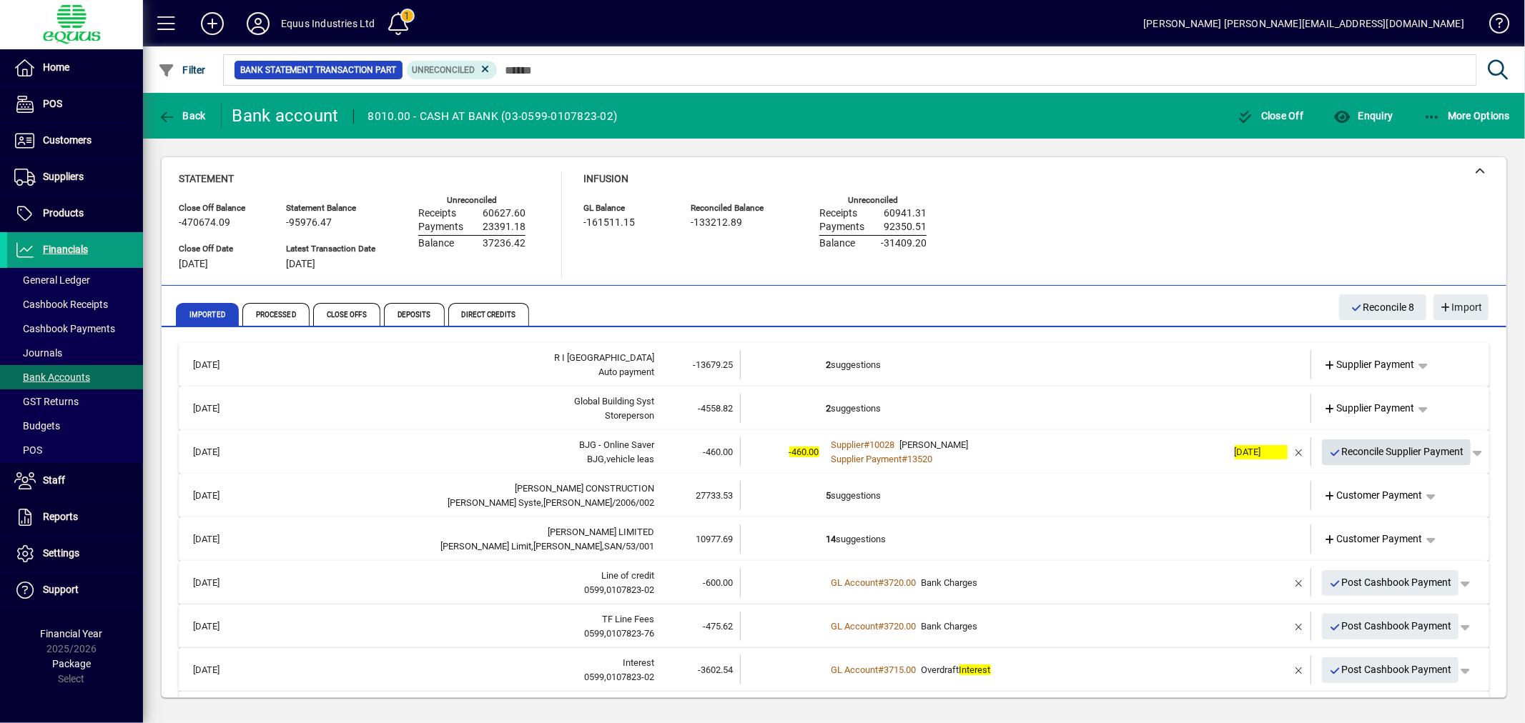
click at [1388, 451] on span "Reconcile Supplier Payment" at bounding box center [1396, 452] width 135 height 24
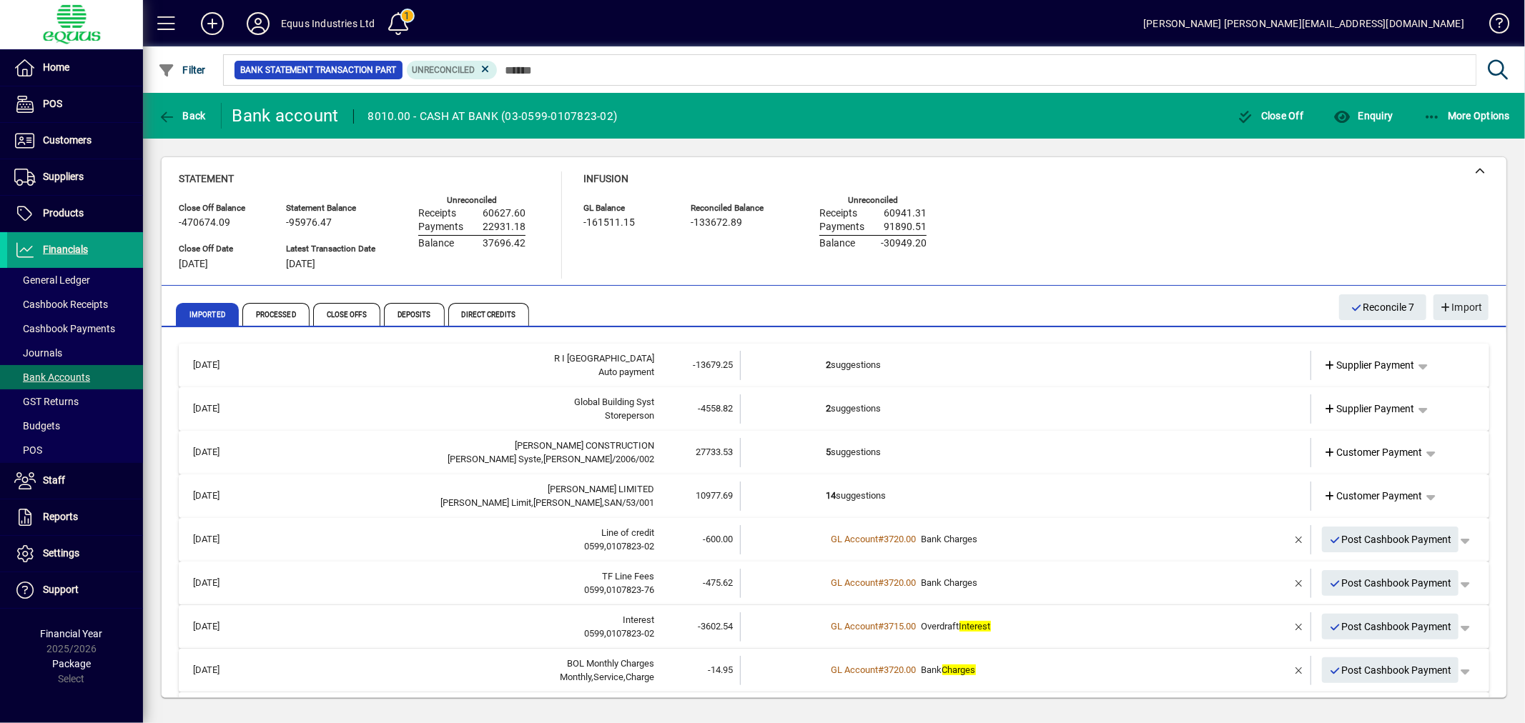
click at [876, 403] on td "2 suggestions" at bounding box center [1026, 409] width 401 height 29
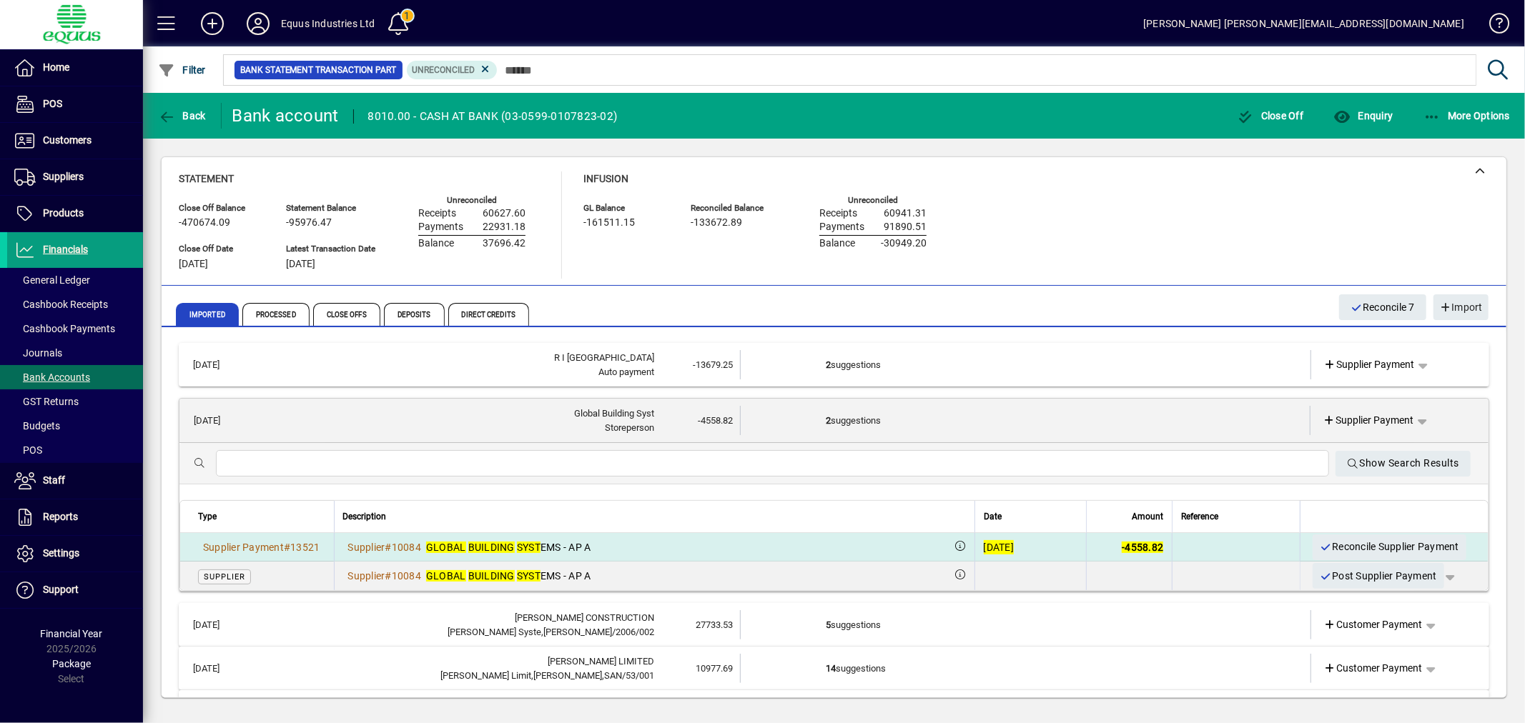
click at [984, 545] on div "[DATE]" at bounding box center [999, 547] width 31 height 14
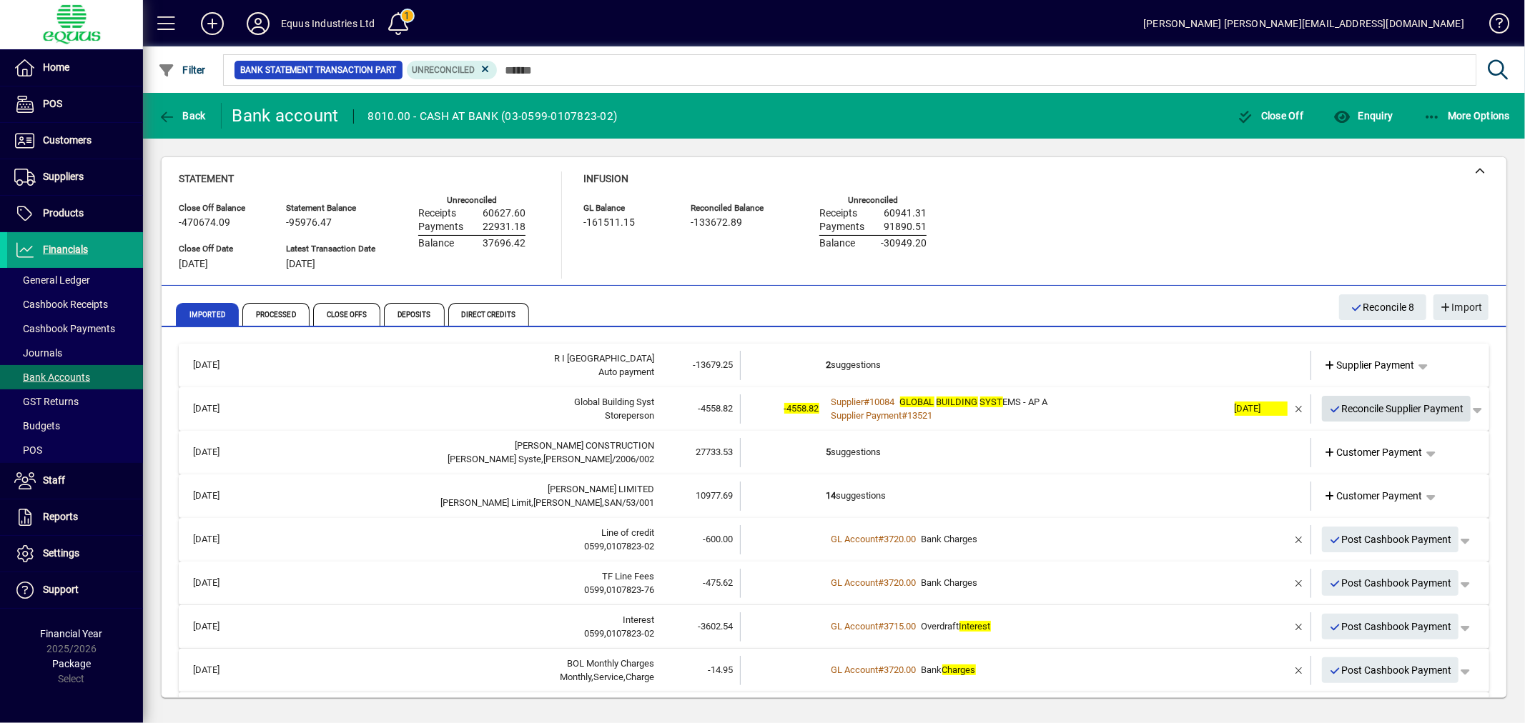
click at [1374, 407] on span "Reconcile Supplier Payment" at bounding box center [1396, 409] width 135 height 24
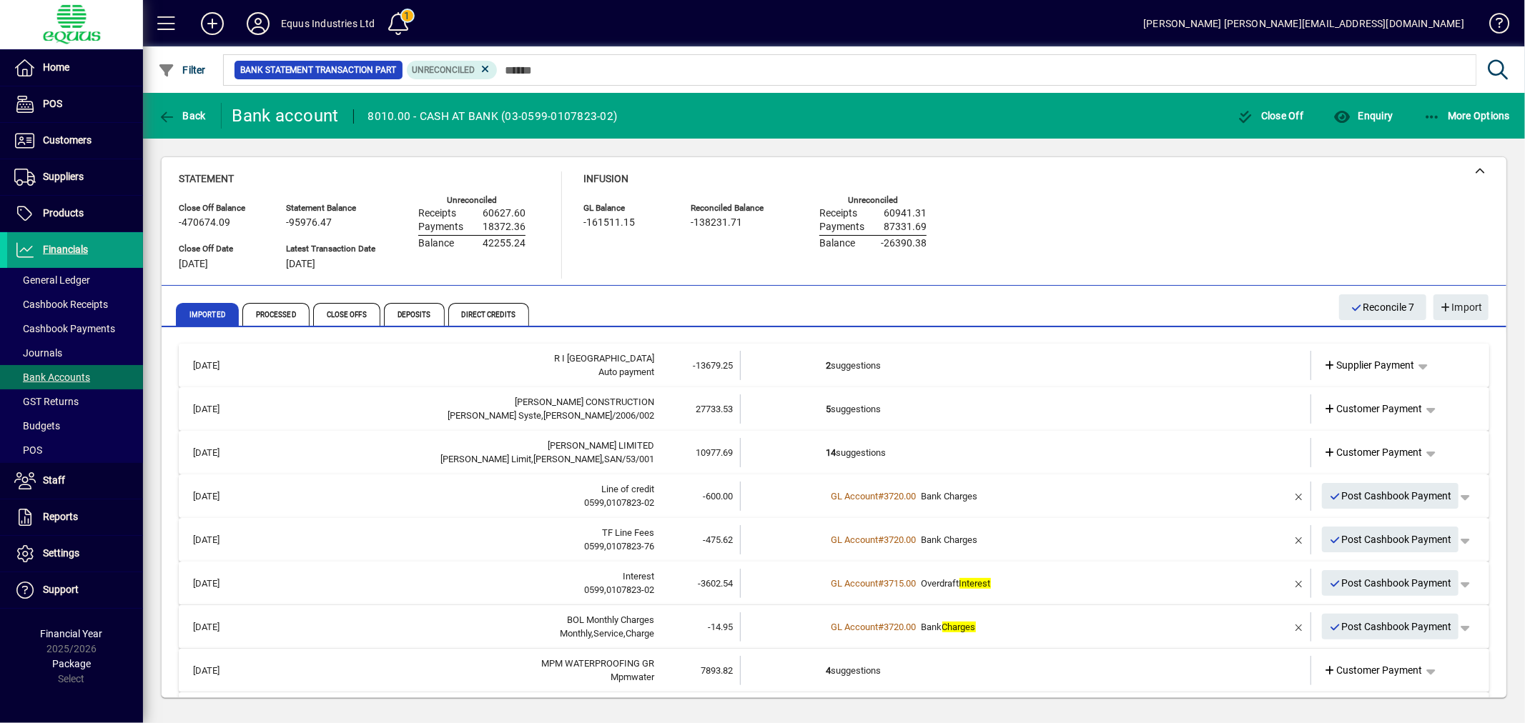
click at [931, 360] on td "2 suggestions" at bounding box center [1026, 365] width 401 height 29
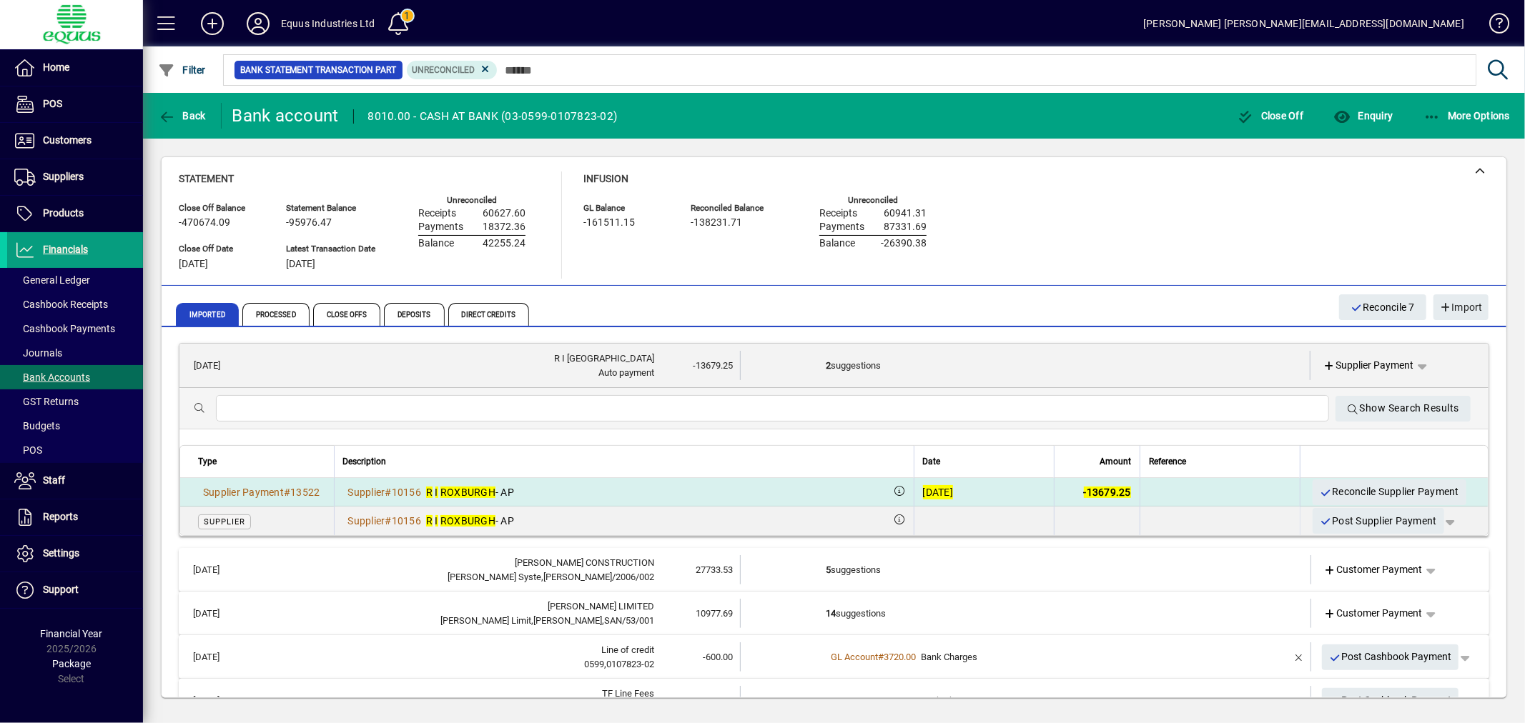
click at [923, 491] on div "[DATE]" at bounding box center [938, 492] width 31 height 14
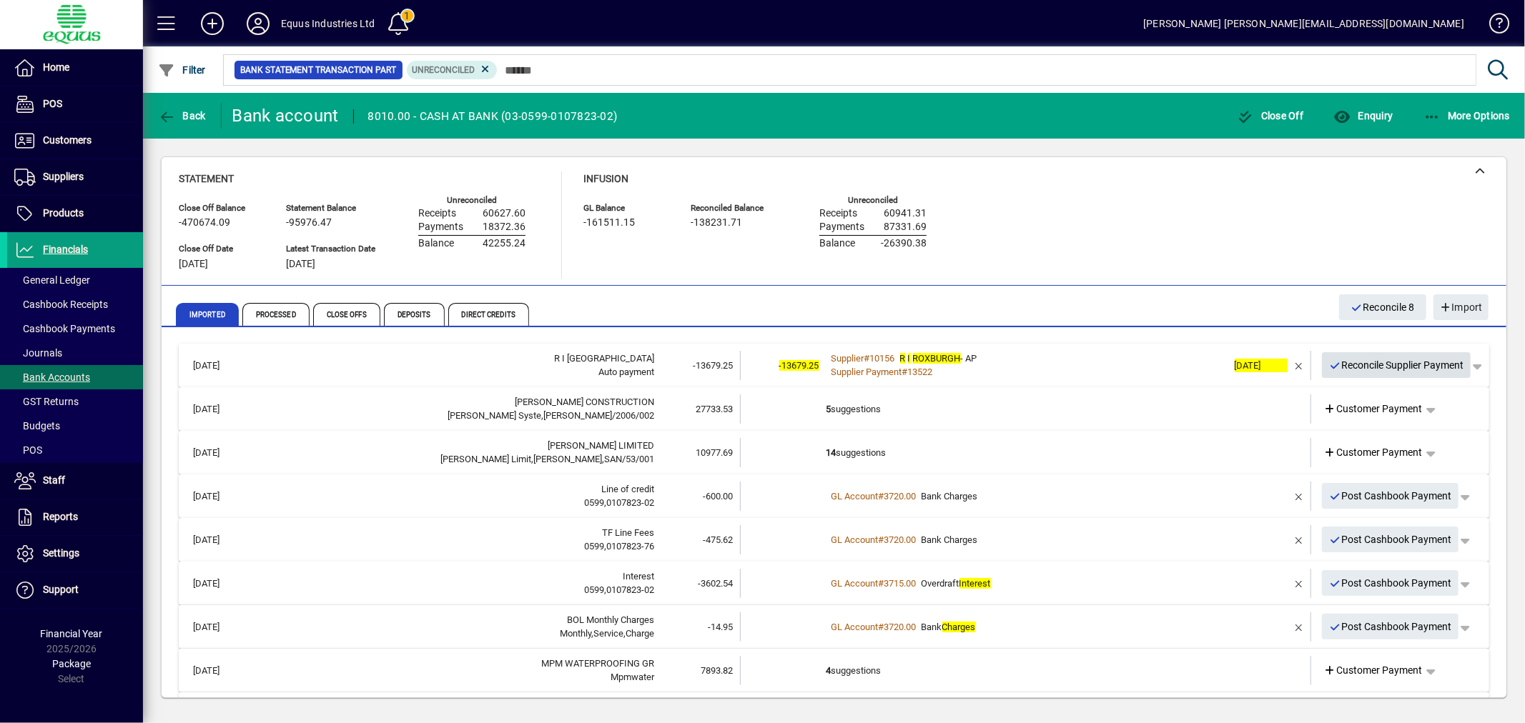
click at [1384, 359] on span "Reconcile Supplier Payment" at bounding box center [1396, 366] width 135 height 24
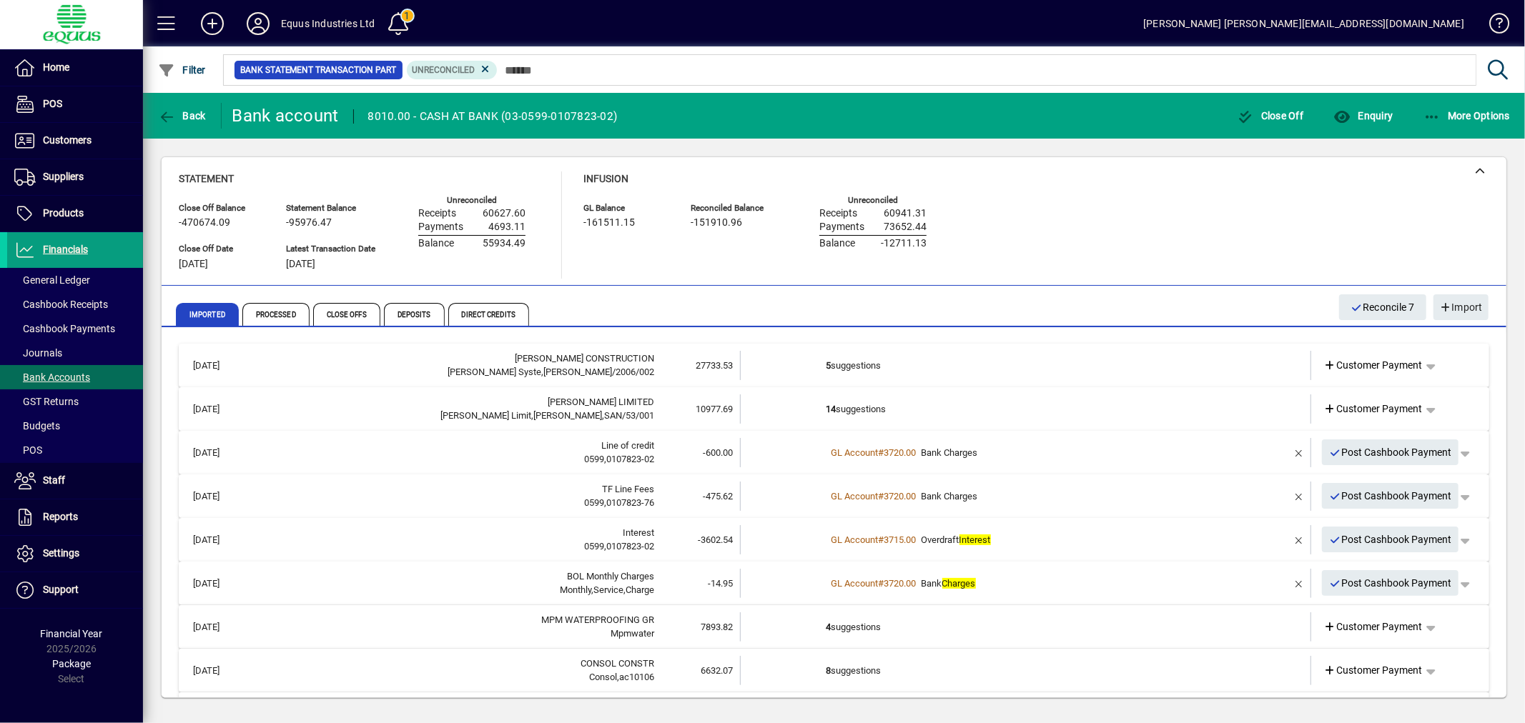
click at [939, 403] on td "14 suggestions" at bounding box center [1026, 409] width 401 height 29
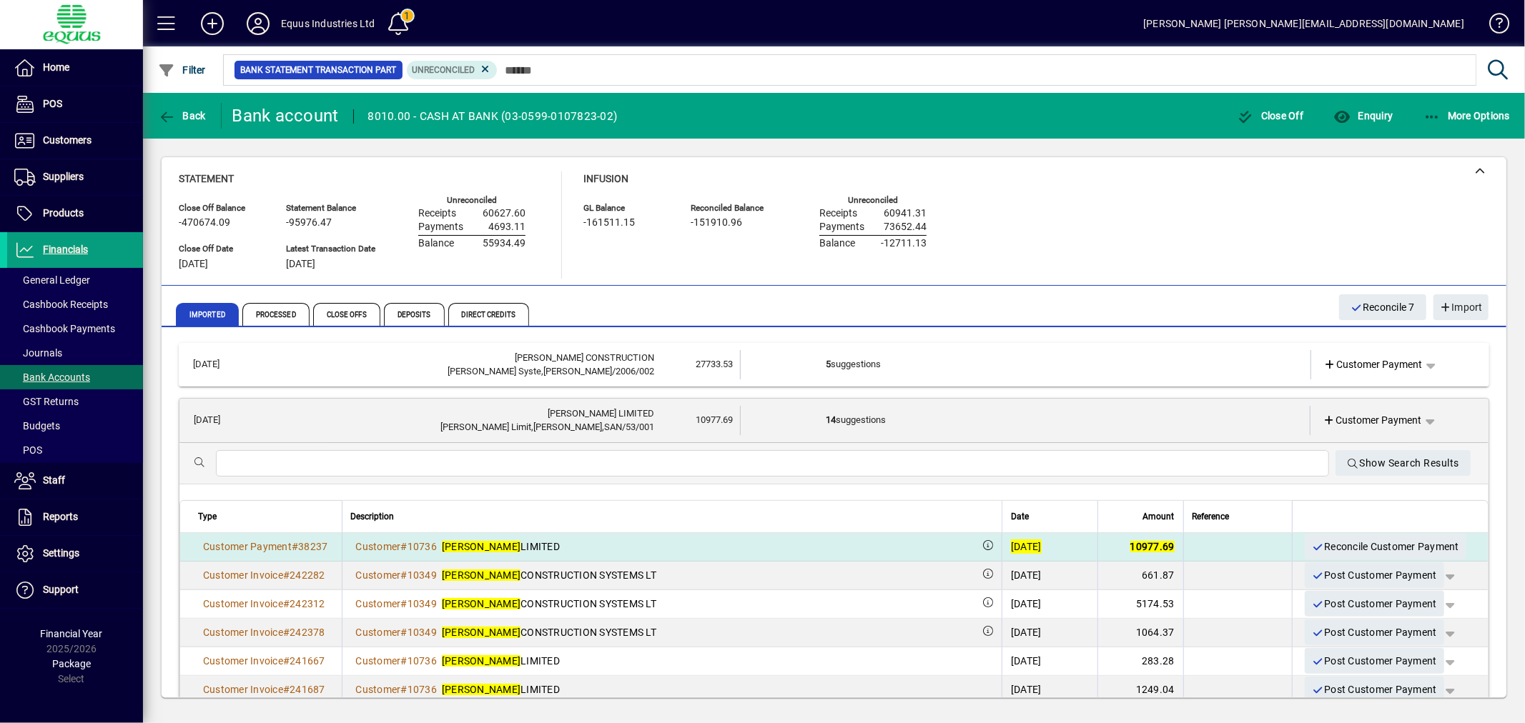
click at [1011, 545] on div "[DATE]" at bounding box center [1026, 547] width 31 height 14
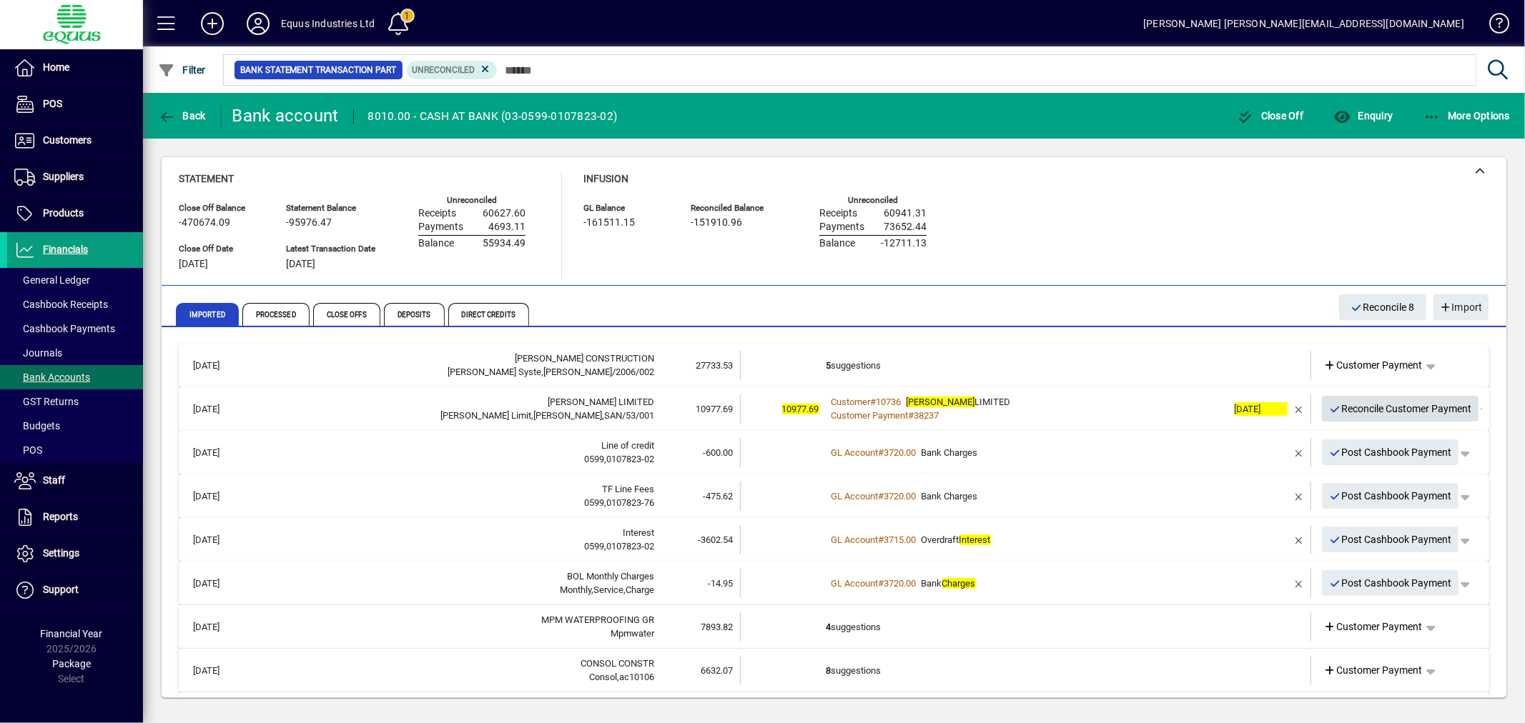
click at [1409, 404] on span "Reconcile Customer Payment" at bounding box center [1400, 409] width 143 height 24
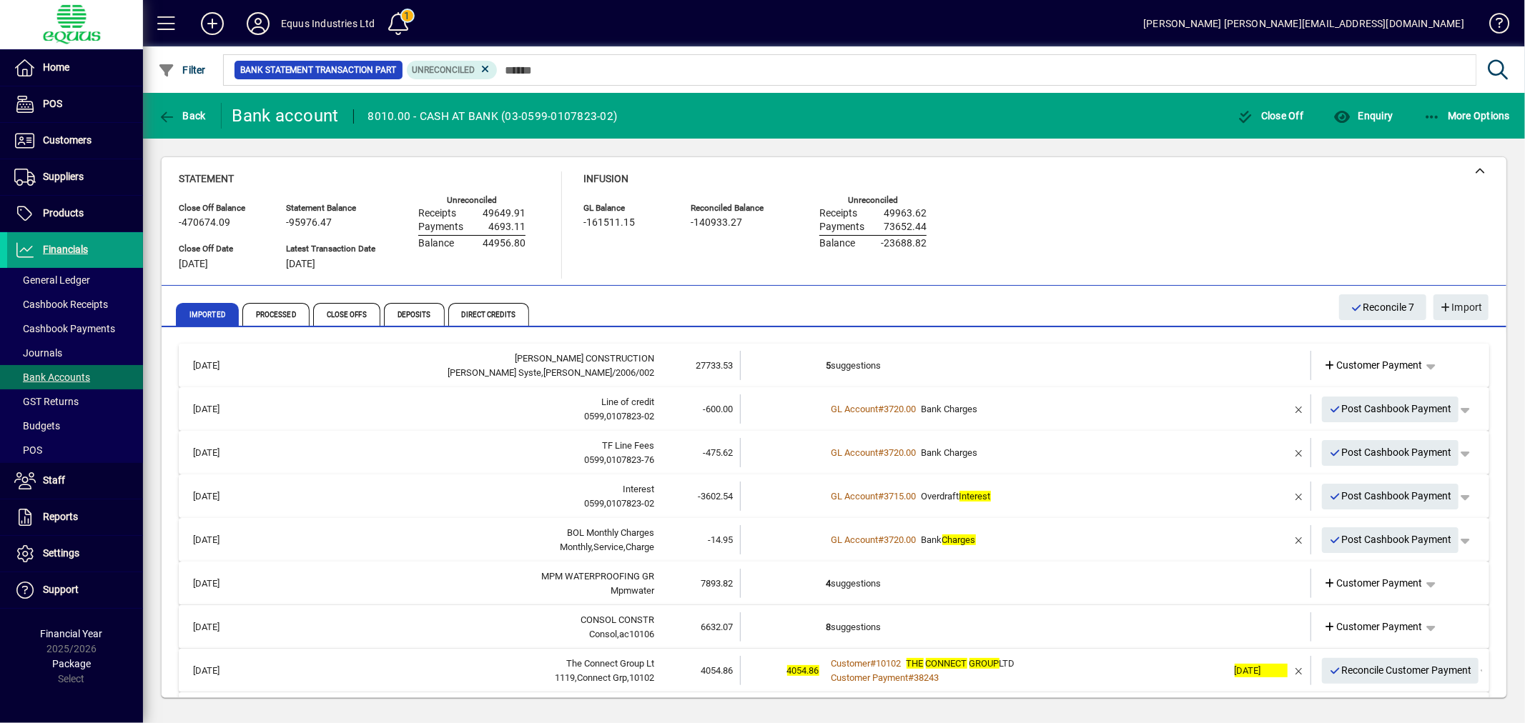
click at [855, 352] on td "5 suggestions" at bounding box center [1026, 365] width 401 height 29
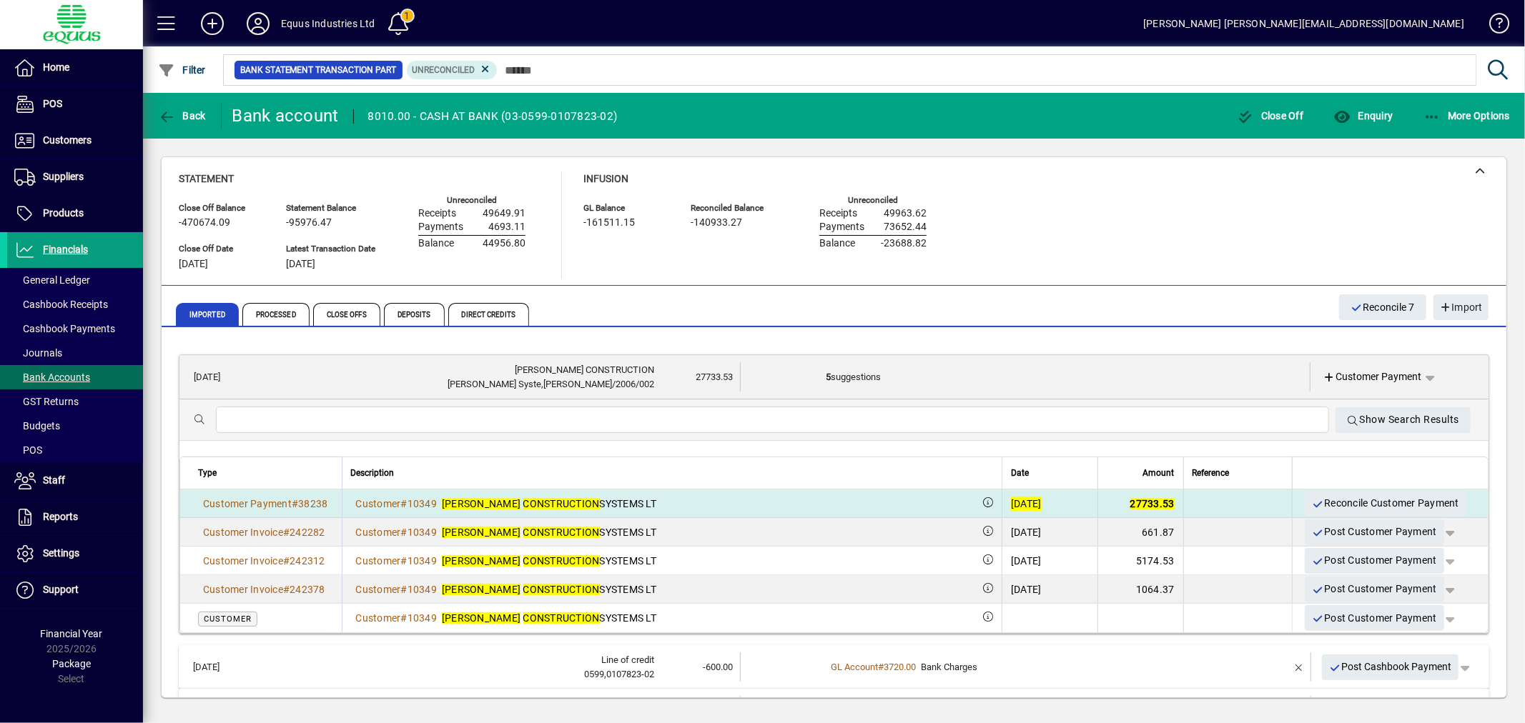
click at [1011, 503] on div "[DATE]" at bounding box center [1026, 504] width 31 height 14
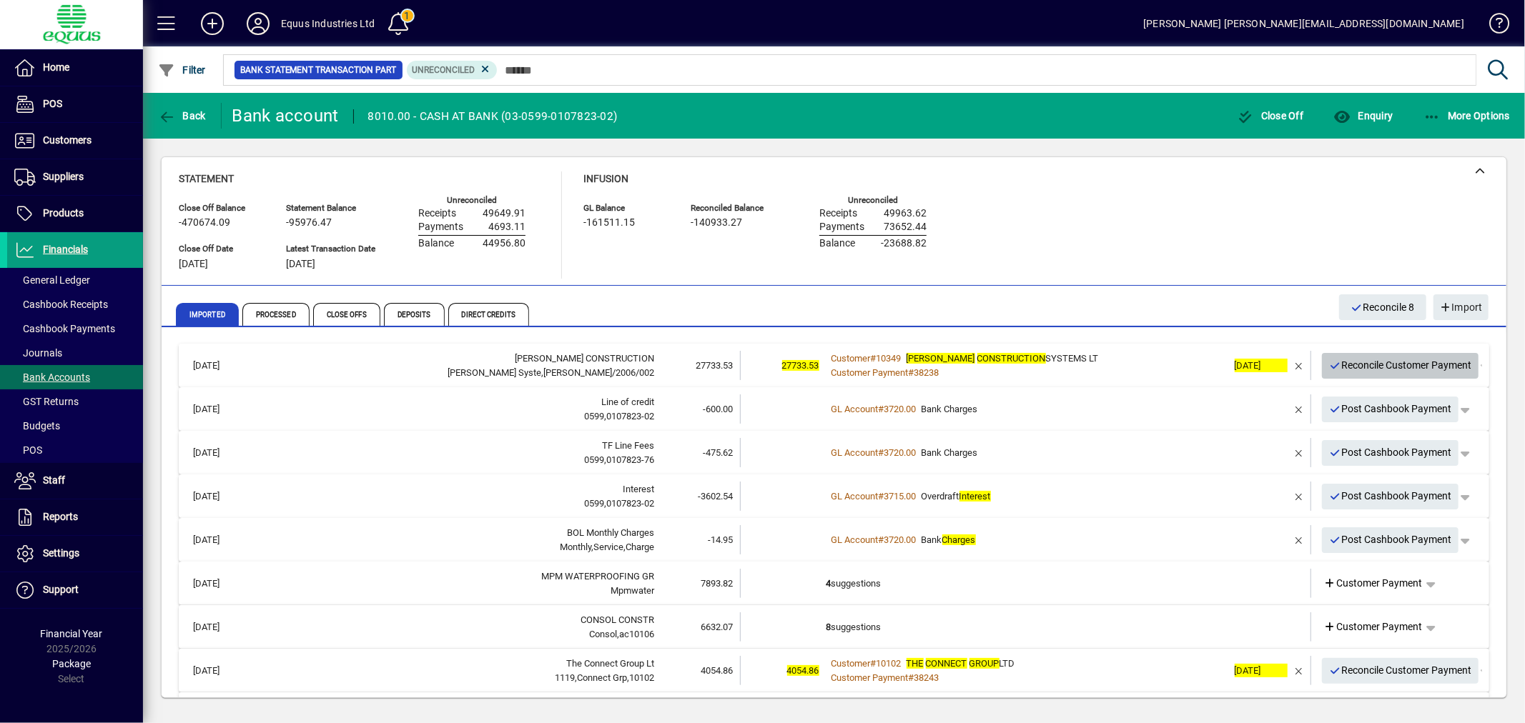
click at [1346, 367] on span "Reconcile Customer Payment" at bounding box center [1400, 366] width 143 height 24
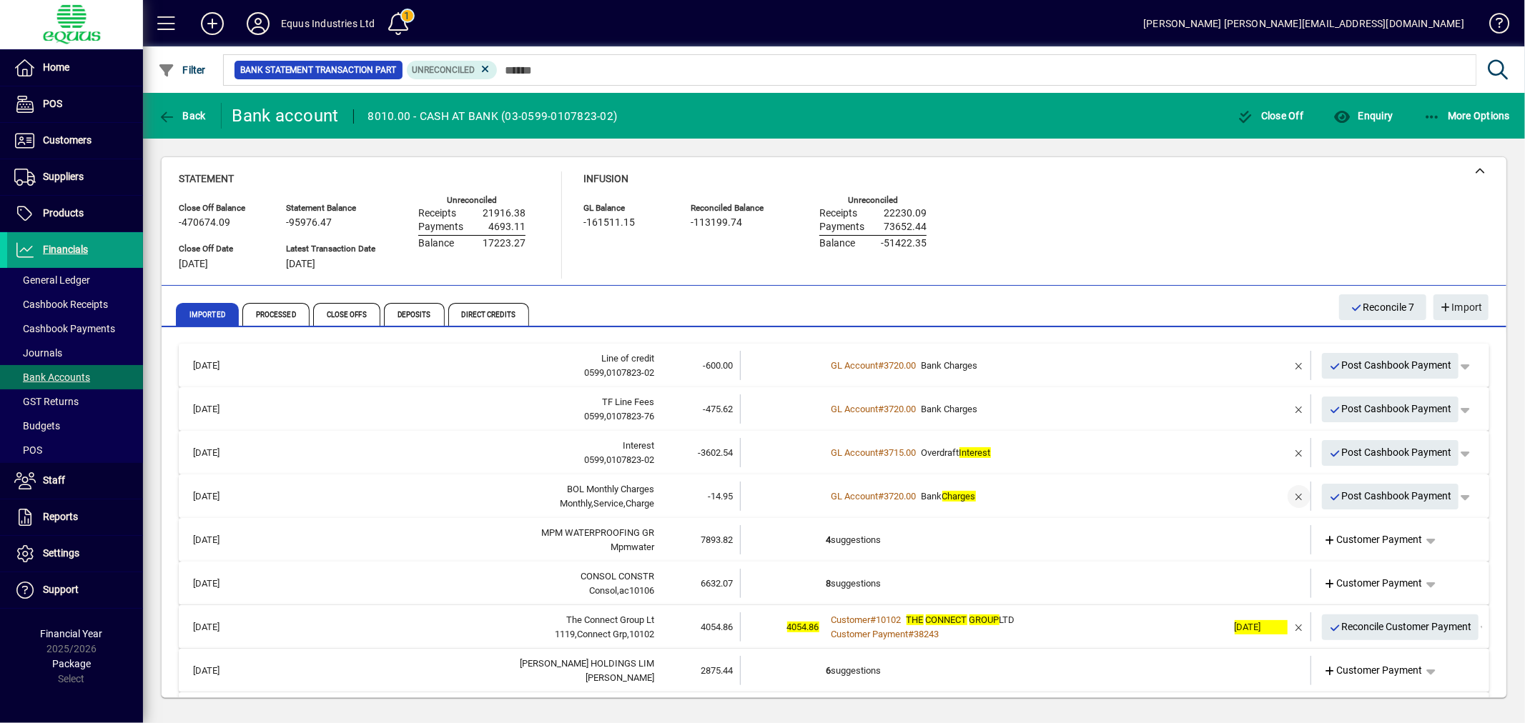
click at [1290, 494] on span "button" at bounding box center [1299, 497] width 34 height 34
click at [1417, 495] on span "button" at bounding box center [1422, 497] width 34 height 34
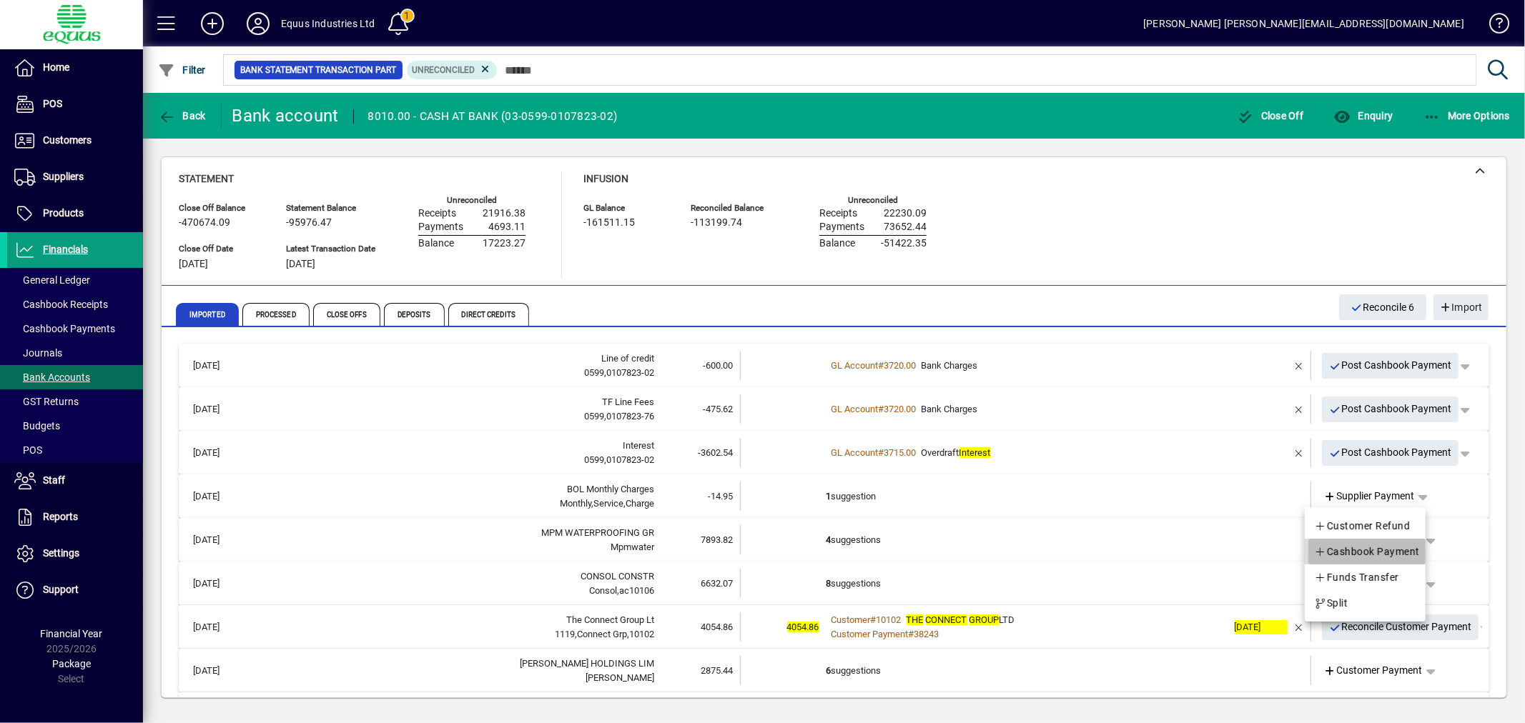
click at [1385, 549] on span "Cashbook Payment" at bounding box center [1367, 551] width 106 height 17
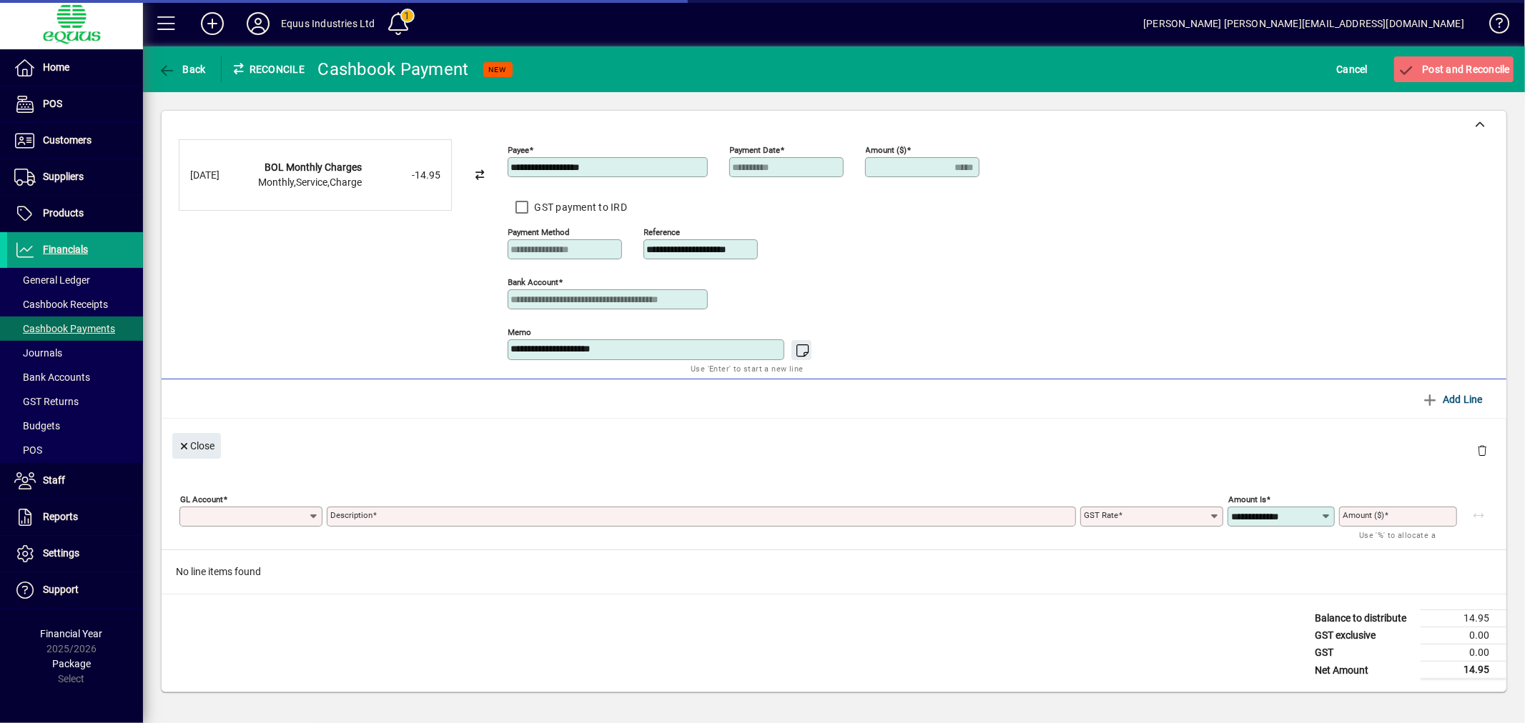
type input "*****"
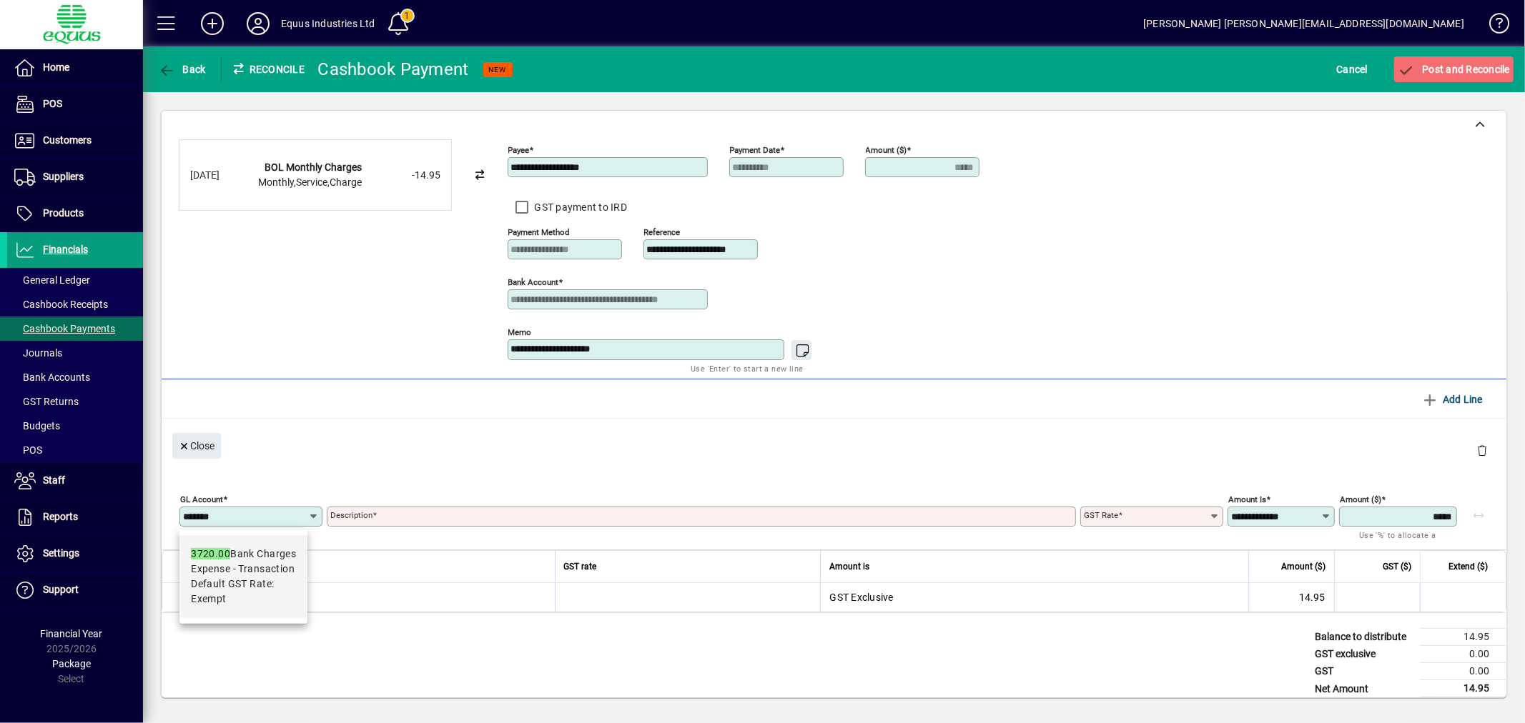
type input "*******"
type input "**********"
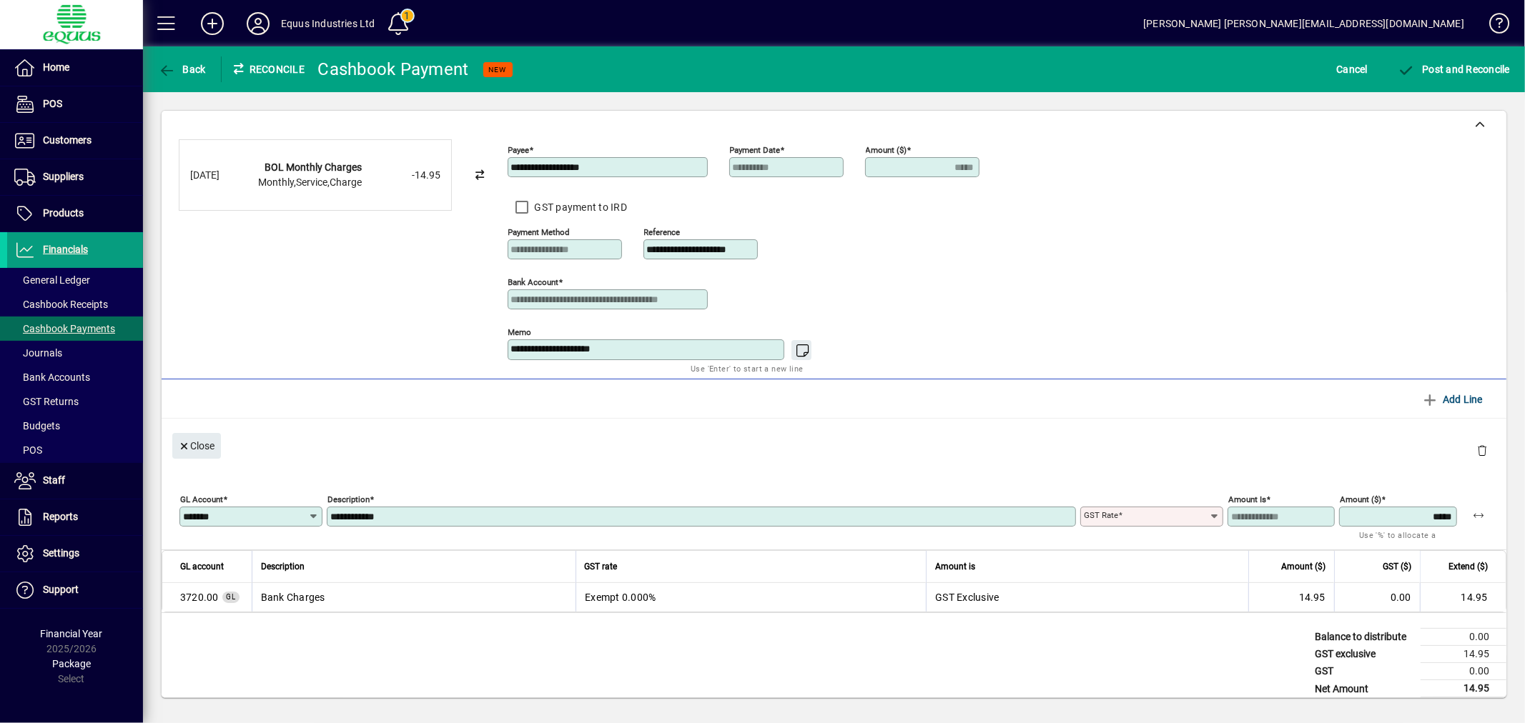
type input "******"
click at [1453, 61] on span "submit" at bounding box center [1453, 69] width 119 height 34
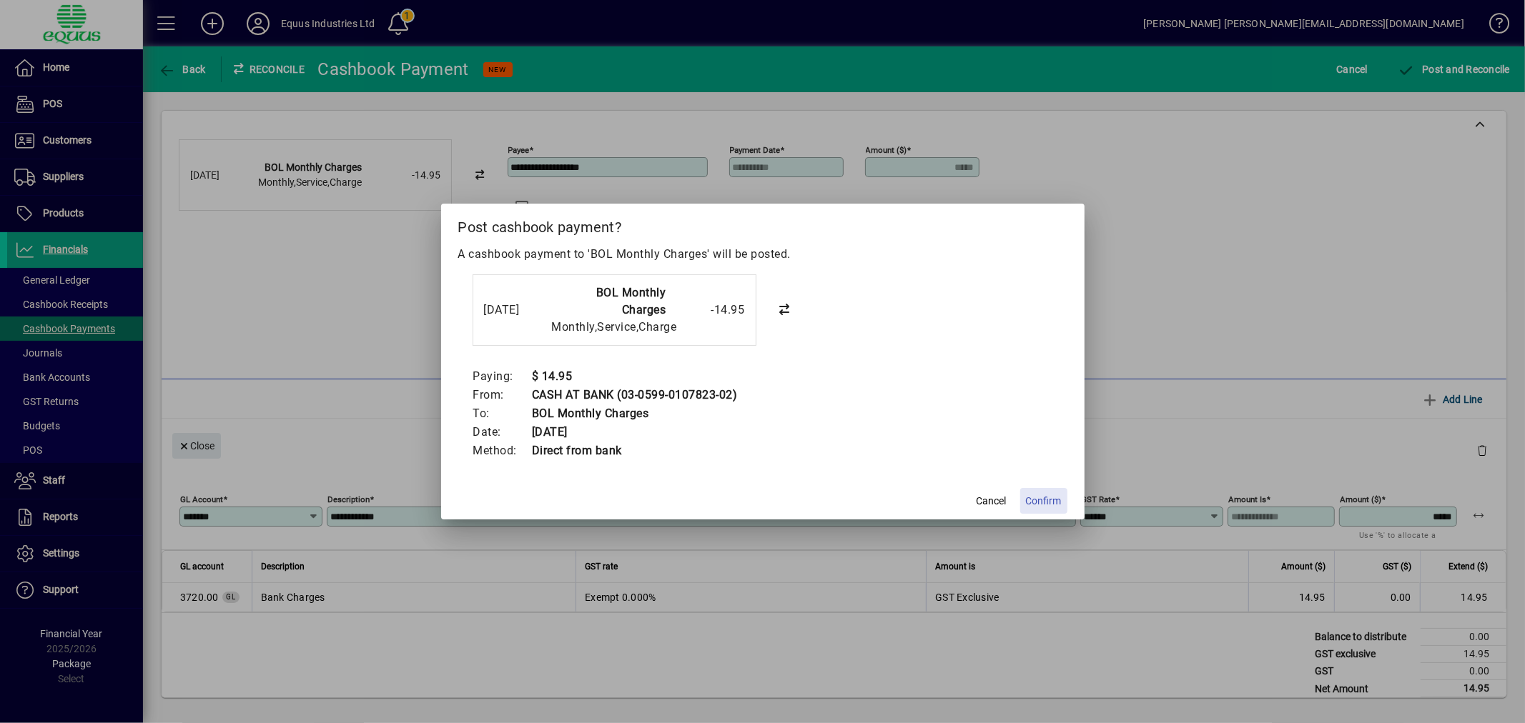
click at [1039, 494] on span "Confirm" at bounding box center [1044, 501] width 36 height 15
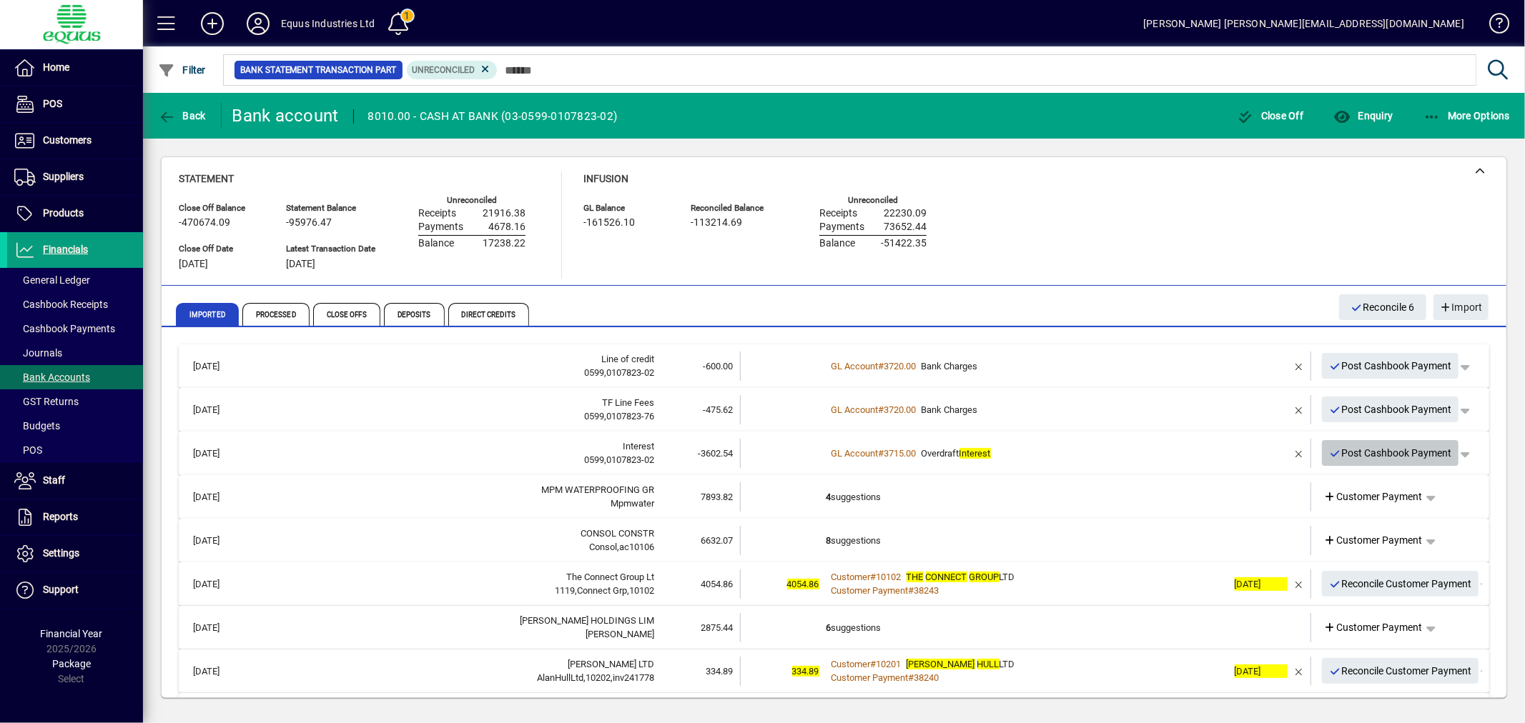
click at [1378, 450] on span "Post Cashbook Payment" at bounding box center [1390, 454] width 123 height 24
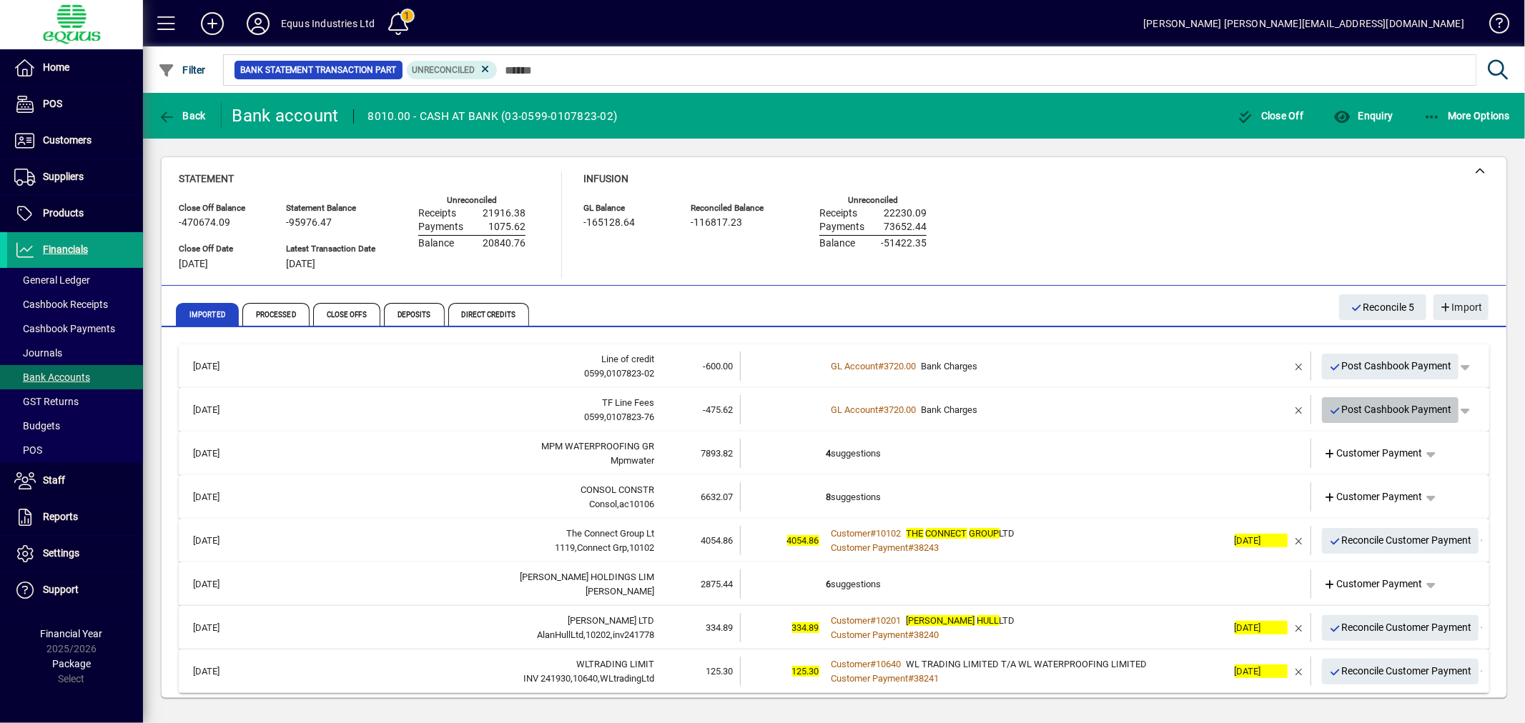
click at [1369, 402] on span "Post Cashbook Payment" at bounding box center [1390, 410] width 123 height 24
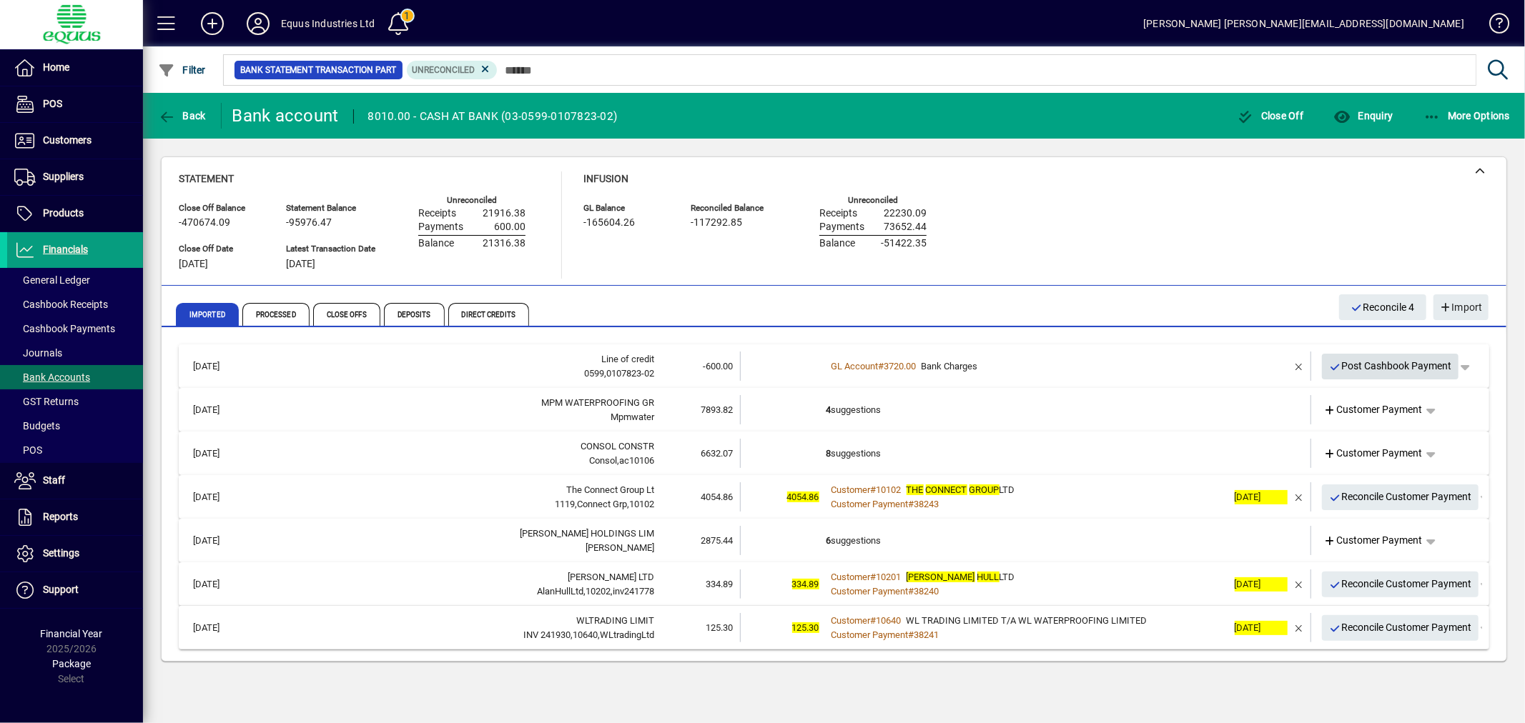
click at [1390, 360] on span "Post Cashbook Payment" at bounding box center [1390, 367] width 123 height 24
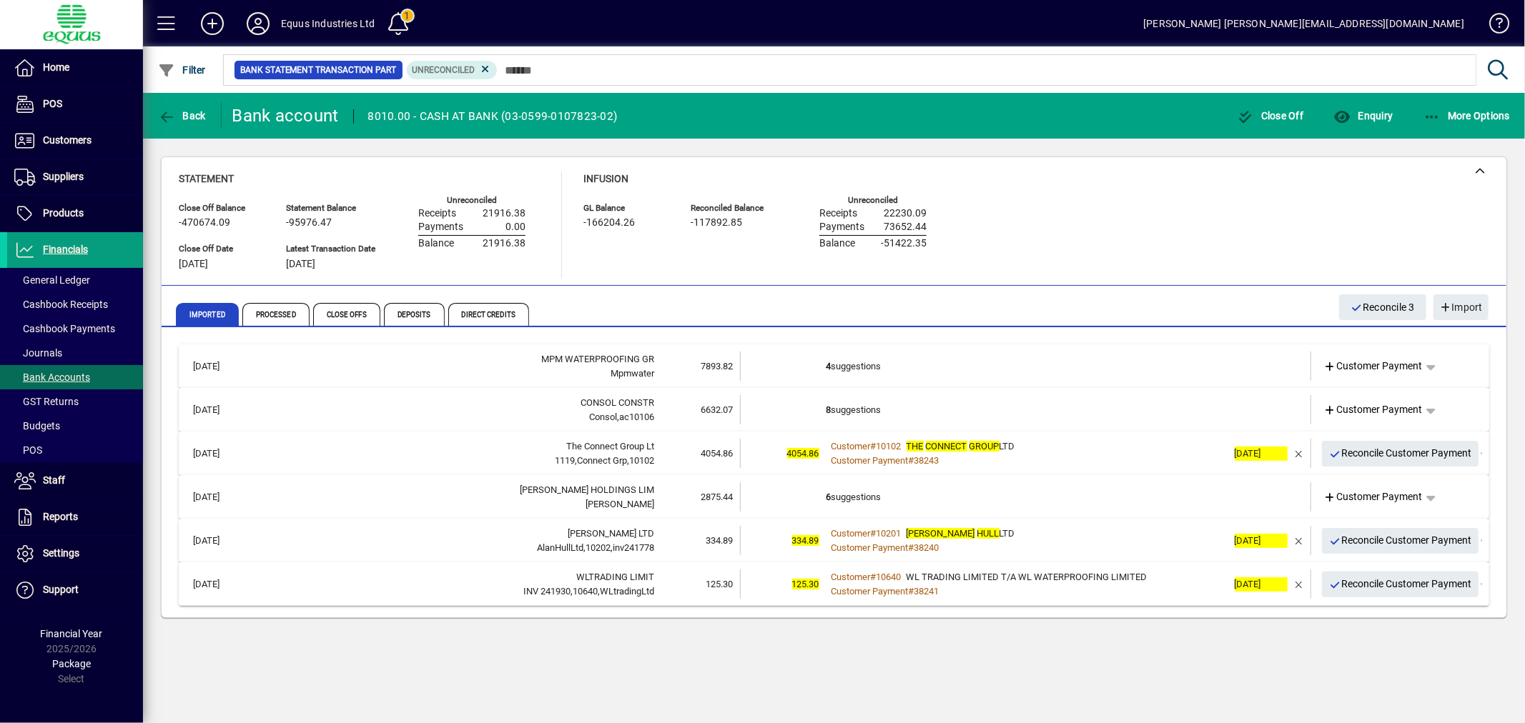
click at [1089, 402] on td "8 suggestions" at bounding box center [1026, 409] width 401 height 29
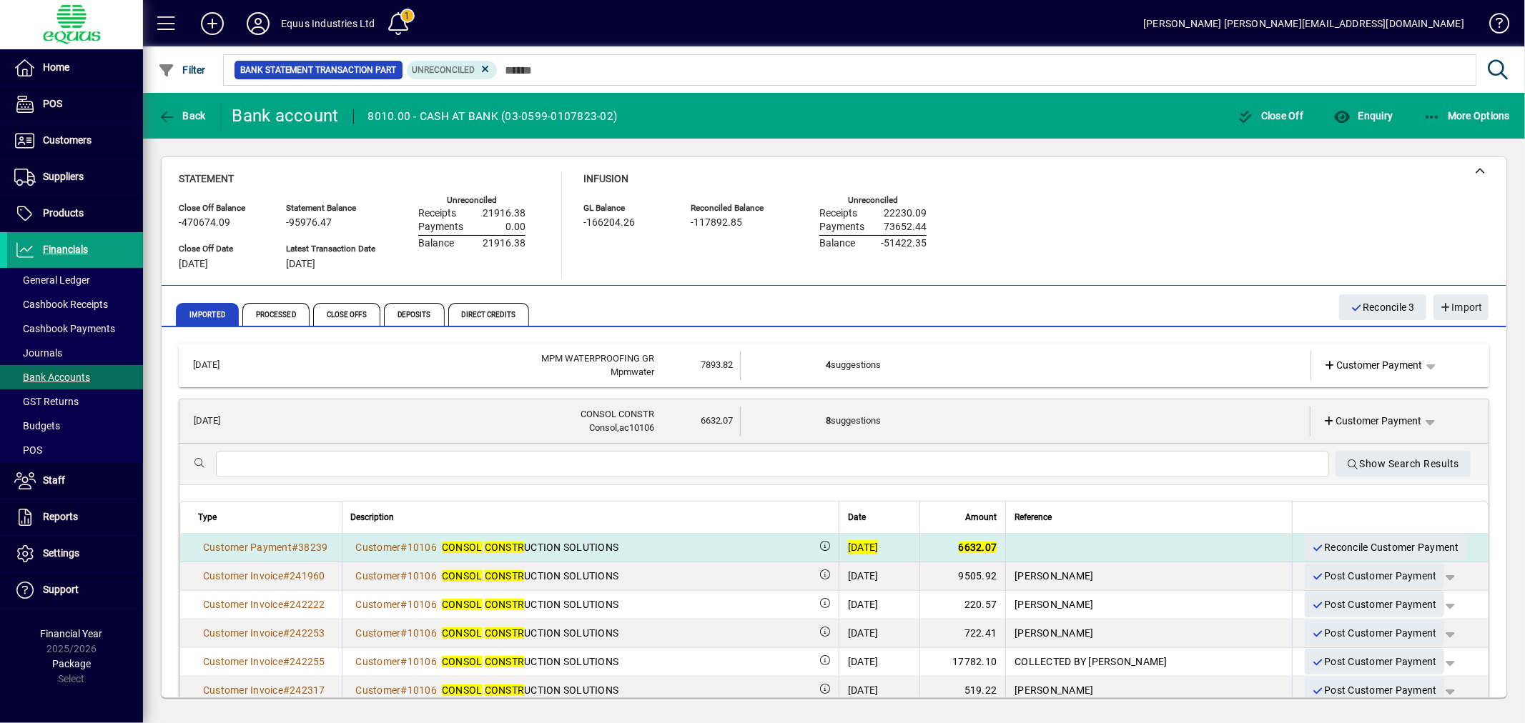
click at [879, 548] on div "[DATE]" at bounding box center [863, 547] width 31 height 14
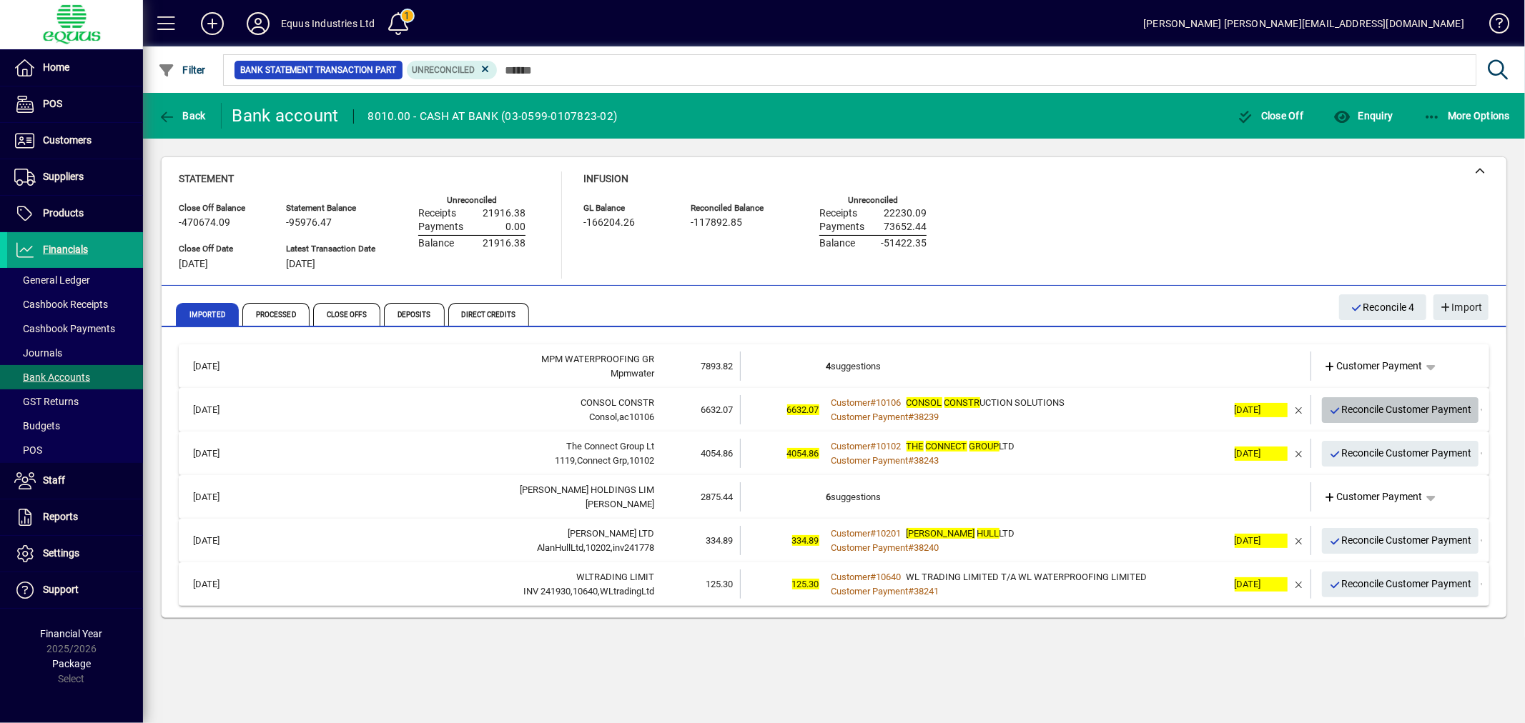
click at [1444, 407] on span "Reconcile Customer Payment" at bounding box center [1400, 410] width 143 height 24
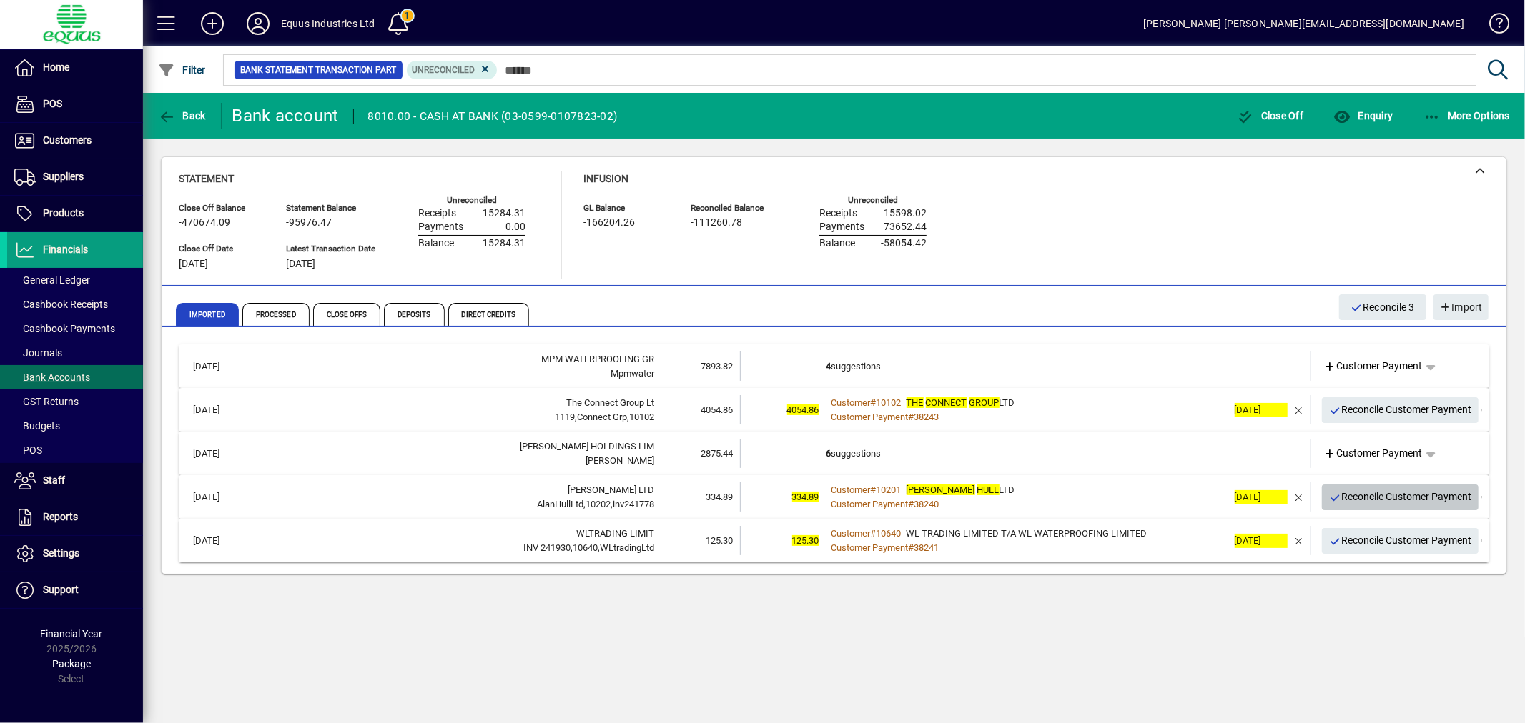
click at [1383, 489] on span "Reconcile Customer Payment" at bounding box center [1400, 497] width 143 height 24
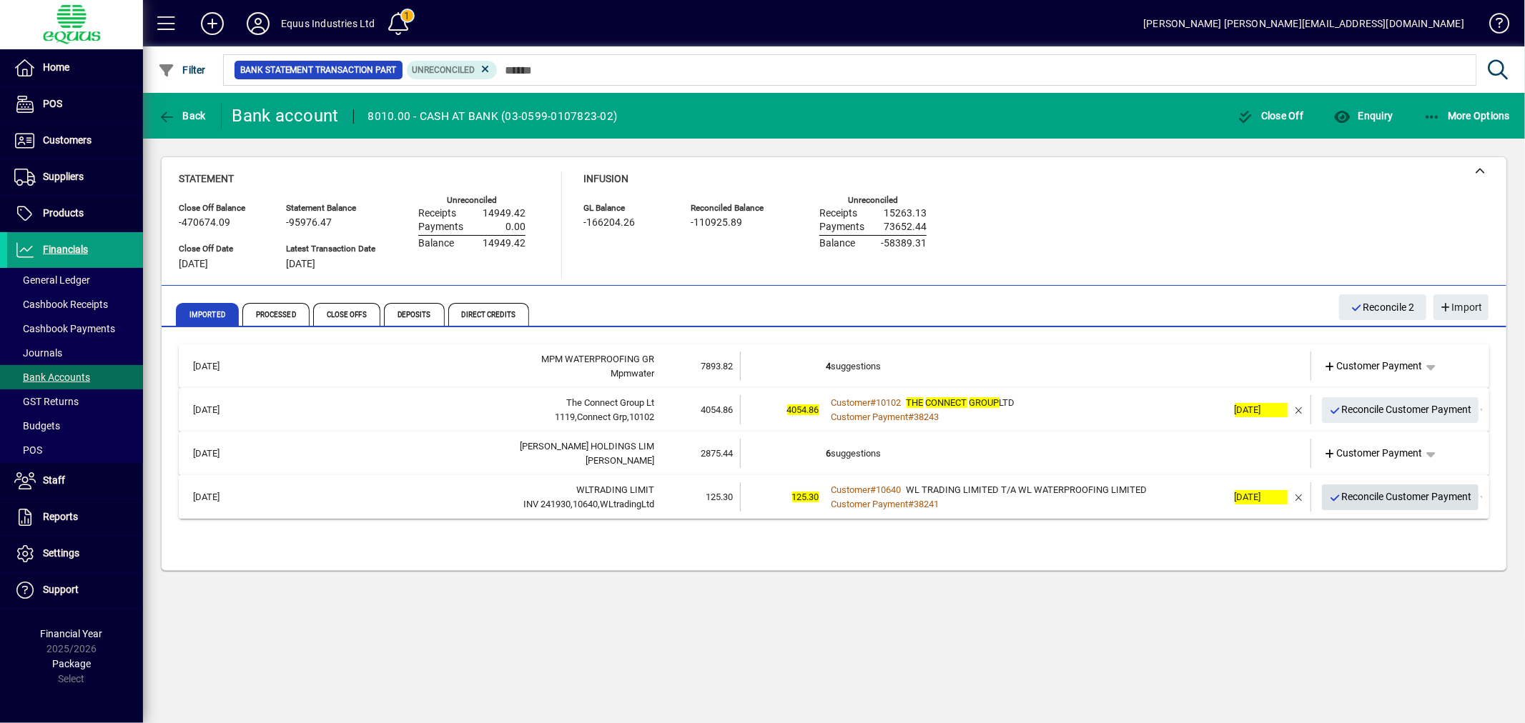
click at [1413, 492] on span "Reconcile Customer Payment" at bounding box center [1400, 497] width 143 height 24
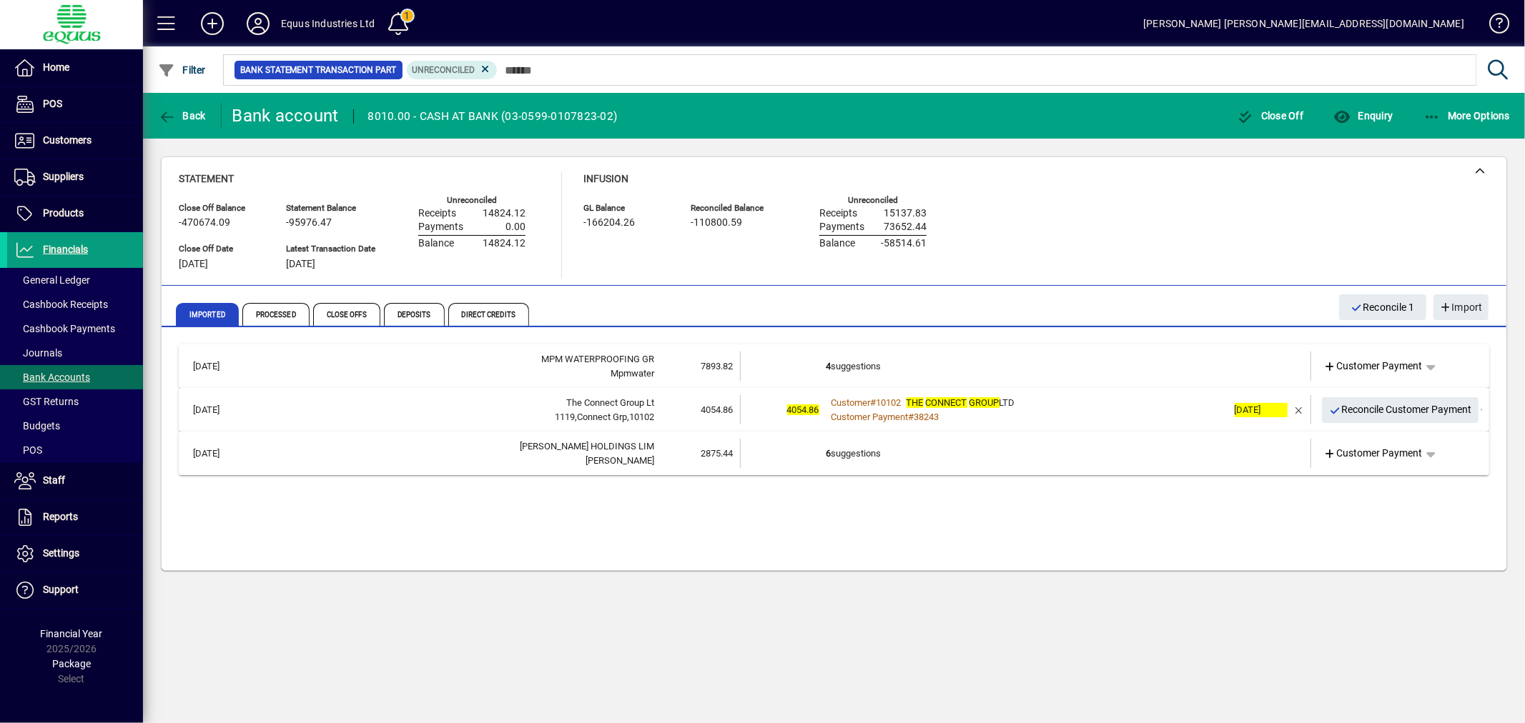
click at [948, 372] on td "4 suggestions" at bounding box center [1026, 366] width 401 height 29
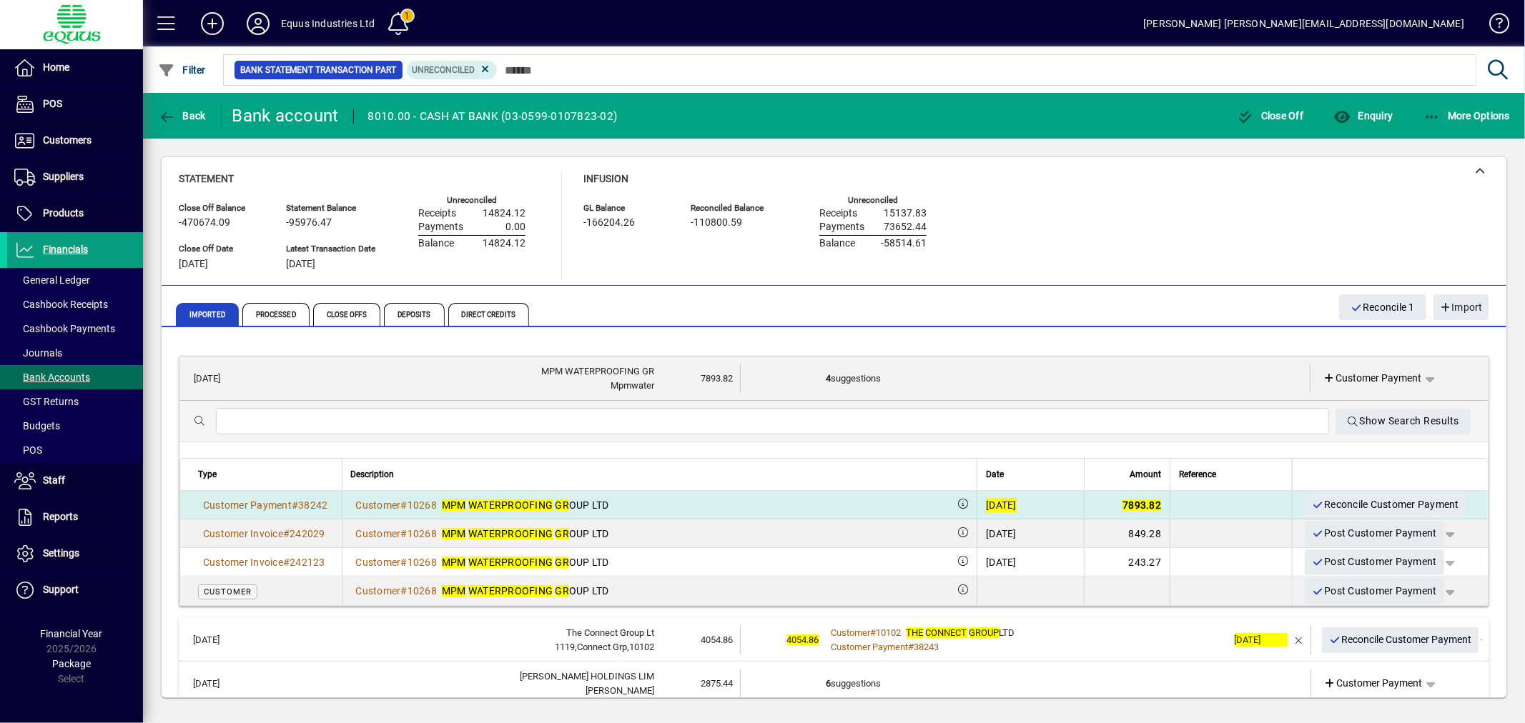
click at [986, 500] on div "[DATE]" at bounding box center [1001, 505] width 31 height 14
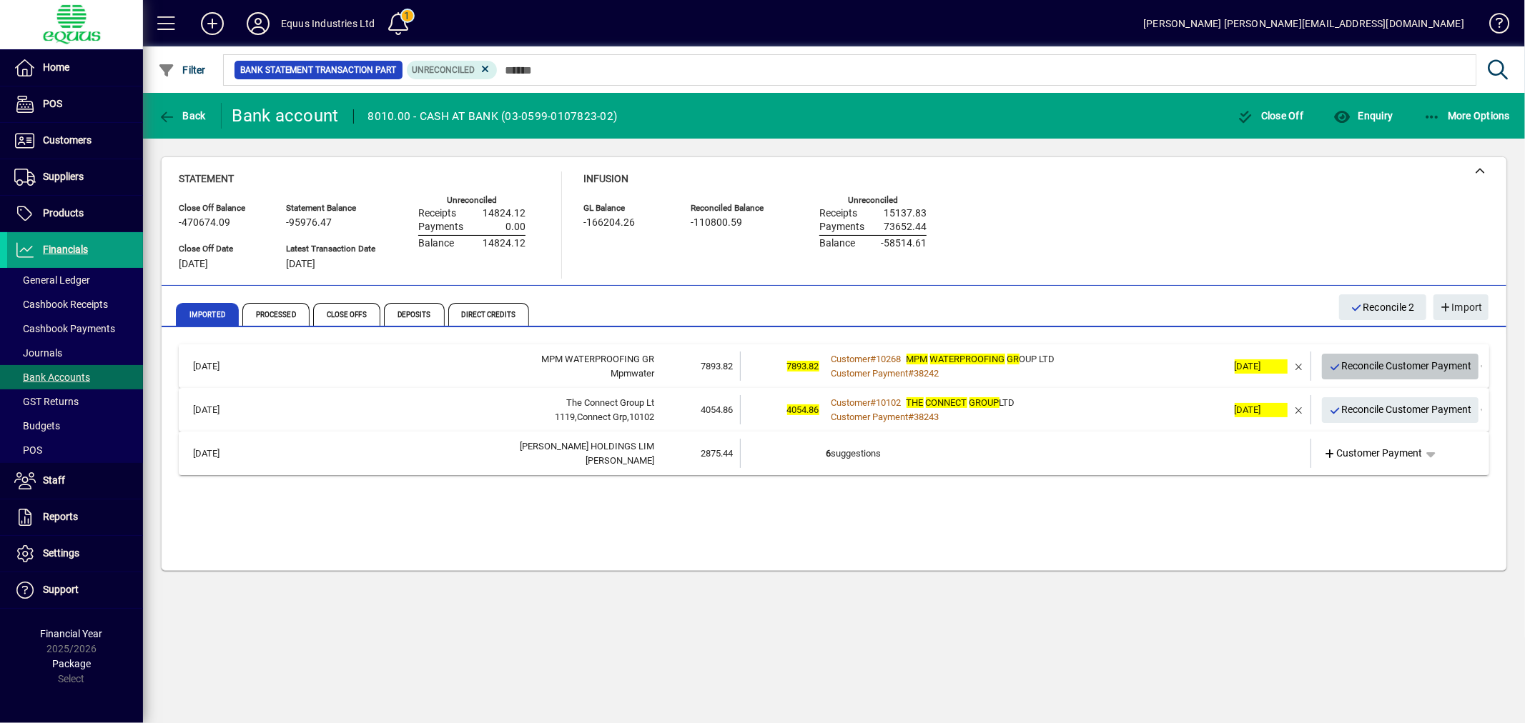
click at [1443, 365] on span "Reconcile Customer Payment" at bounding box center [1400, 367] width 143 height 24
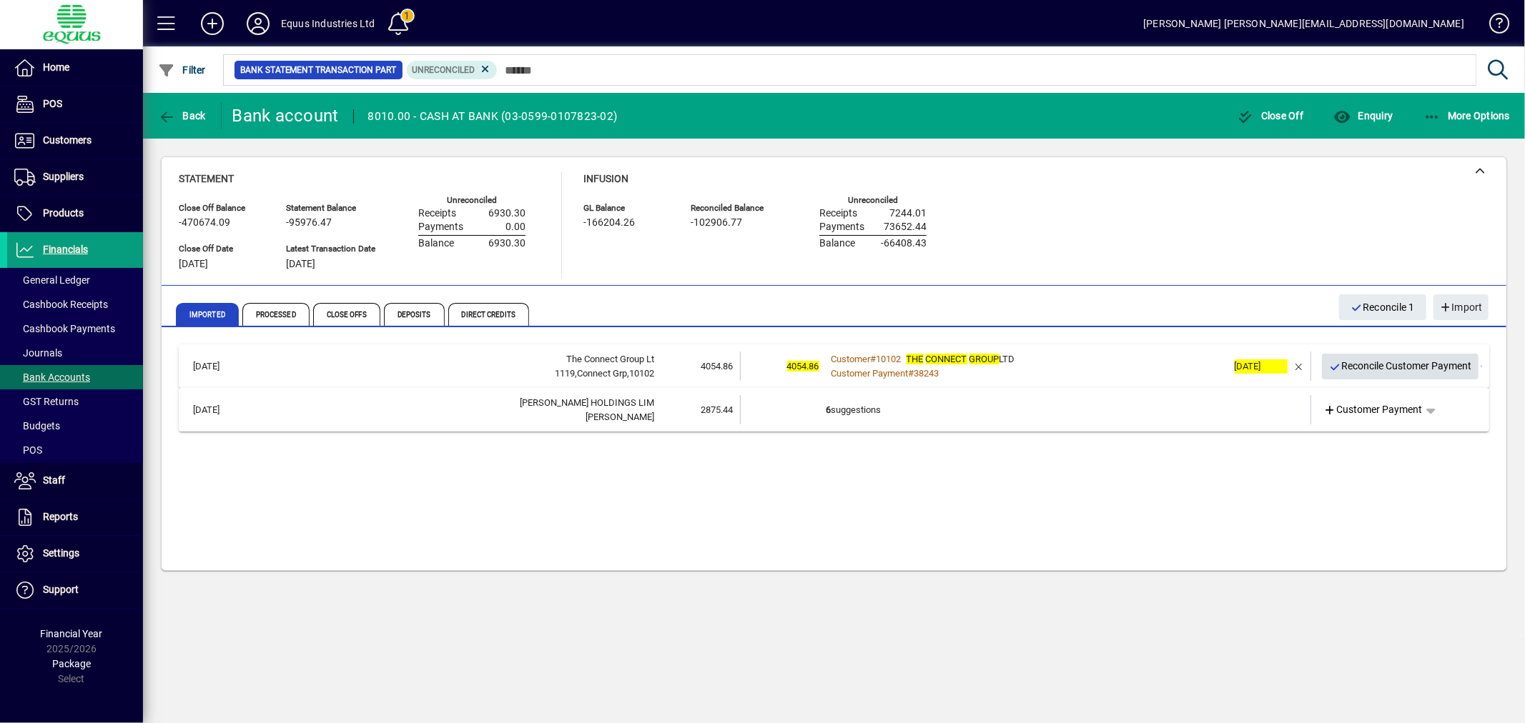
click at [1437, 367] on span "Reconcile Customer Payment" at bounding box center [1400, 367] width 143 height 24
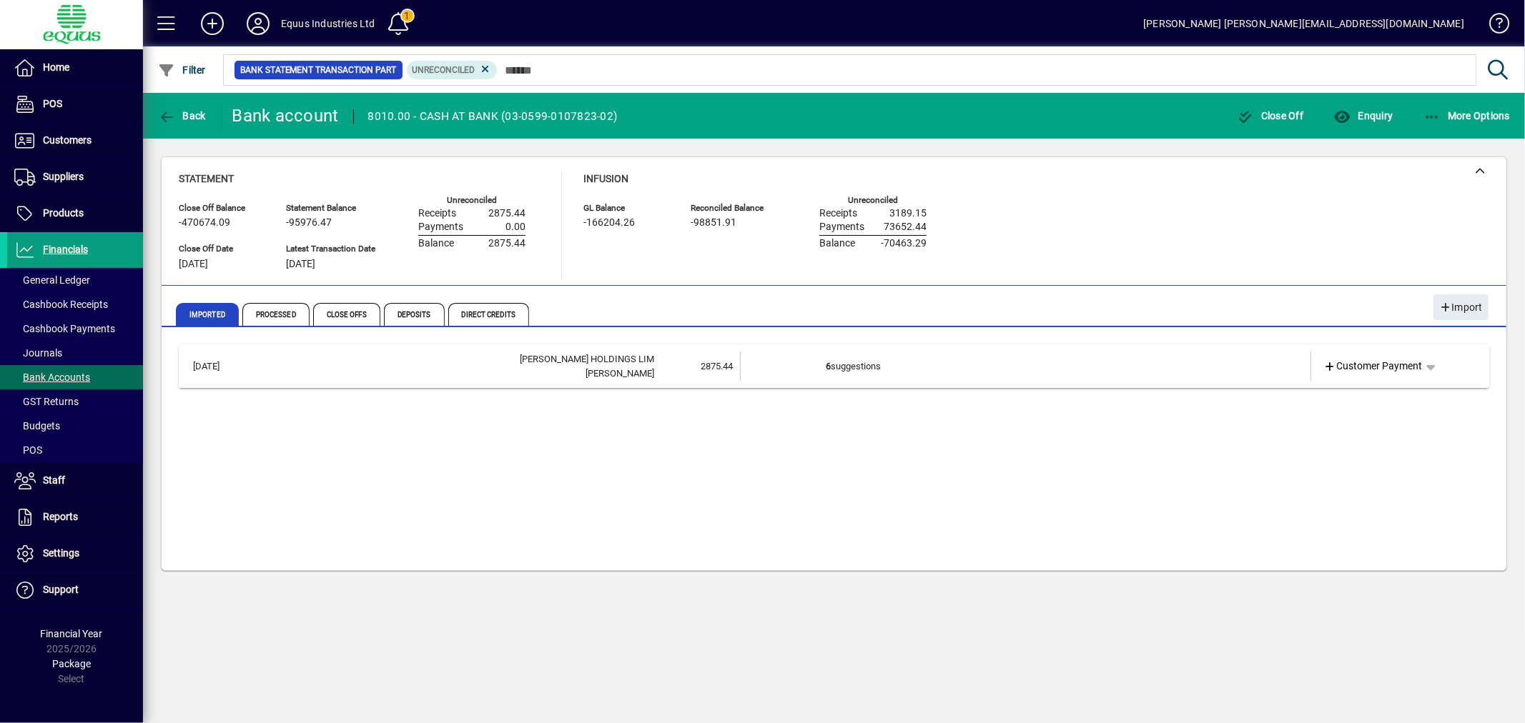
click at [846, 359] on td "6 suggestions" at bounding box center [1026, 366] width 401 height 29
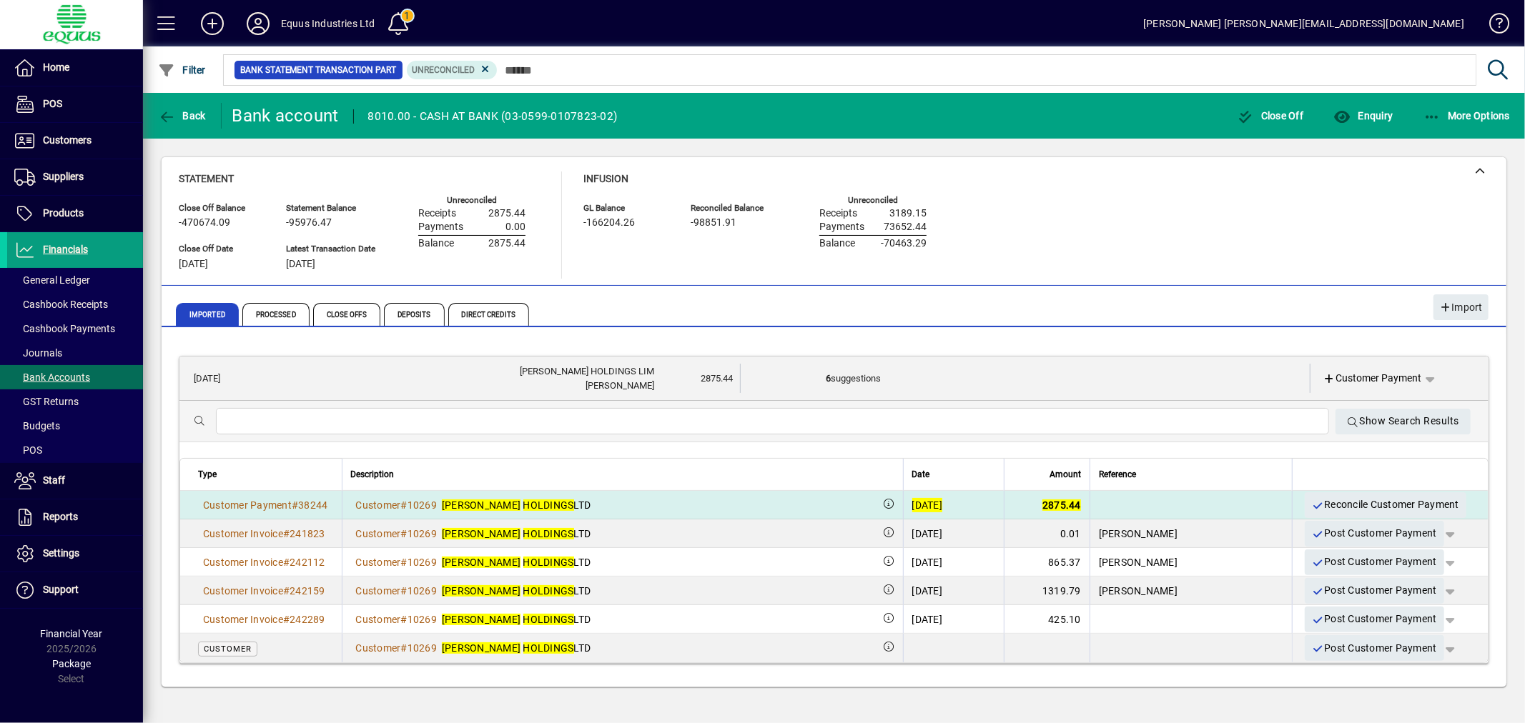
click at [943, 503] on div "[DATE]" at bounding box center [927, 505] width 31 height 14
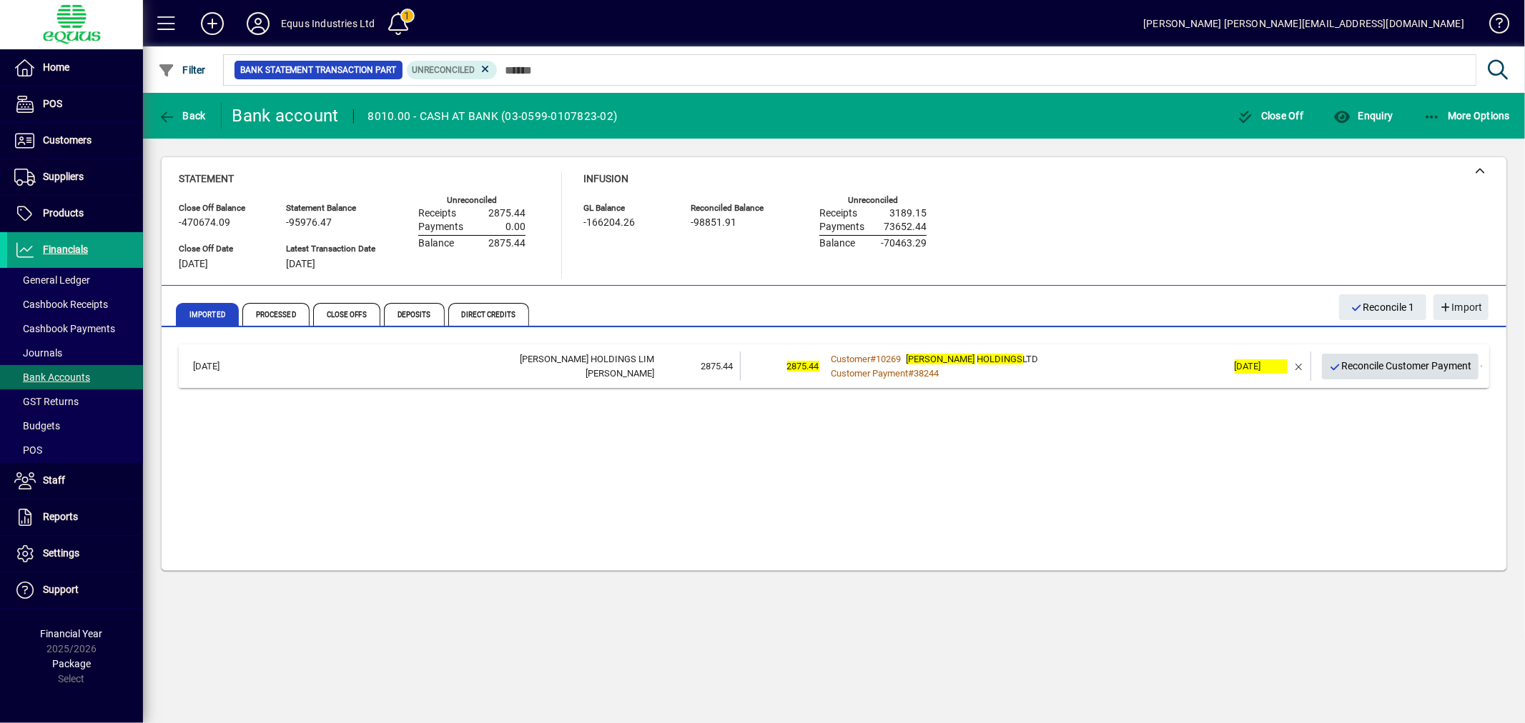
click at [1390, 363] on span "Reconcile Customer Payment" at bounding box center [1400, 367] width 143 height 24
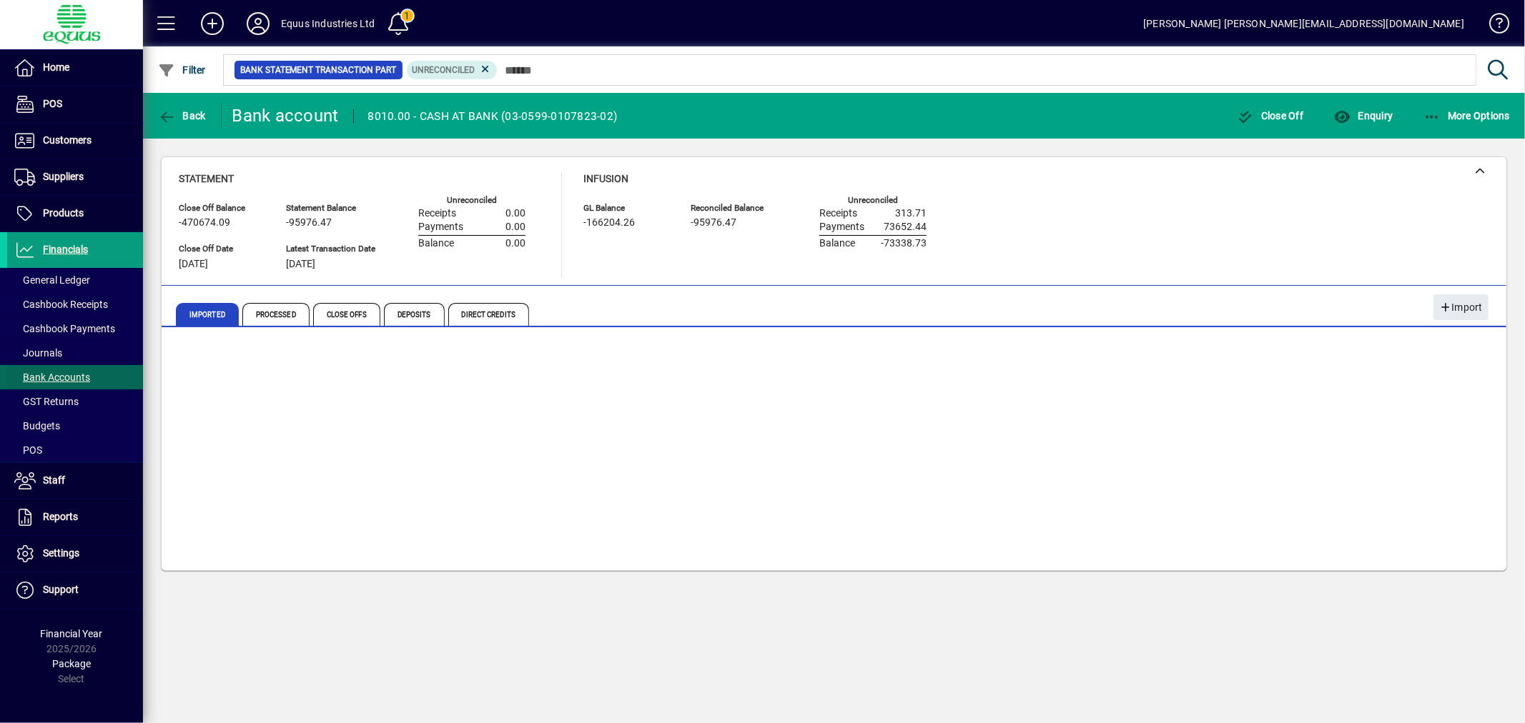
click at [60, 372] on span "Bank Accounts" at bounding box center [52, 377] width 76 height 11
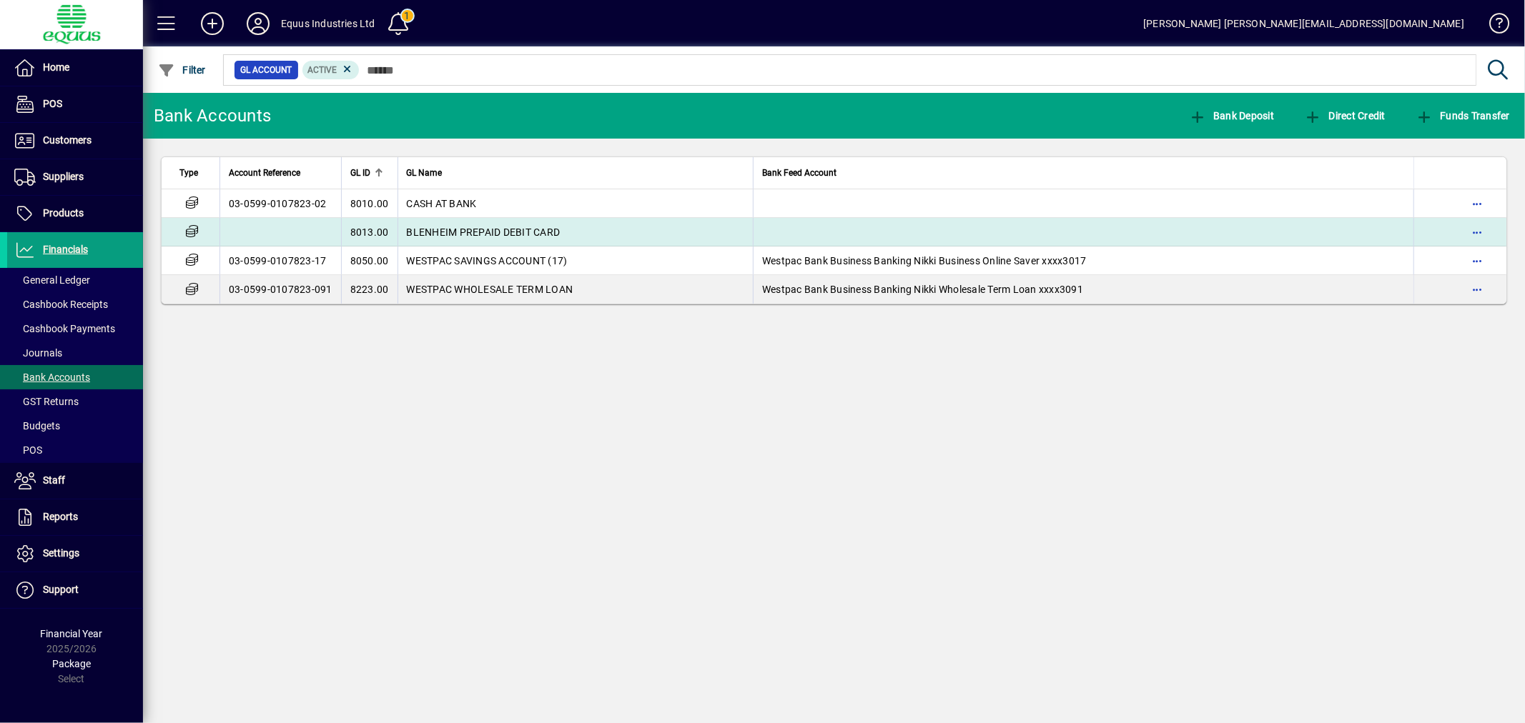
click at [491, 222] on td "BLENHEIM PREPAID DEBIT CARD" at bounding box center [575, 232] width 356 height 29
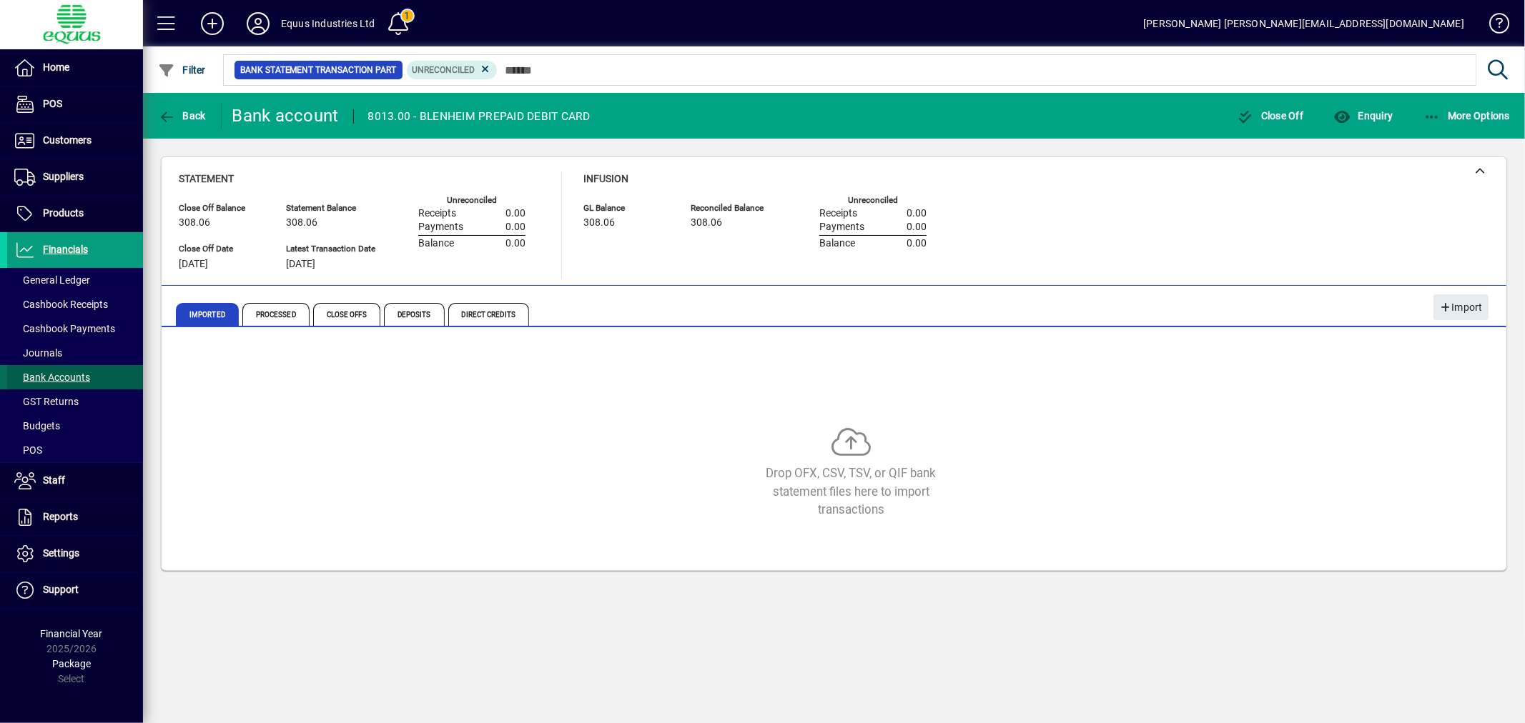
click at [40, 372] on span "Bank Accounts" at bounding box center [52, 377] width 76 height 11
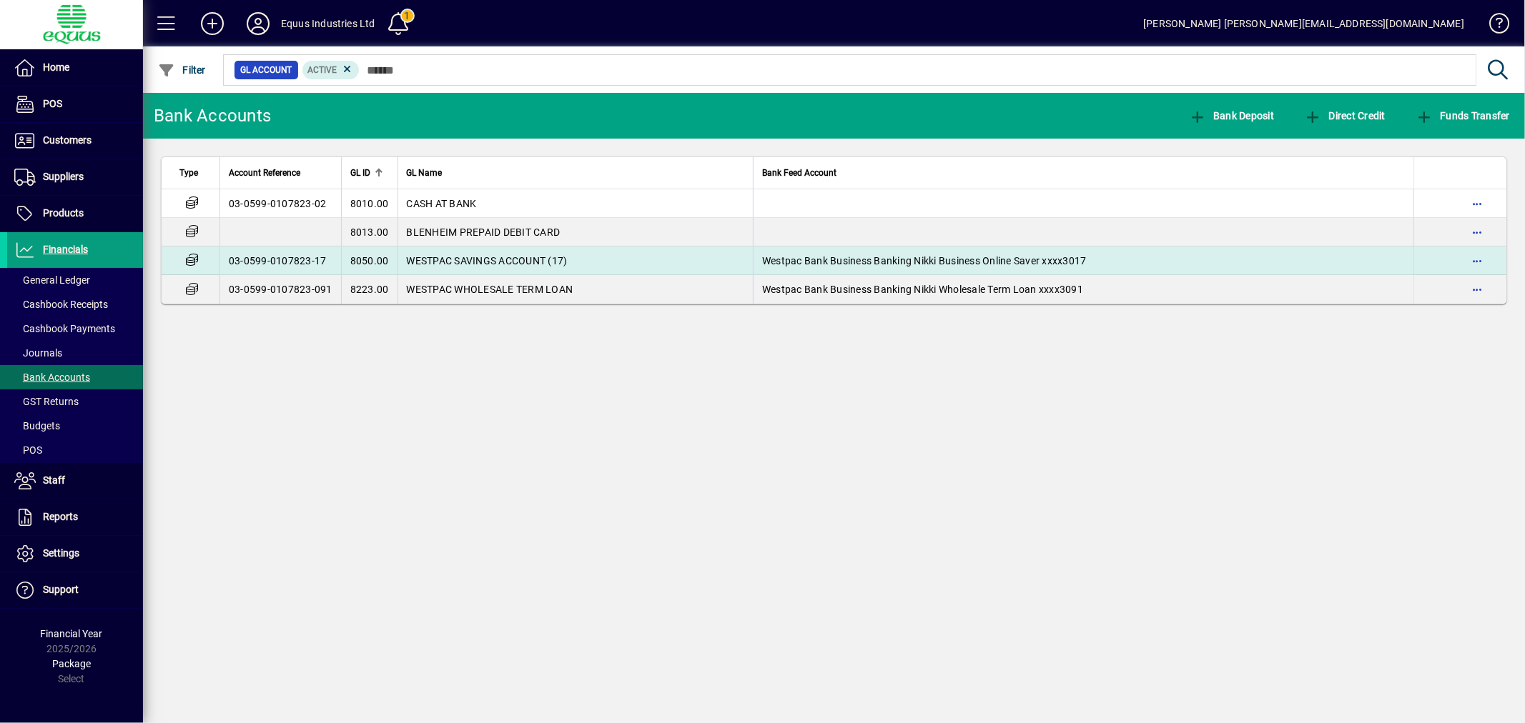
click at [548, 258] on span "WESTPAC SAVINGS ACCOUNT (17)" at bounding box center [487, 260] width 161 height 11
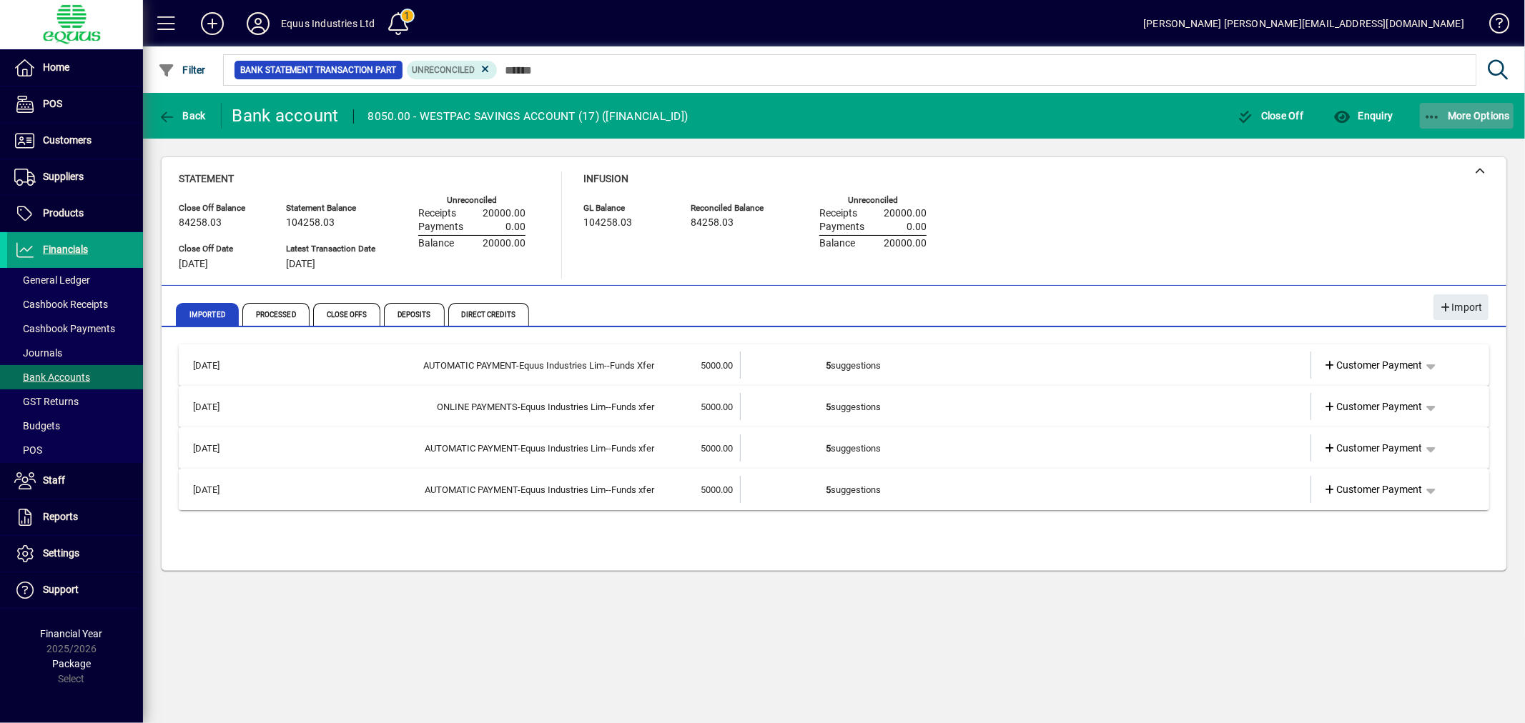
click at [1487, 113] on span "More Options" at bounding box center [1466, 115] width 87 height 11
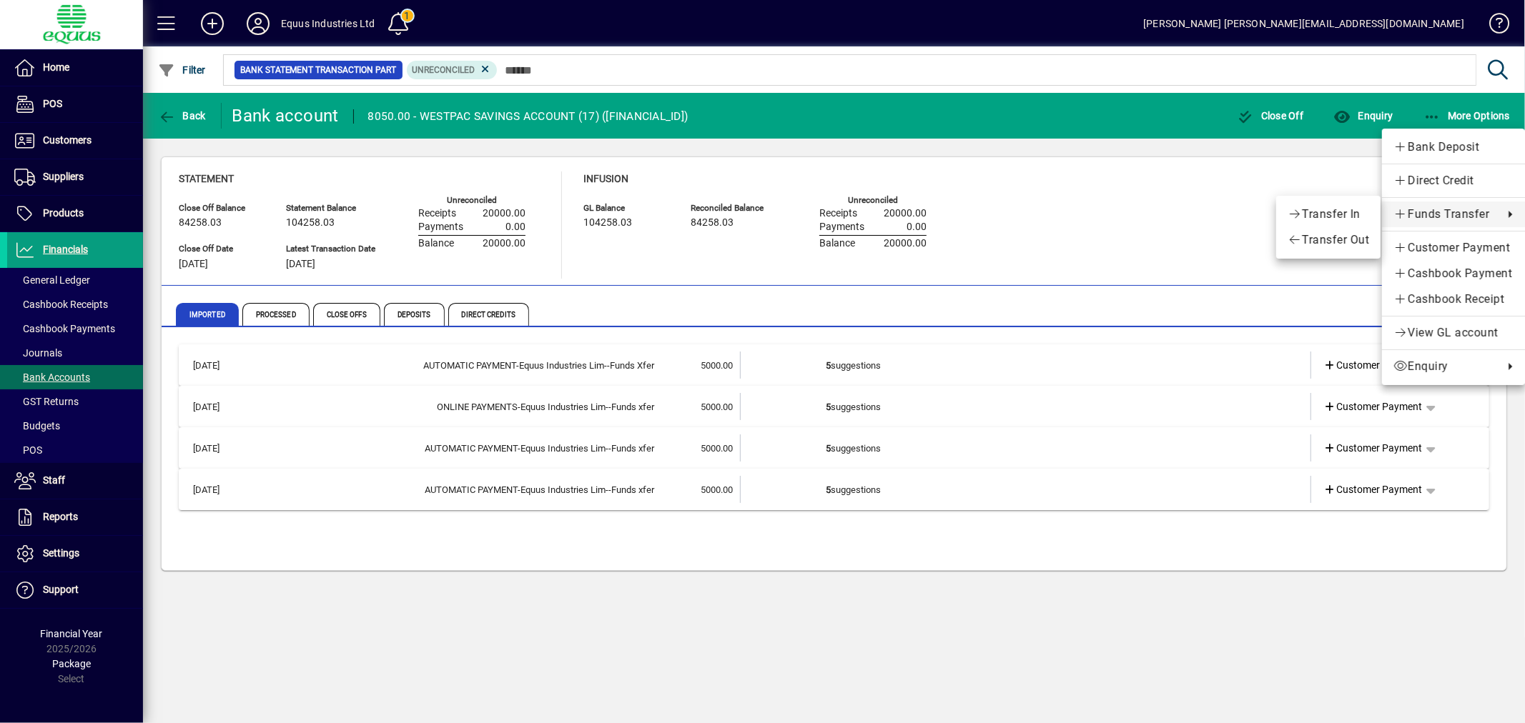
click at [1044, 472] on div at bounding box center [762, 361] width 1525 height 723
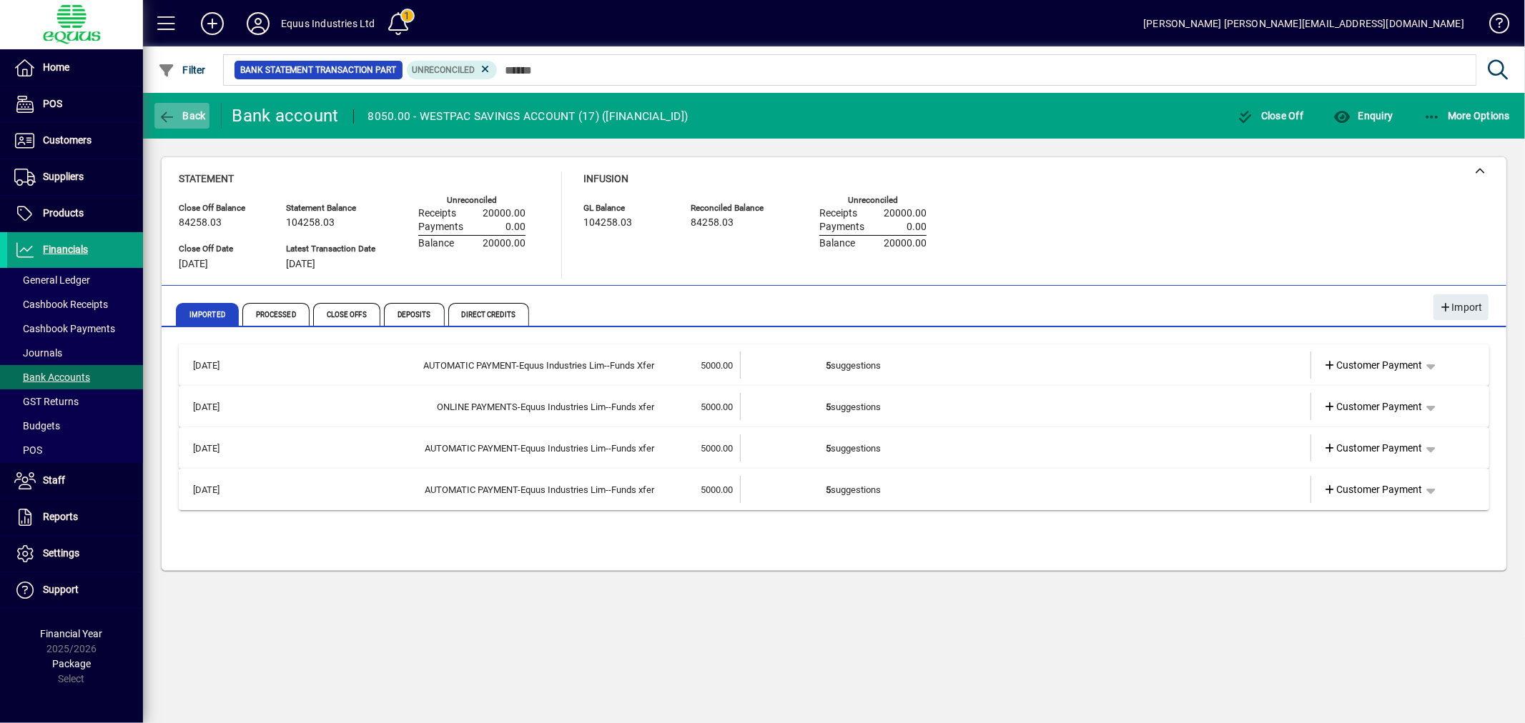
click at [174, 110] on icon "button" at bounding box center [167, 117] width 18 height 14
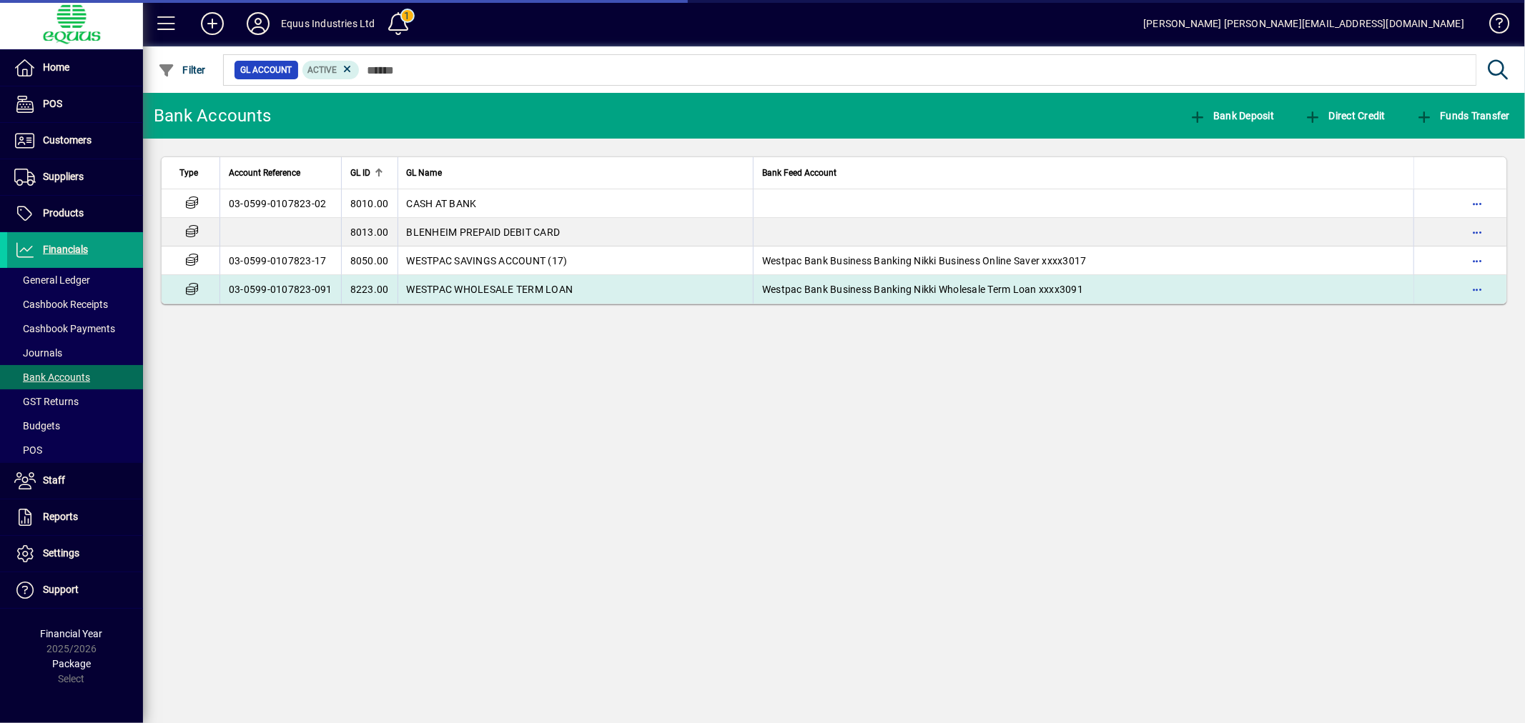
click at [997, 280] on td "Westpac Bank Business Banking Nikki Wholesale Term Loan xxxx3091" at bounding box center [1083, 289] width 661 height 29
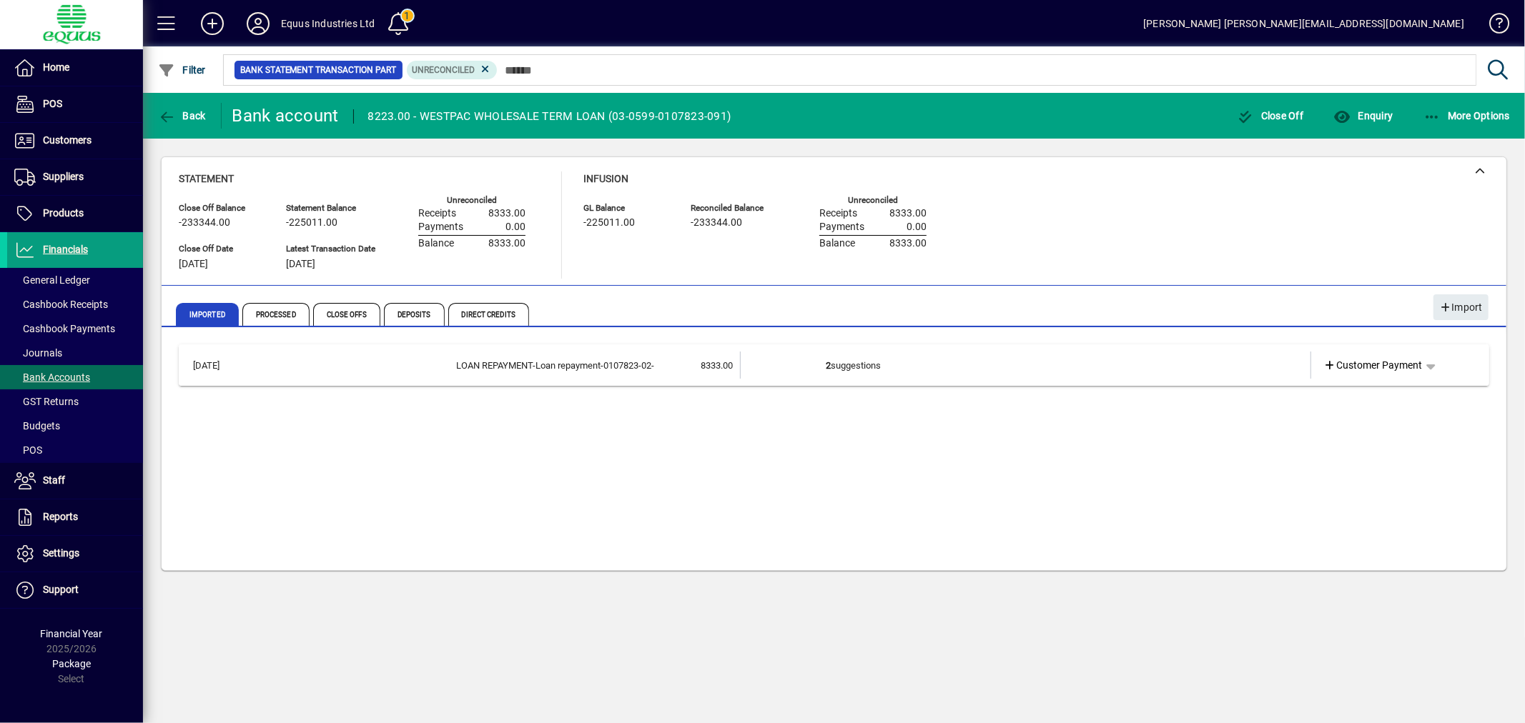
click at [855, 365] on td "2 suggestions" at bounding box center [1026, 365] width 401 height 27
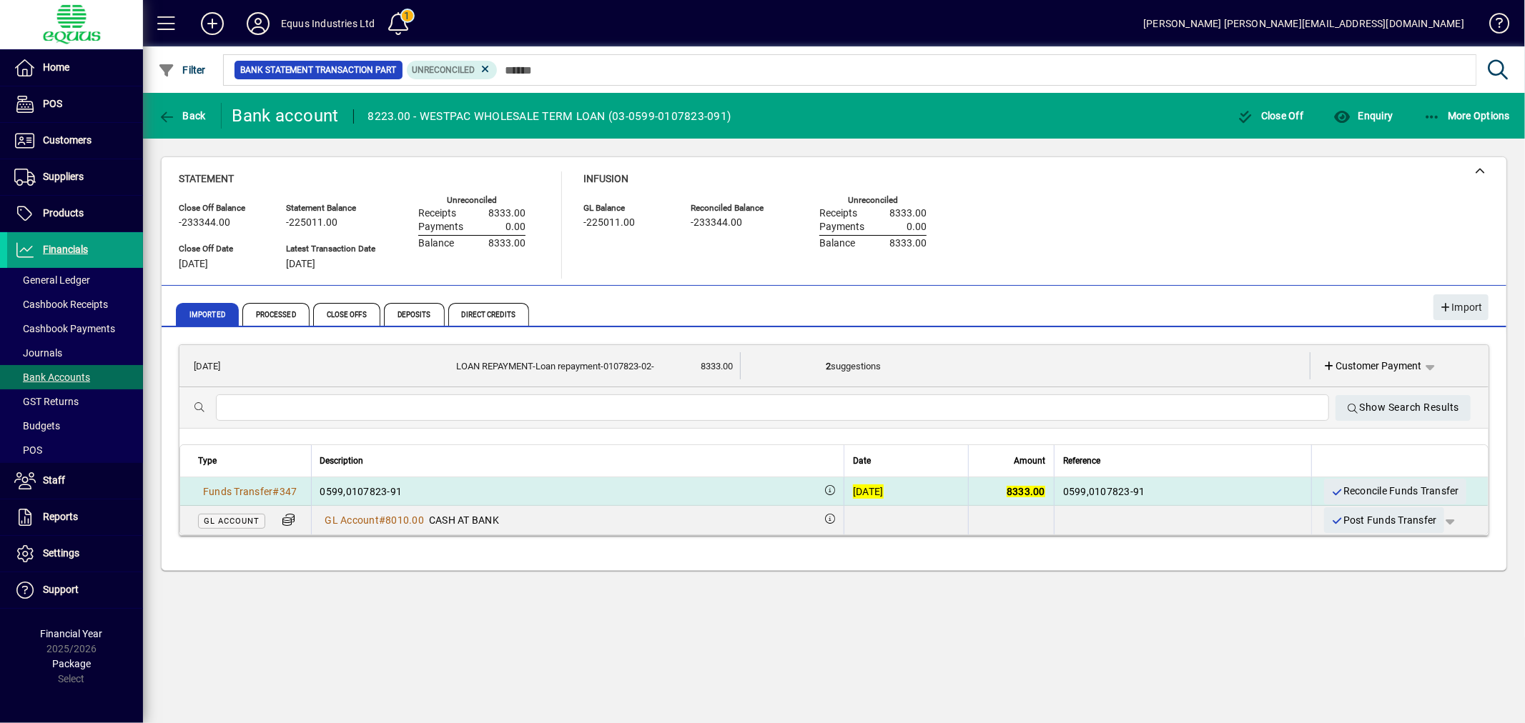
click at [853, 490] on div "[DATE]" at bounding box center [868, 492] width 31 height 14
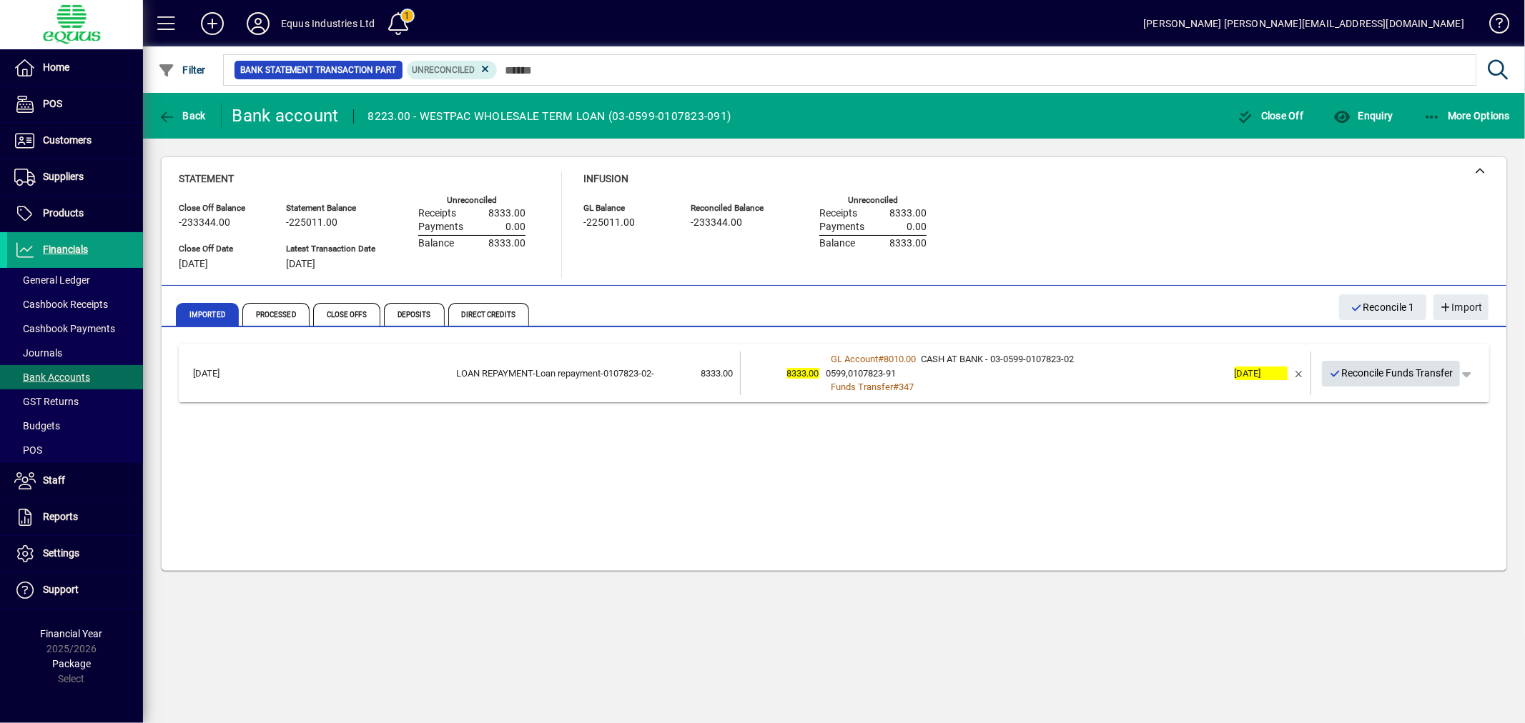
click at [1403, 376] on span "Reconcile Funds Transfer" at bounding box center [1391, 374] width 124 height 24
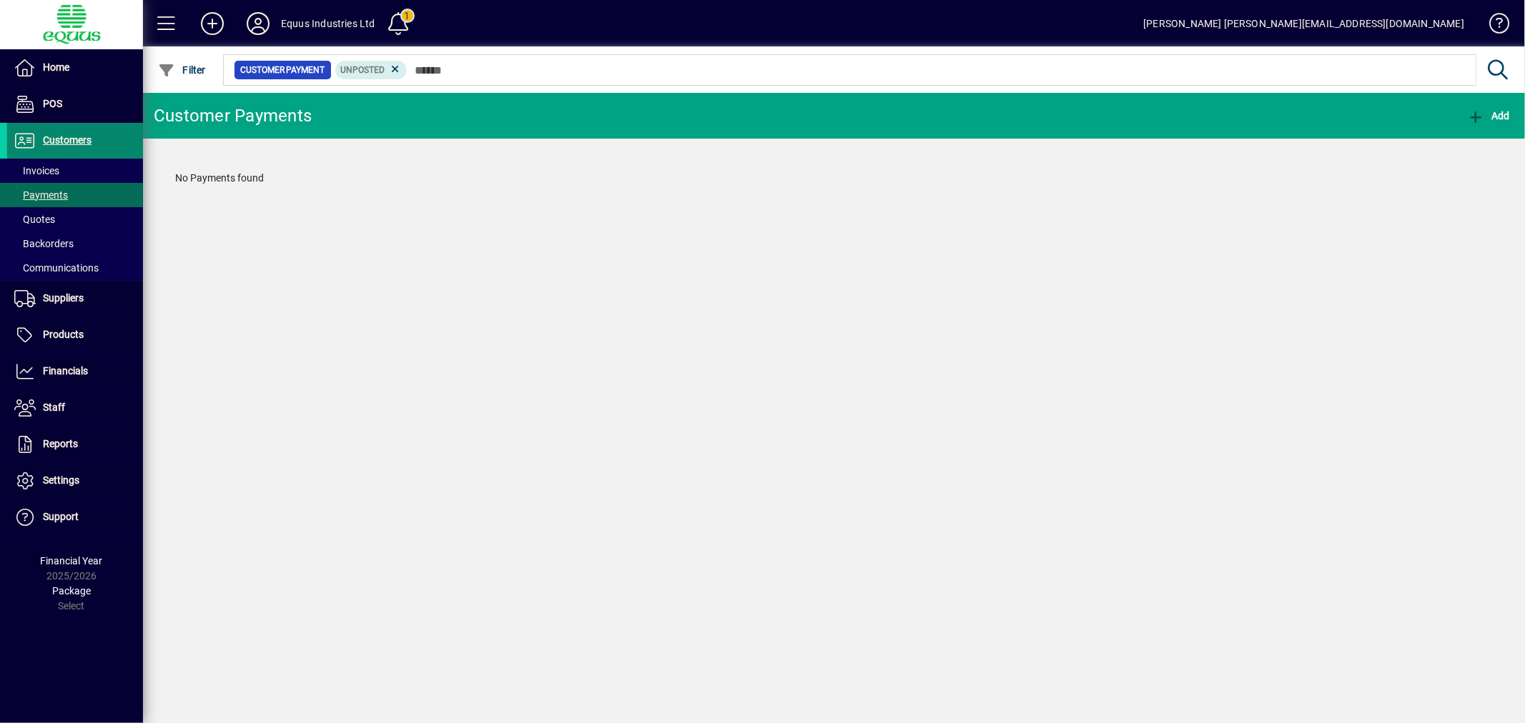
click at [81, 137] on span "Customers" at bounding box center [67, 139] width 49 height 11
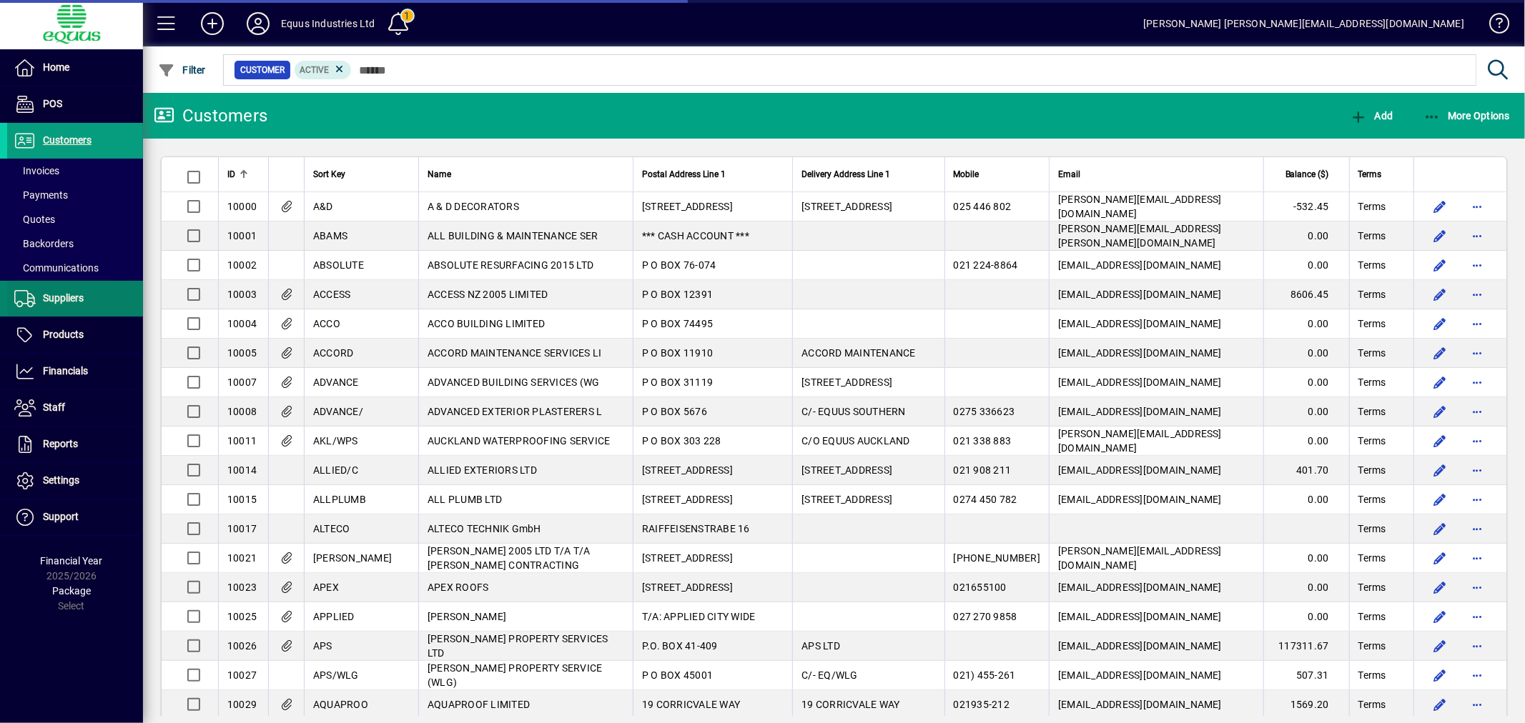
click at [73, 294] on span "Suppliers" at bounding box center [63, 297] width 41 height 11
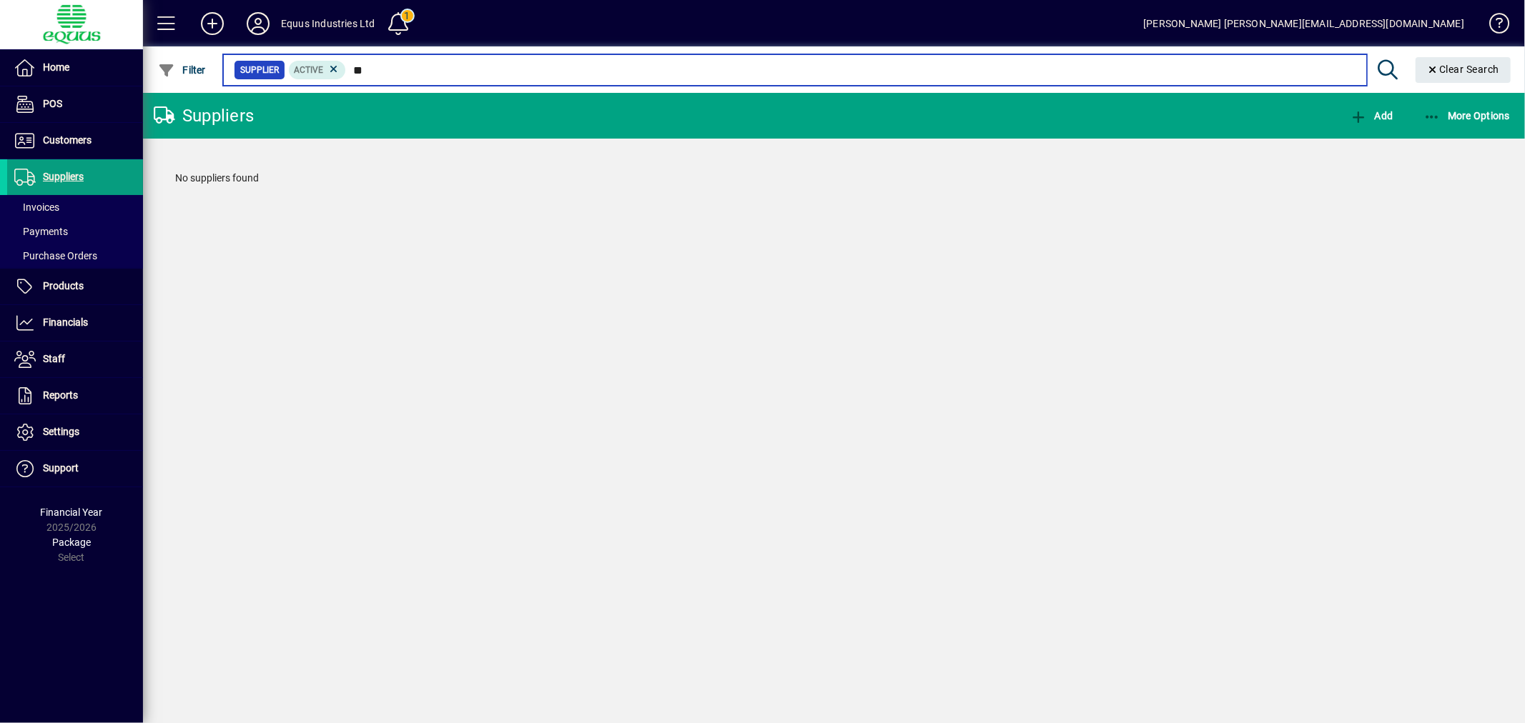
type input "*"
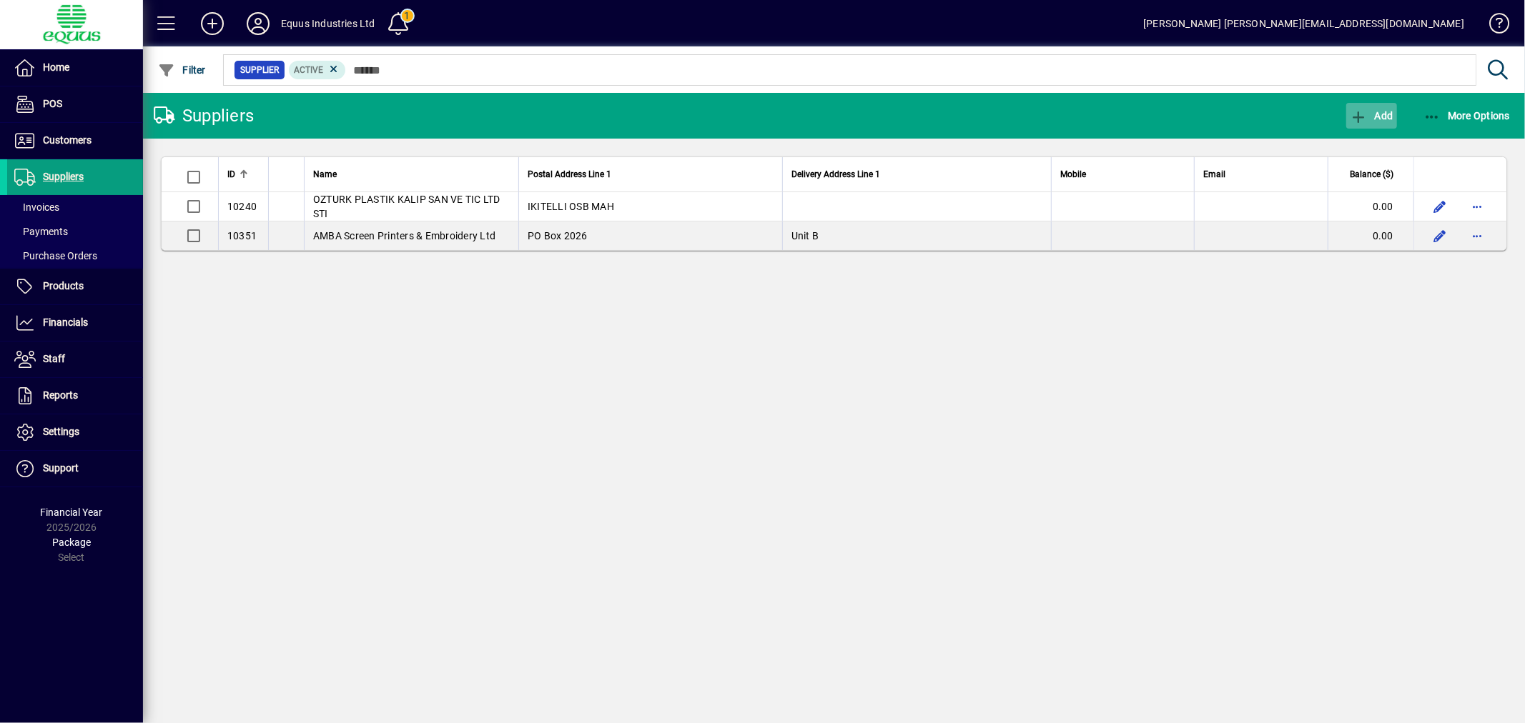
click at [1383, 111] on span "Add" at bounding box center [1371, 115] width 43 height 11
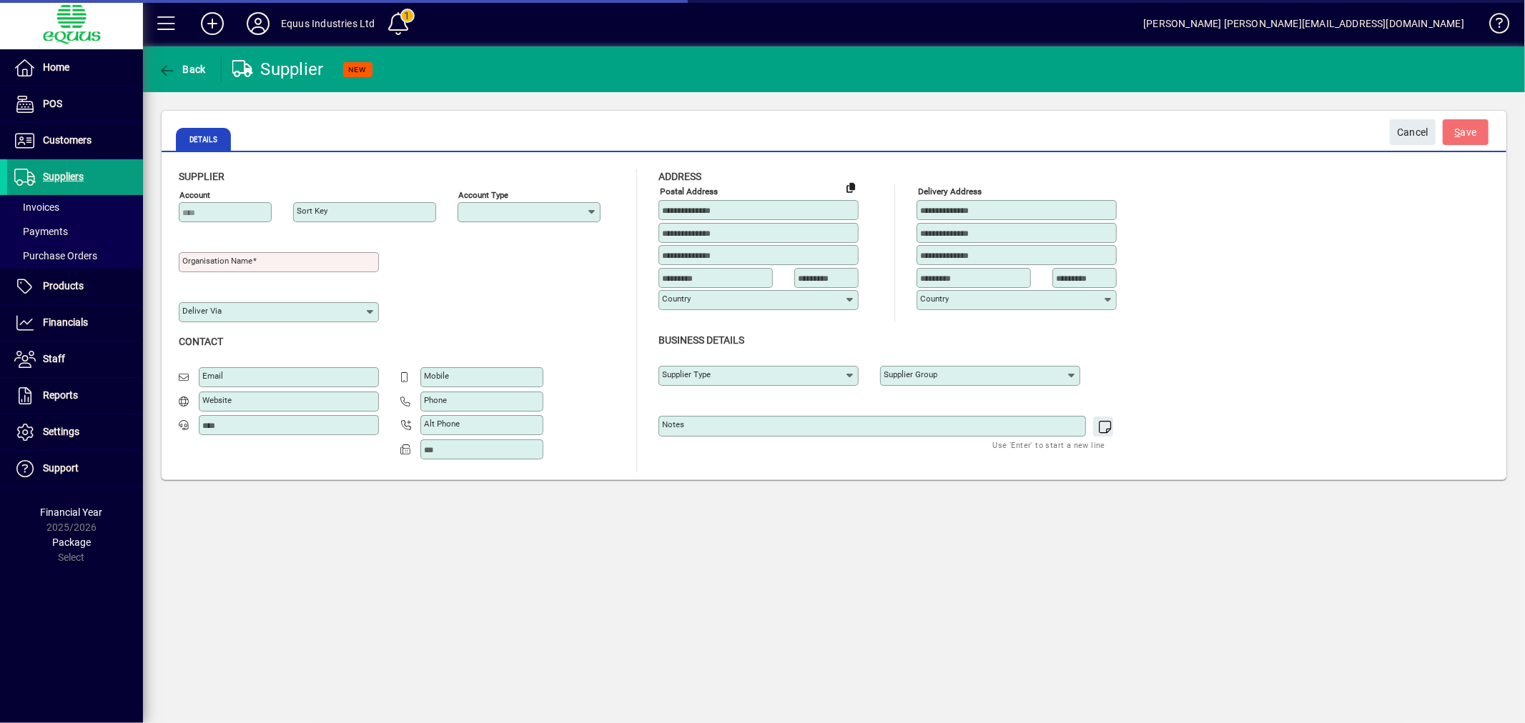
type input "**********"
drag, startPoint x: 254, startPoint y: 263, endPoint x: 426, endPoint y: 260, distance: 172.3
click at [254, 263] on span at bounding box center [254, 261] width 4 height 10
click at [254, 263] on input "Organisation name" at bounding box center [280, 262] width 196 height 11
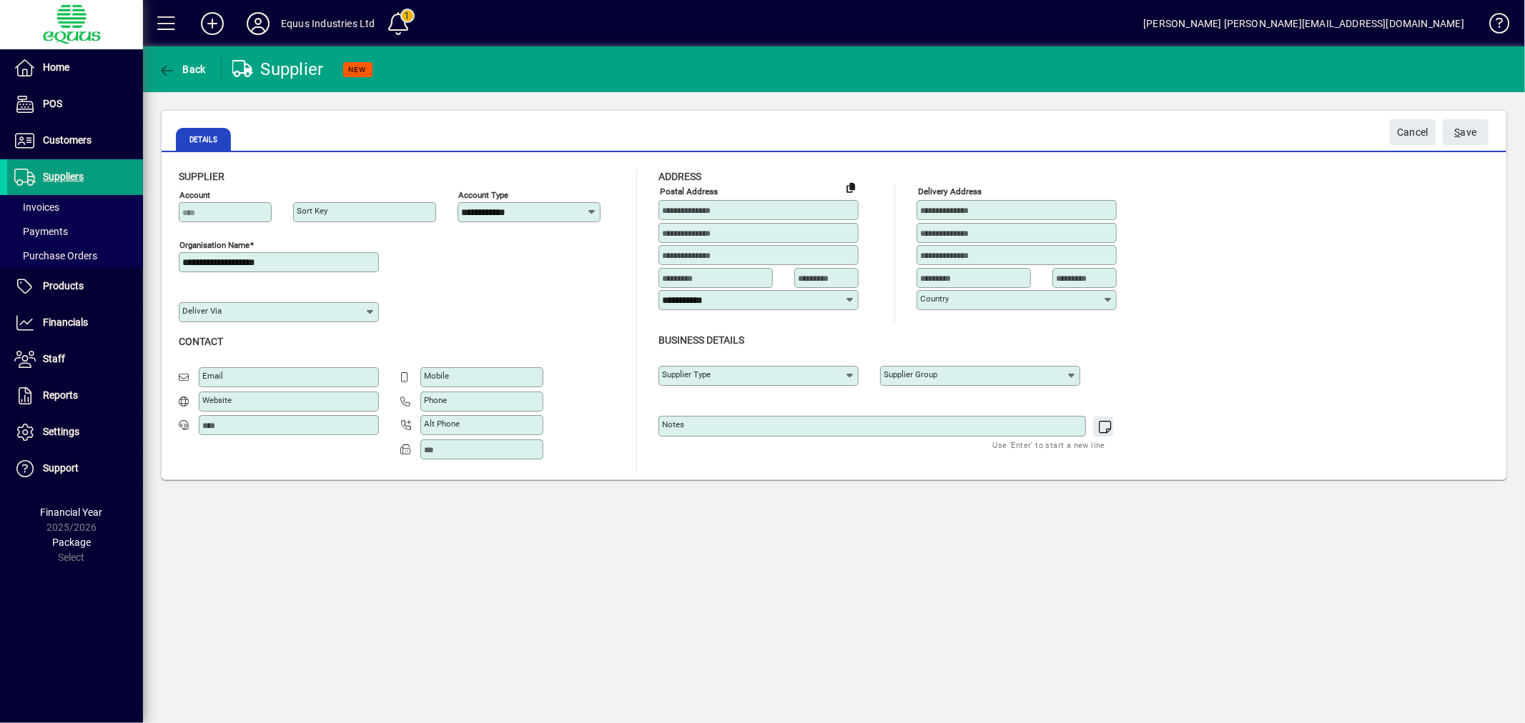
type input "**********"
type input "*"
drag, startPoint x: 441, startPoint y: 401, endPoint x: 448, endPoint y: 396, distance: 8.2
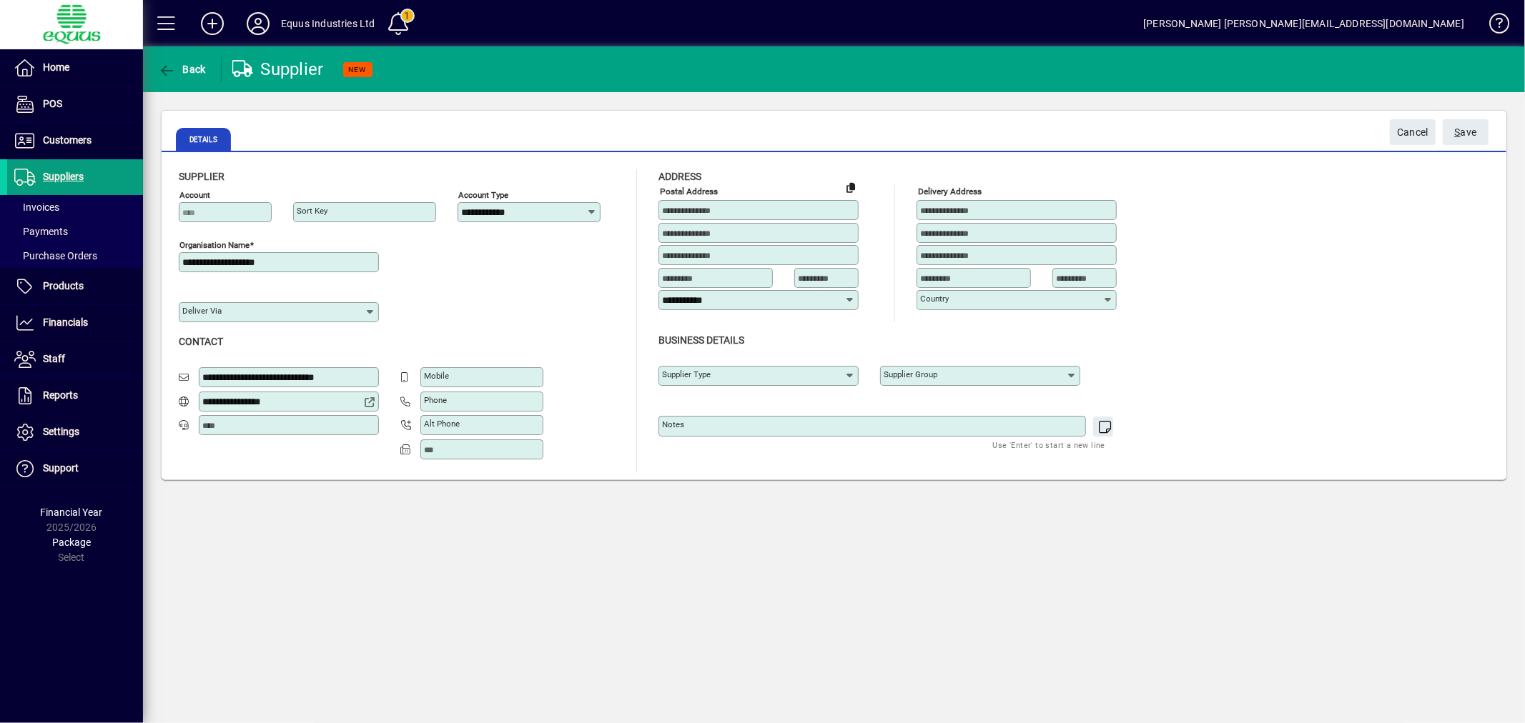
click at [441, 401] on input "Phone" at bounding box center [483, 401] width 119 height 11
type input "**********"
type input "*********"
type input "**********"
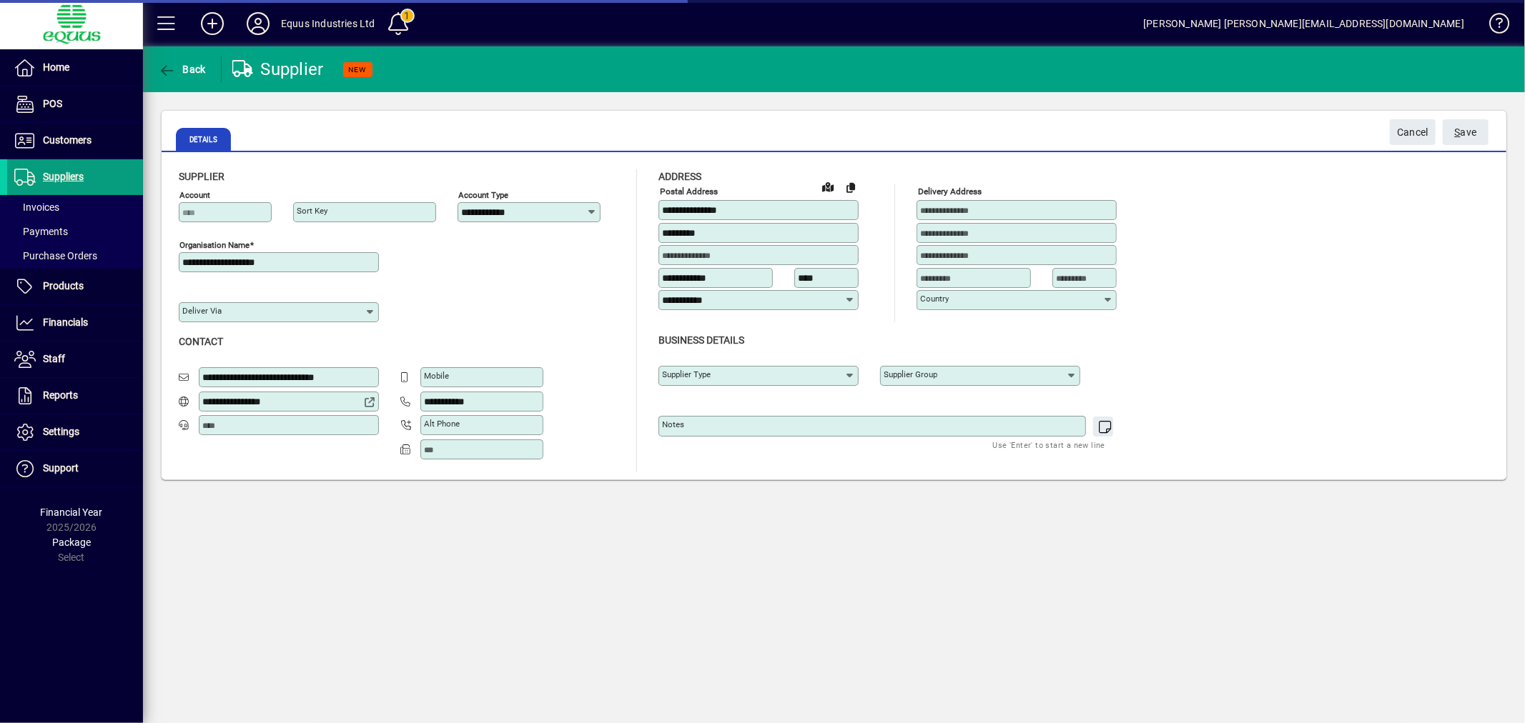
type input "****"
click at [851, 377] on icon at bounding box center [849, 375] width 11 height 11
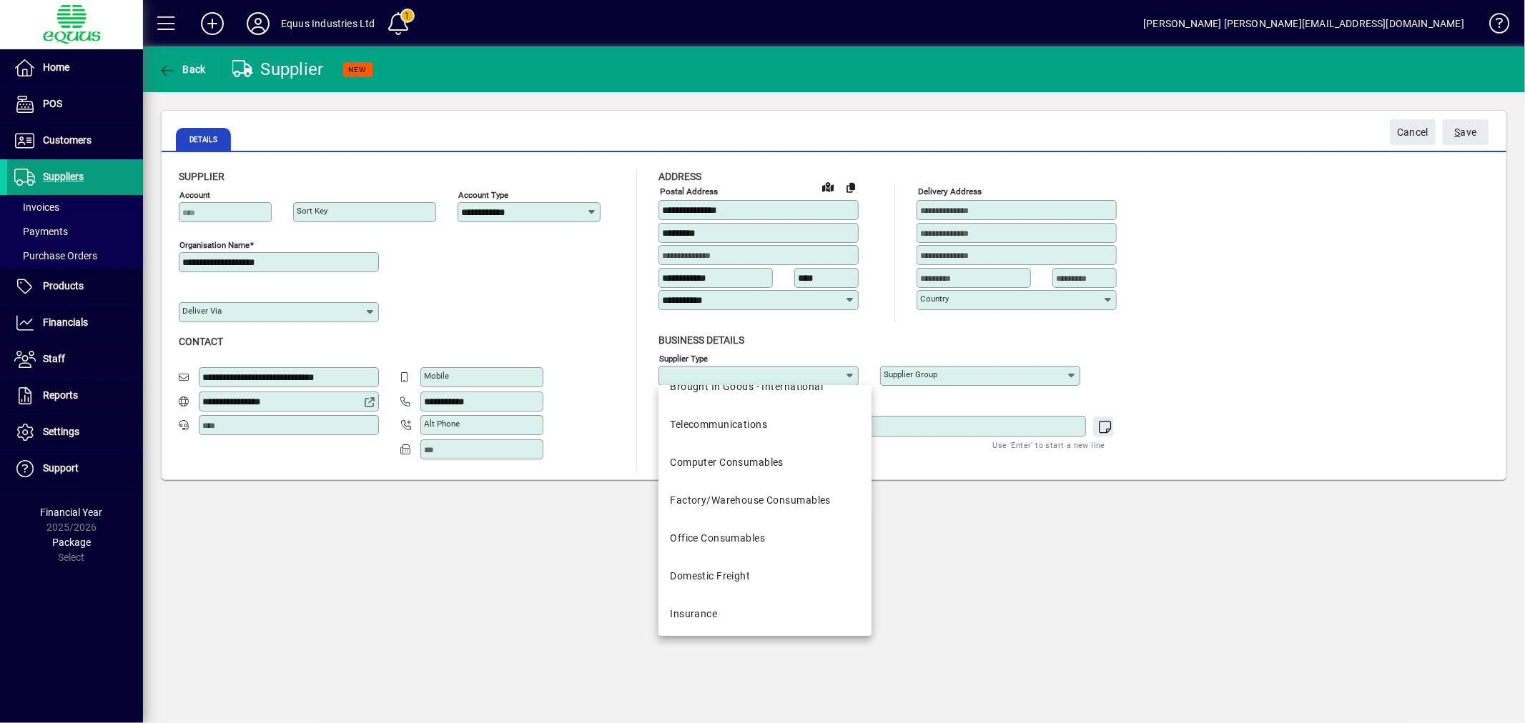
scroll to position [79, 0]
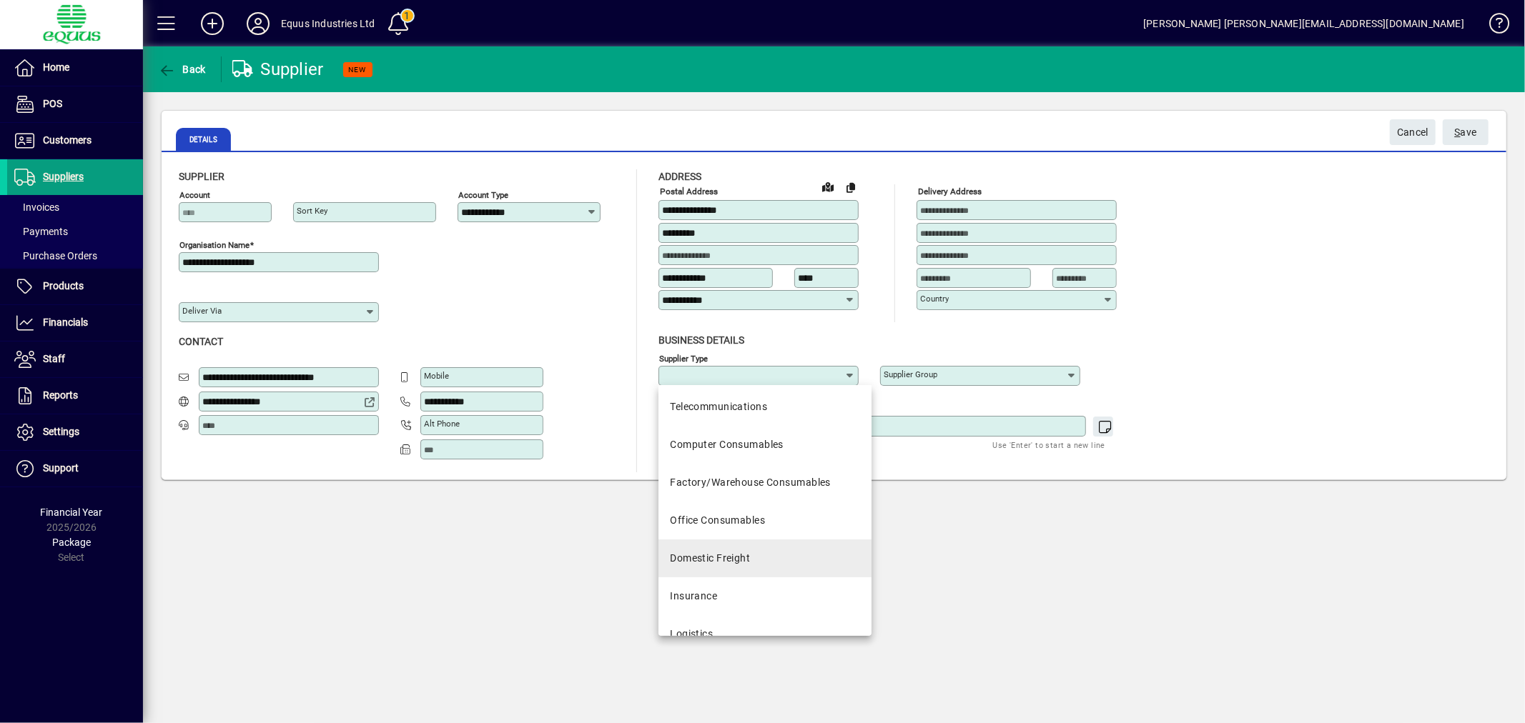
click at [749, 554] on div "Domestic Freight" at bounding box center [710, 558] width 80 height 15
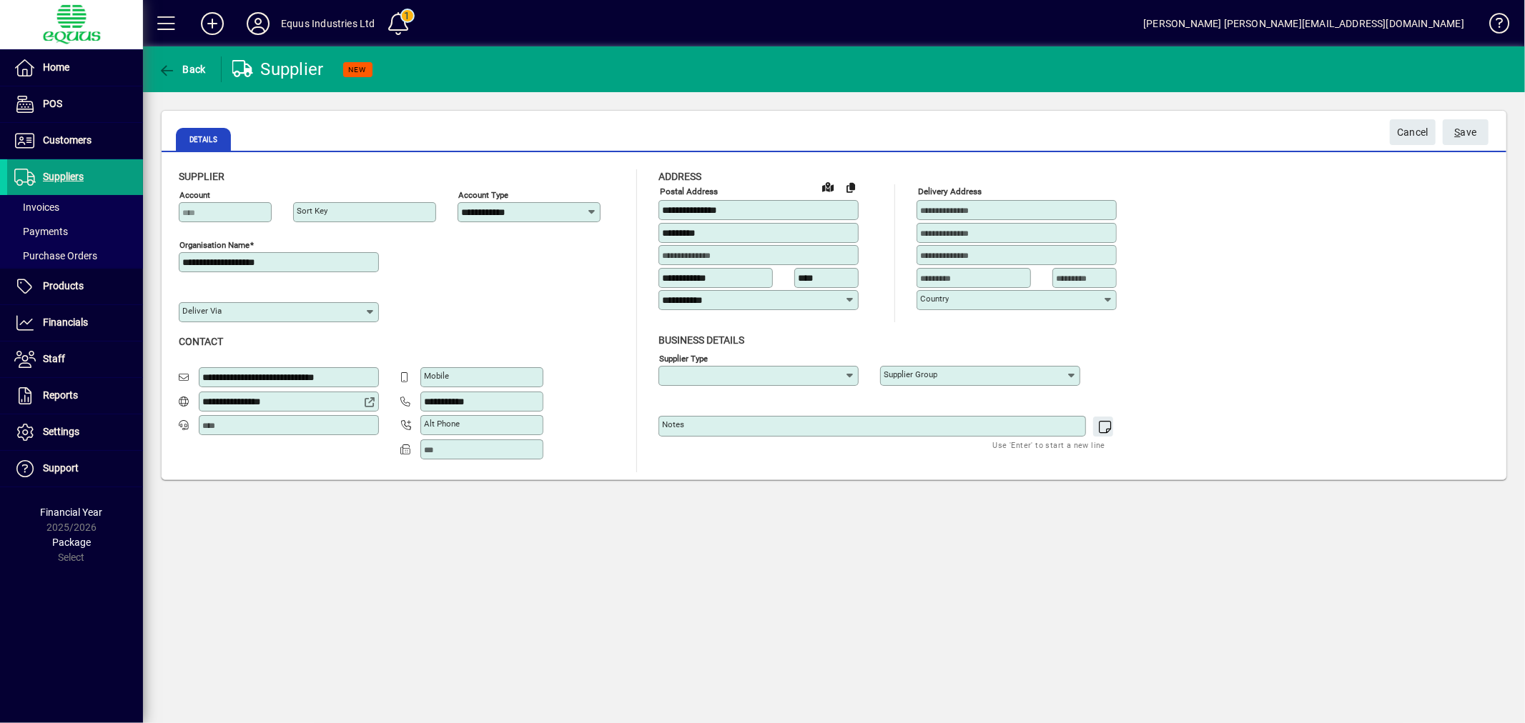
type input "**********"
click at [1466, 126] on span "S ave" at bounding box center [1466, 133] width 22 height 24
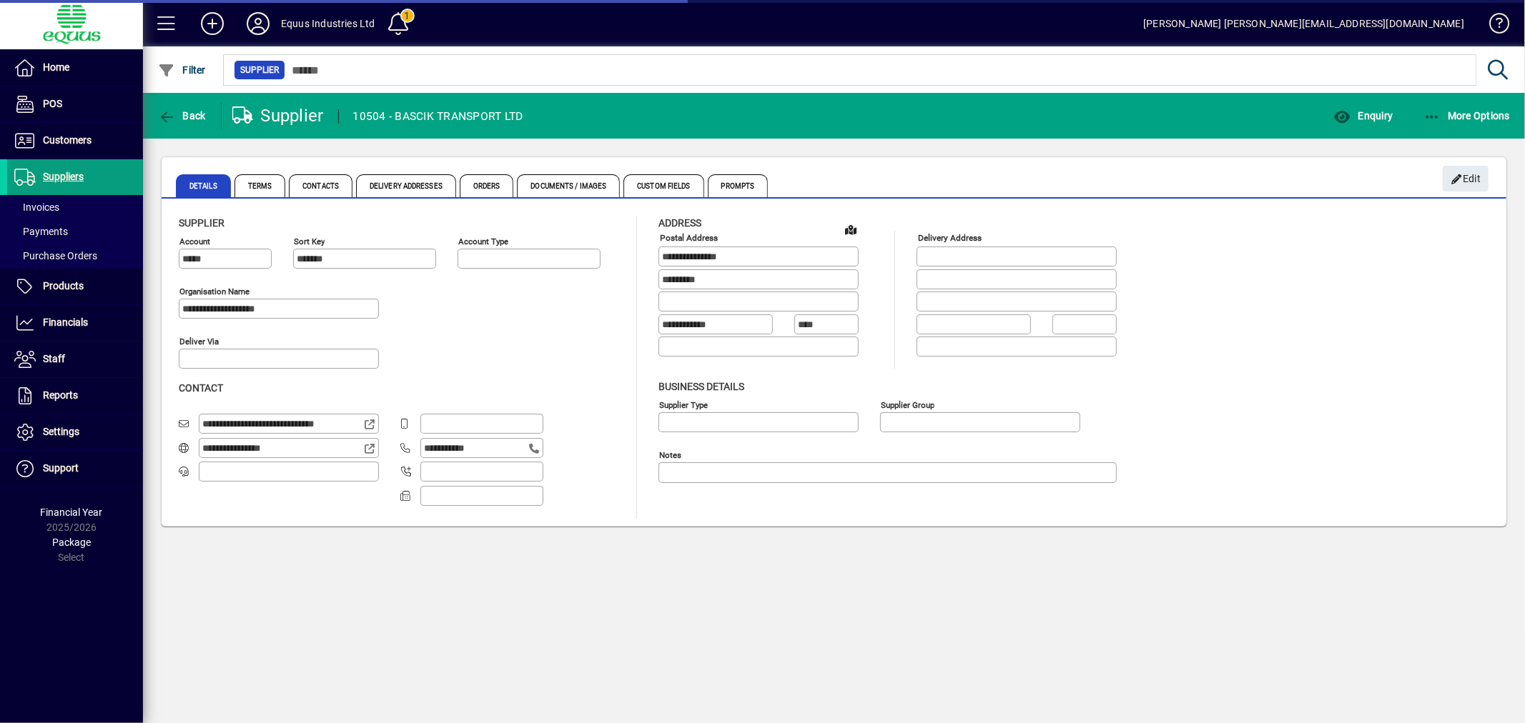
type input "**********"
click at [67, 176] on span "Suppliers" at bounding box center [63, 176] width 41 height 11
